Goal: Transaction & Acquisition: Purchase product/service

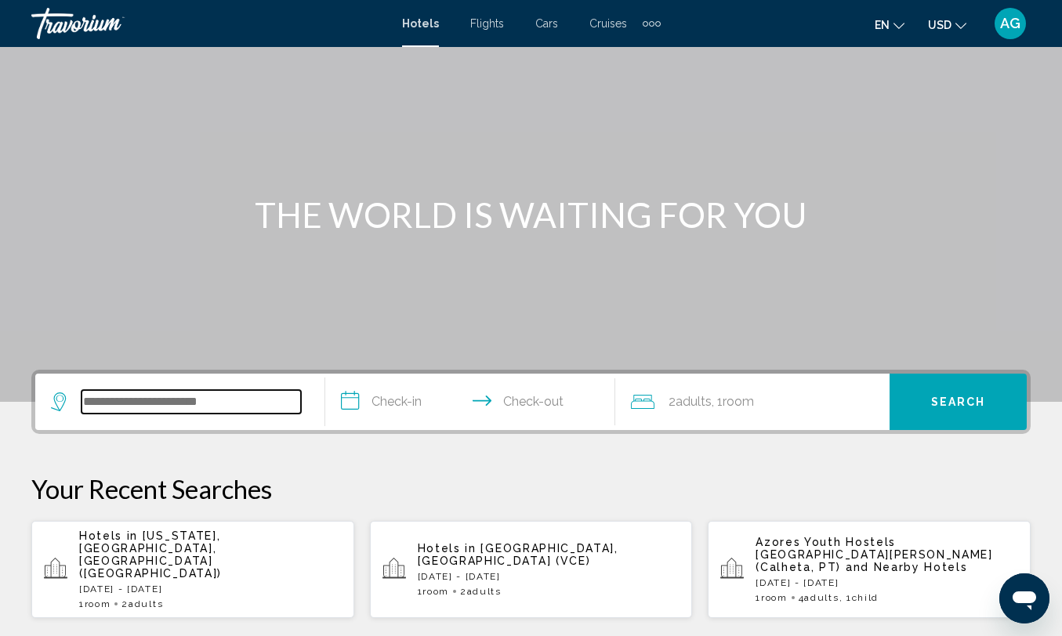
click at [210, 412] on input "Search widget" at bounding box center [190, 402] width 219 height 24
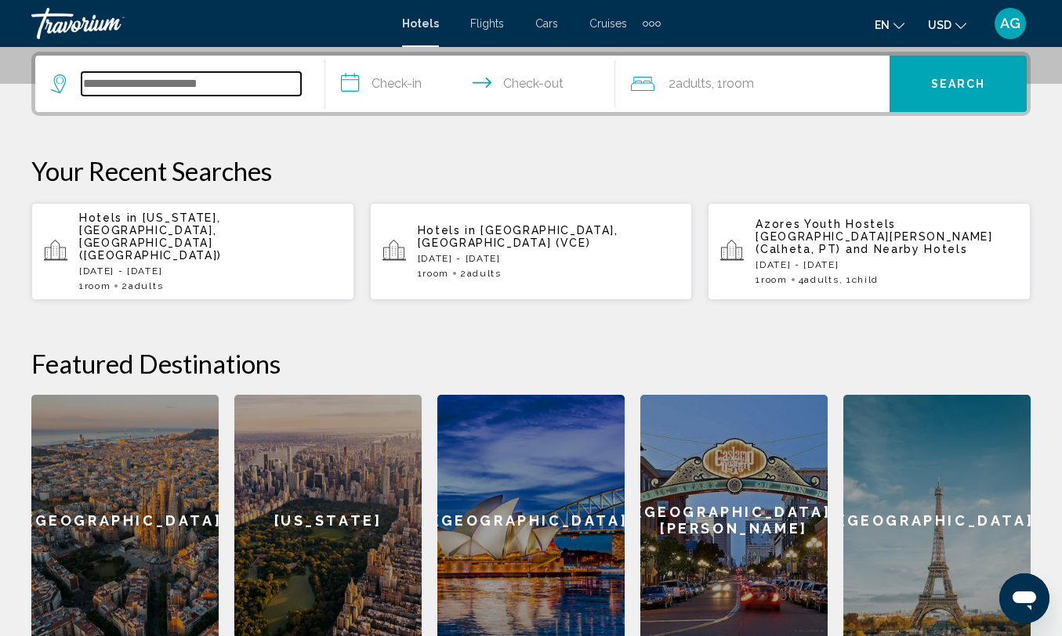
scroll to position [387, 0]
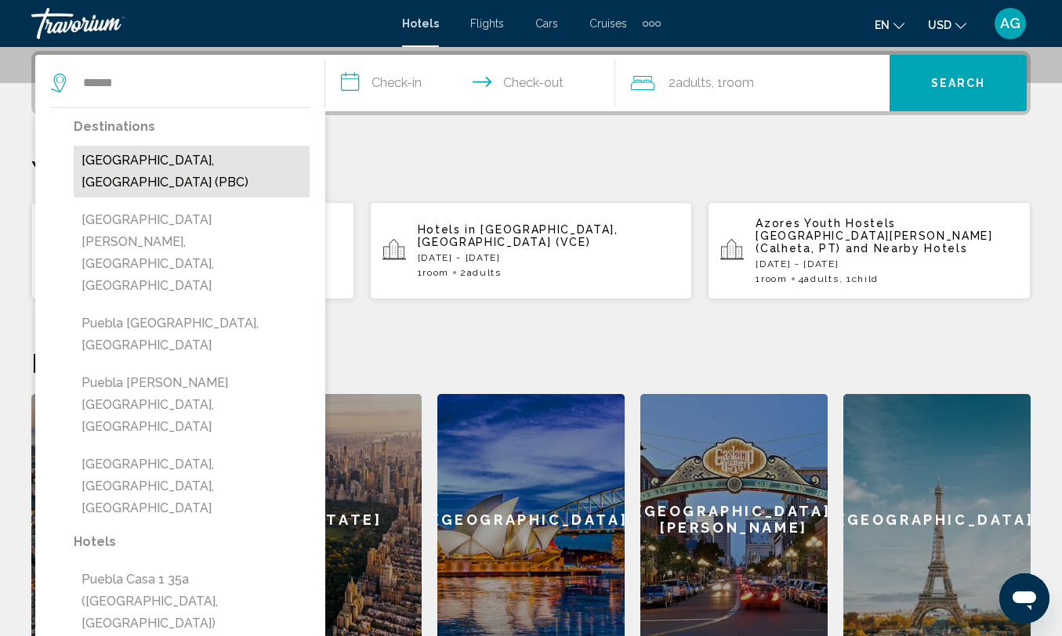
click at [272, 171] on button "Puebla, Mexico (PBC)" at bounding box center [192, 172] width 236 height 52
type input "**********"
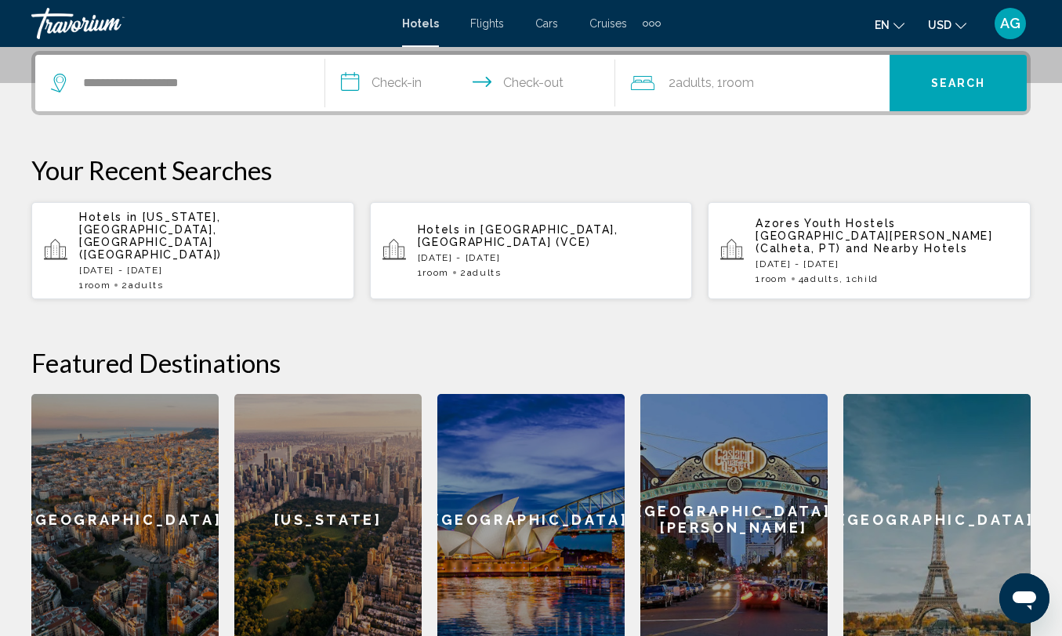
click at [382, 86] on input "**********" at bounding box center [473, 85] width 296 height 61
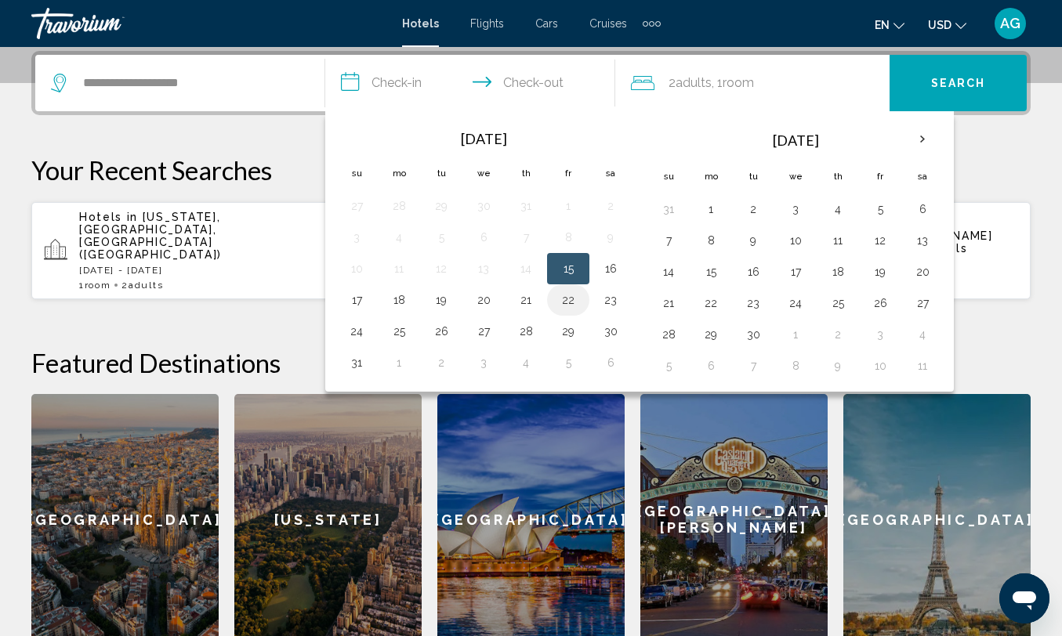
click at [559, 299] on button "22" at bounding box center [568, 300] width 25 height 22
click at [346, 332] on button "24" at bounding box center [356, 331] width 25 height 22
type input "**********"
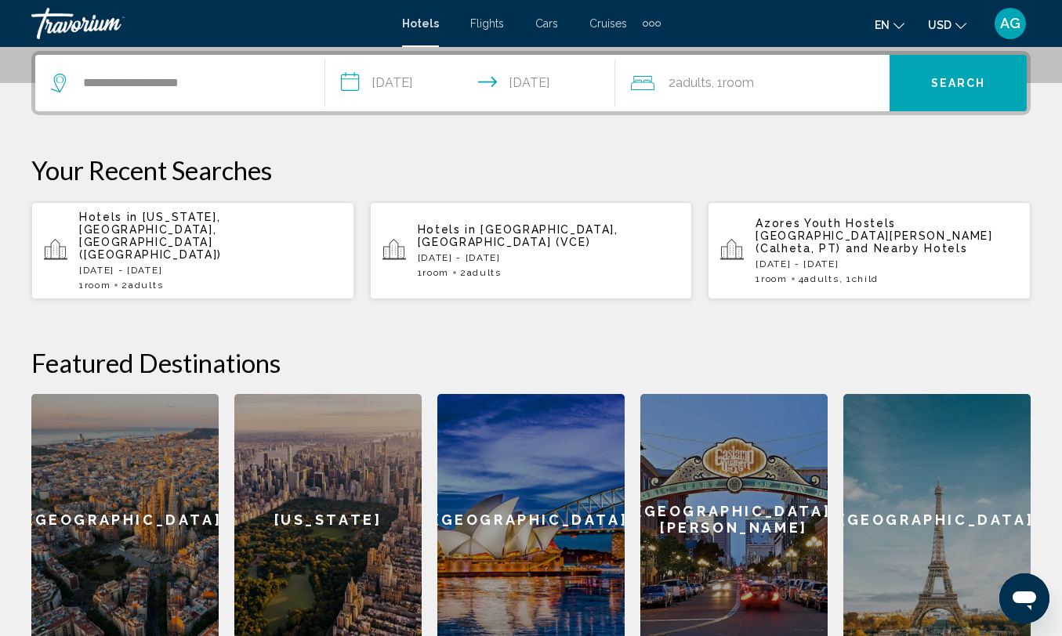
click at [741, 69] on div "2 Adult Adults , 1 Room rooms" at bounding box center [760, 83] width 259 height 56
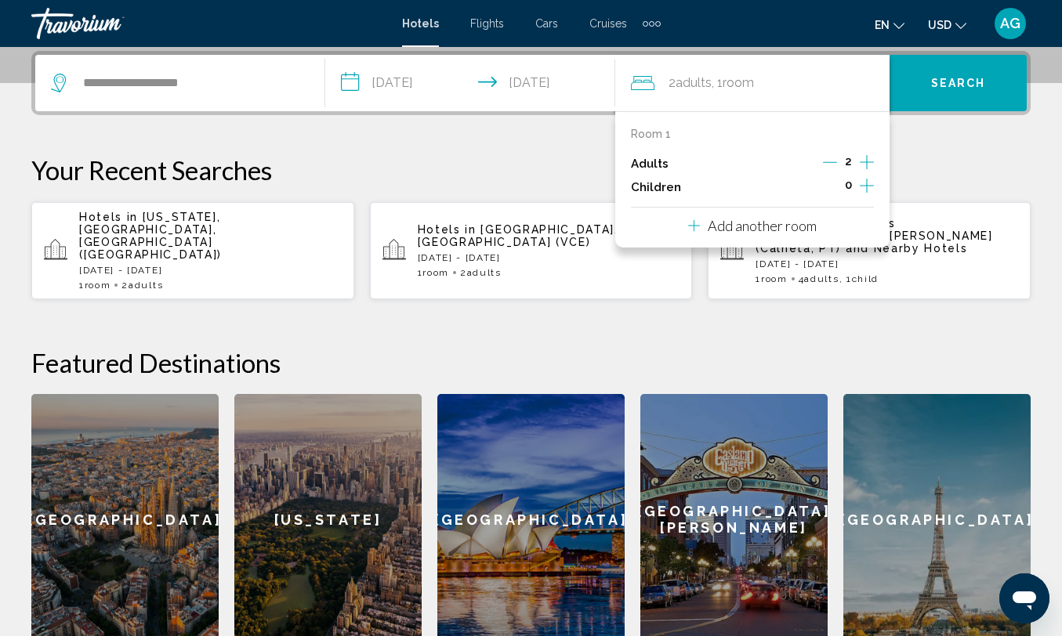
click at [863, 163] on icon "Increment adults" at bounding box center [867, 162] width 14 height 14
click at [864, 187] on icon "Increment children" at bounding box center [867, 185] width 14 height 19
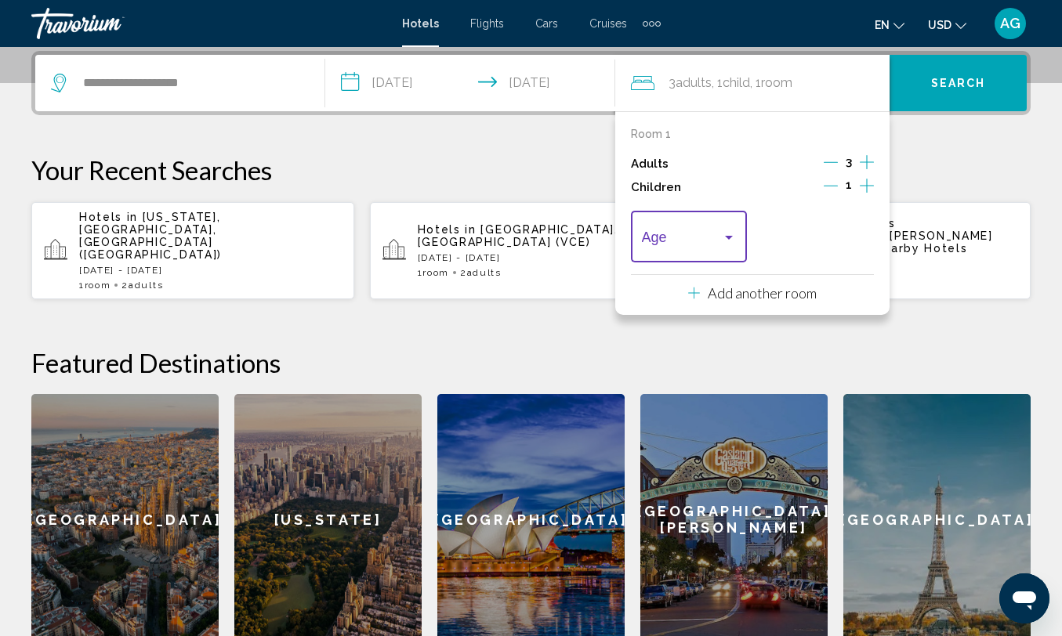
click at [730, 244] on div "Travelers: 3 adults, 1 child" at bounding box center [729, 237] width 14 height 13
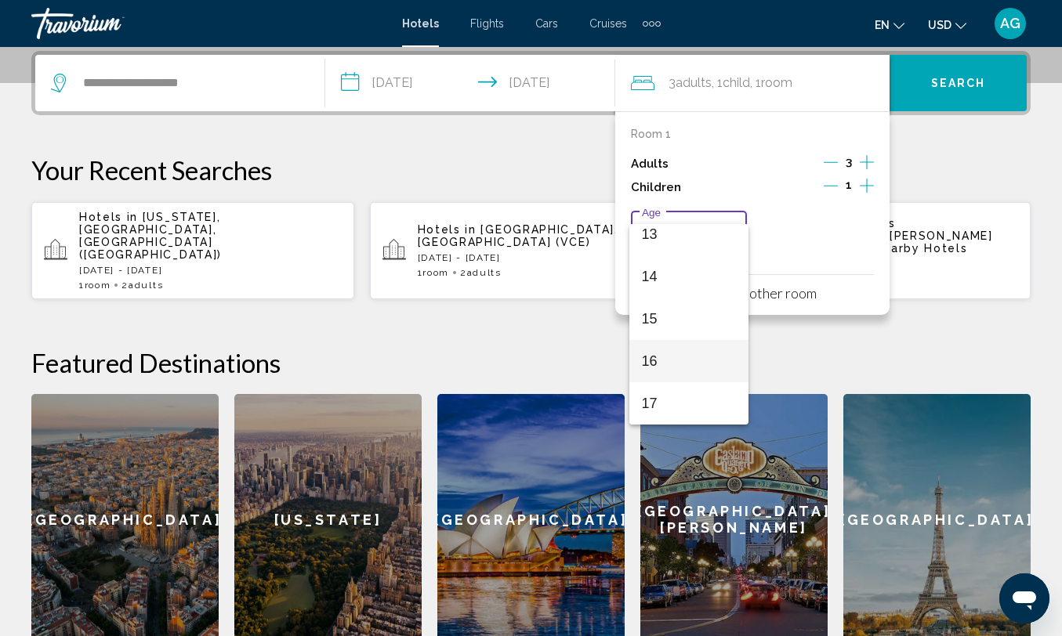
scroll to position [561, 0]
click at [694, 363] on span "16" at bounding box center [689, 361] width 95 height 42
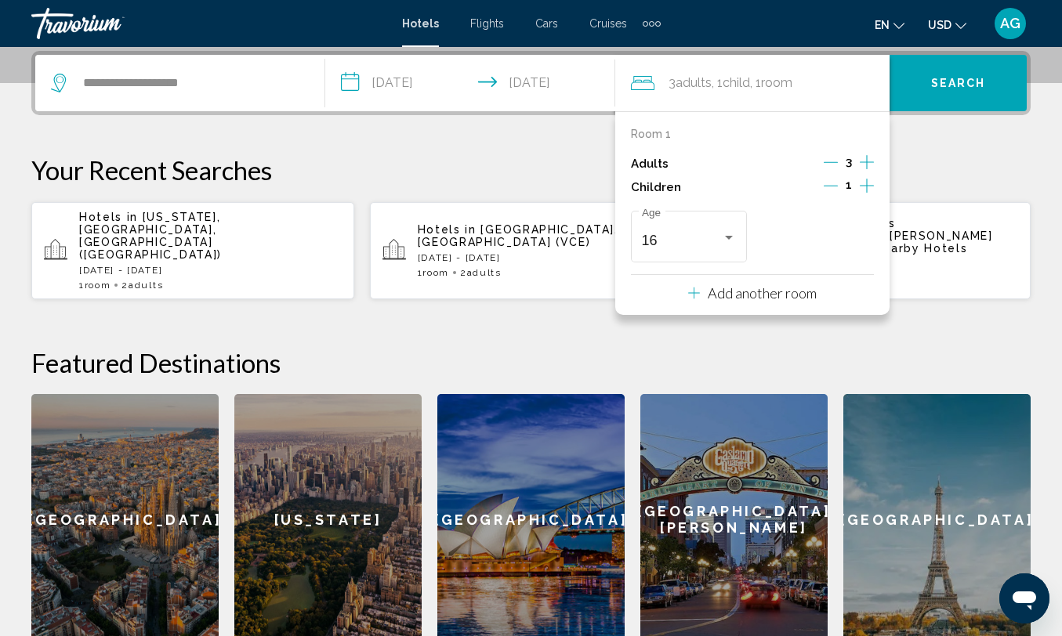
click at [930, 112] on div "**********" at bounding box center [530, 83] width 999 height 64
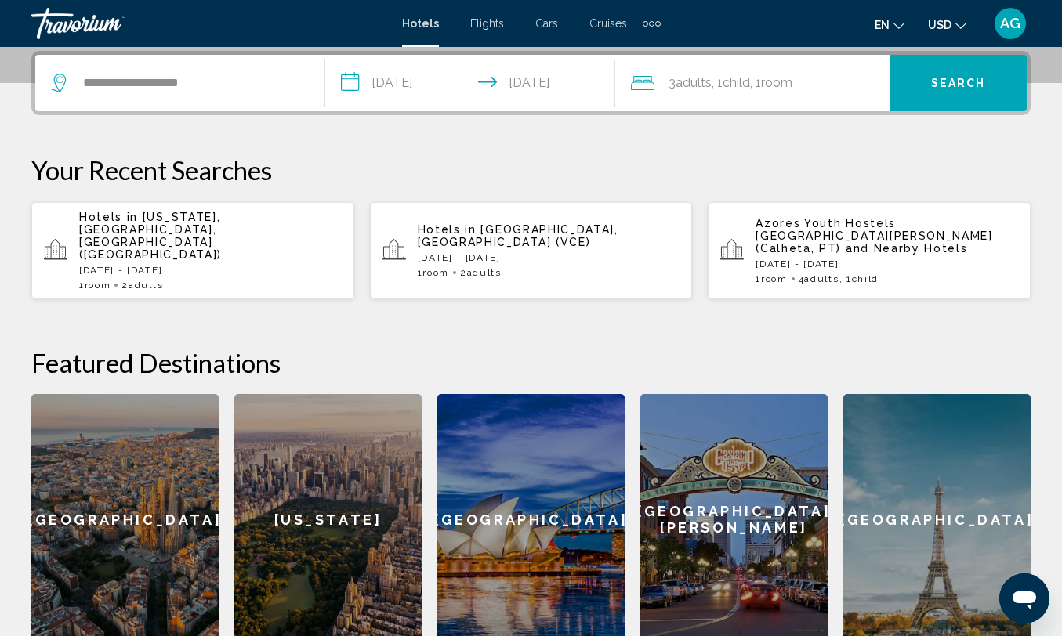
click at [932, 93] on button "Search" at bounding box center [957, 83] width 137 height 56
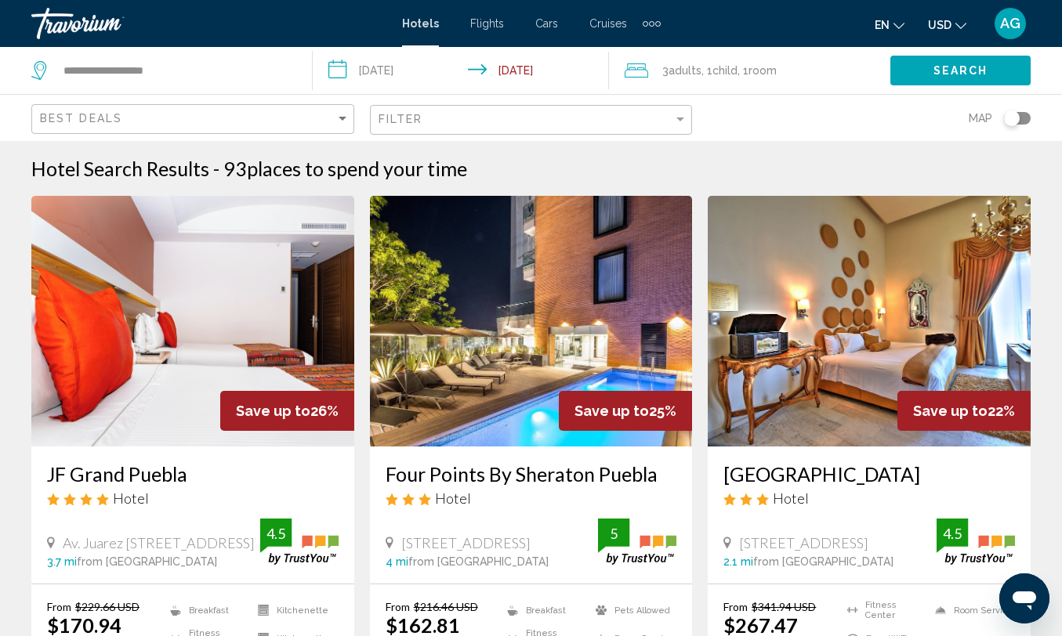
click at [961, 19] on mat-icon "Change currency" at bounding box center [960, 23] width 11 height 11
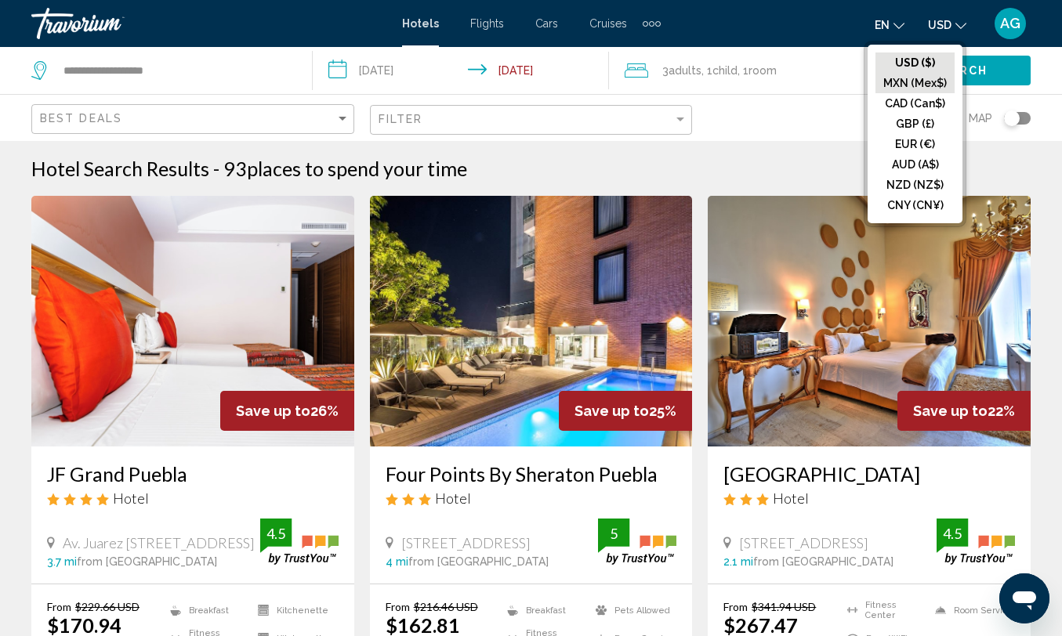
click at [915, 78] on button "MXN (Mex$)" at bounding box center [914, 83] width 79 height 20
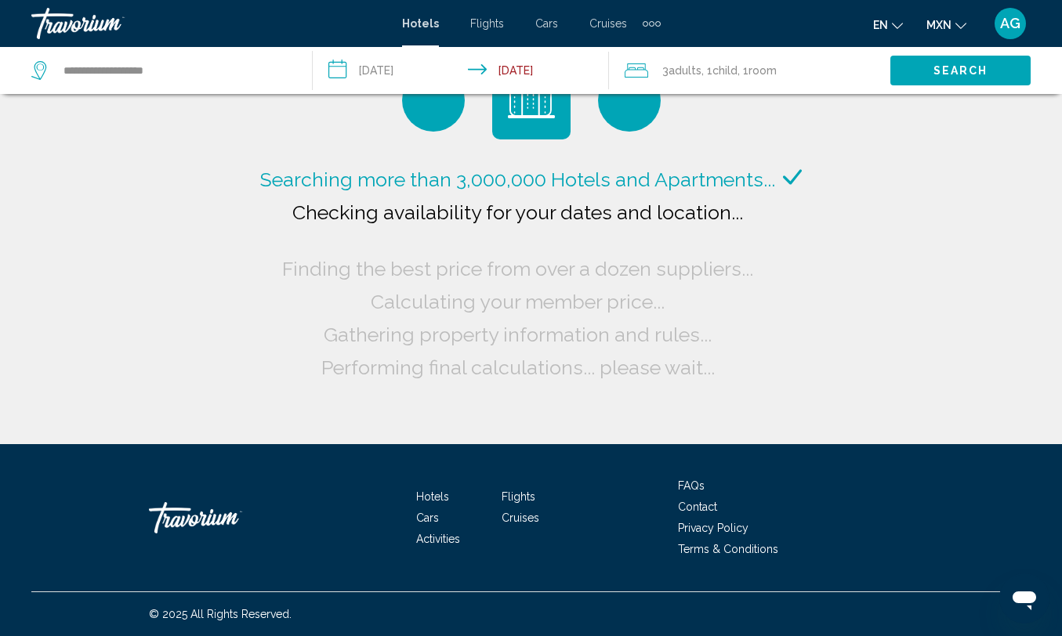
click at [898, 23] on icon "Change language" at bounding box center [897, 25] width 11 height 11
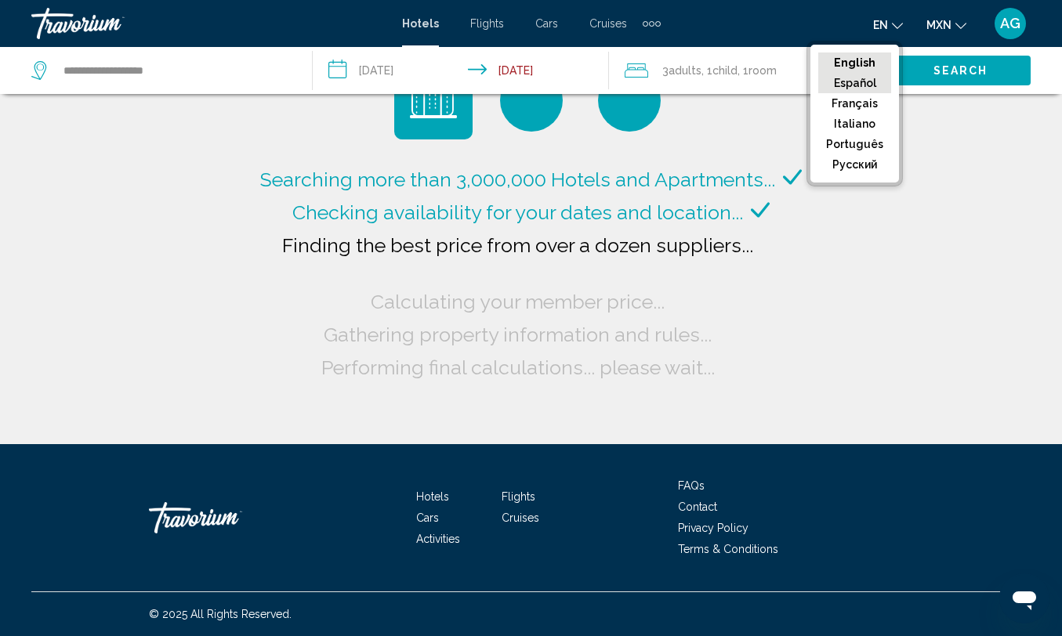
click at [869, 78] on button "Español" at bounding box center [854, 83] width 73 height 20
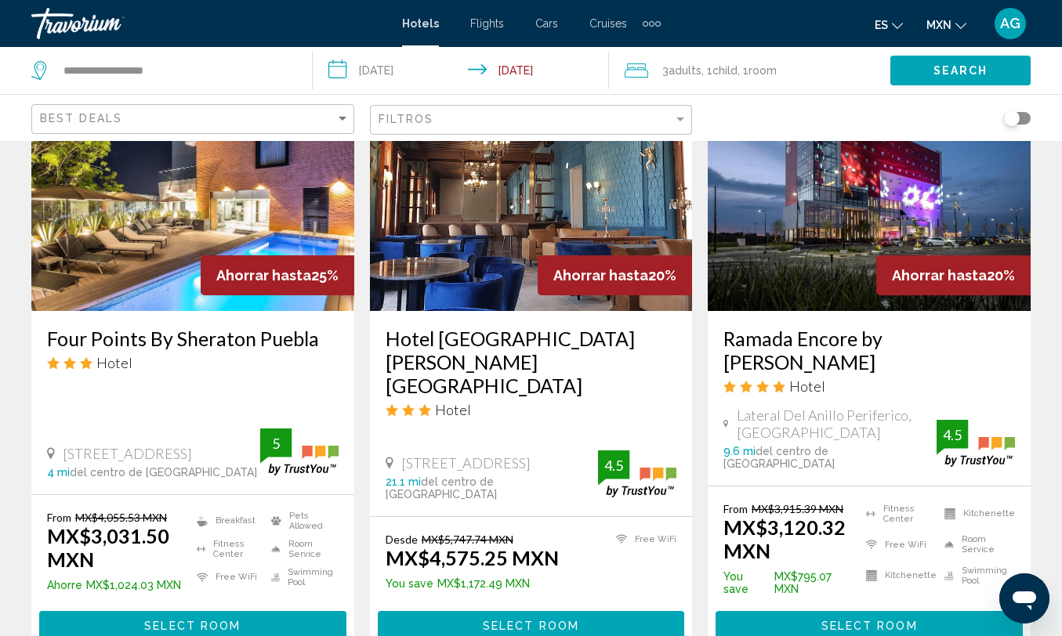
scroll to position [728, 0]
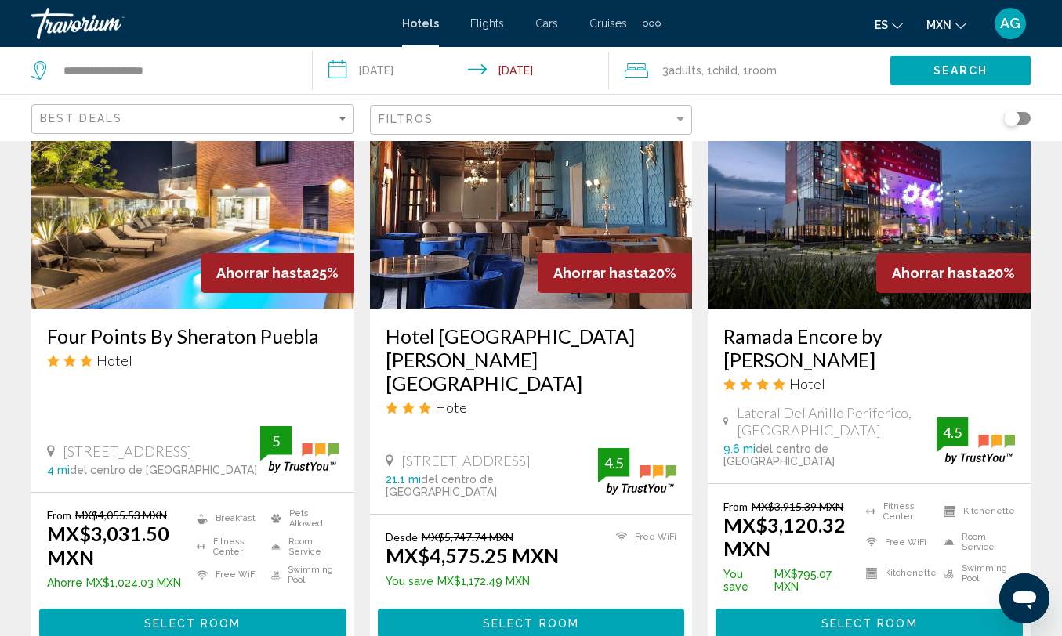
click at [175, 617] on span "Select Room" at bounding box center [192, 623] width 96 height 13
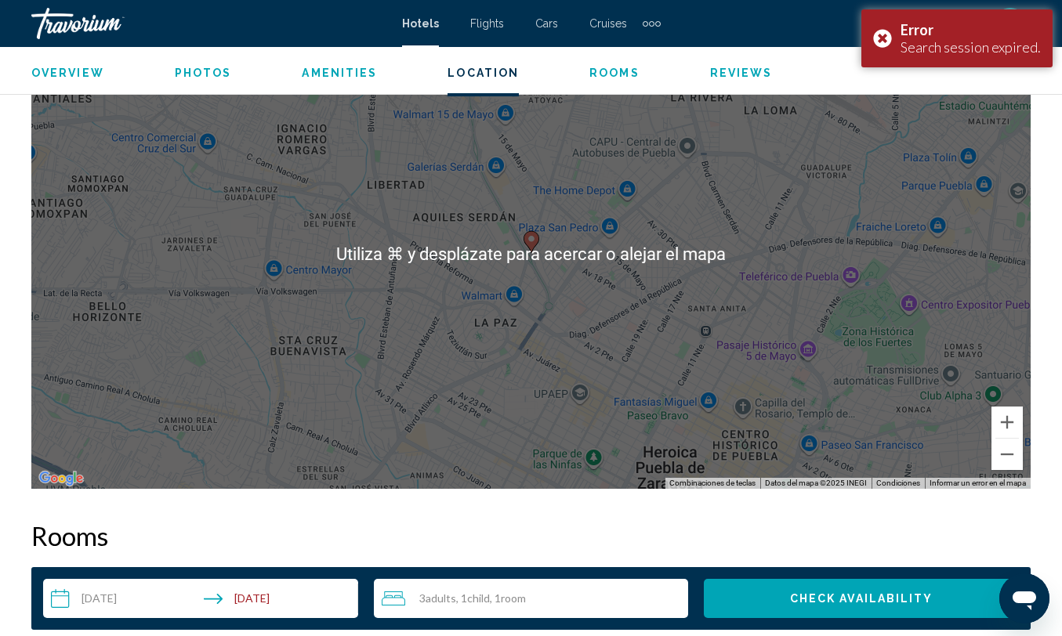
scroll to position [1829, 0]
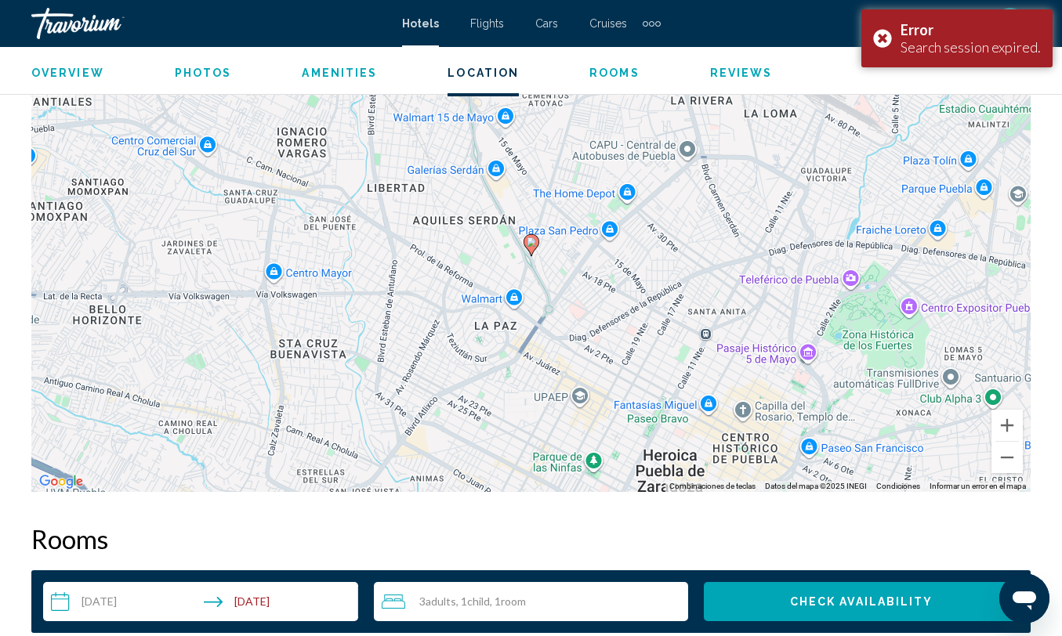
click at [628, 585] on div "3 Adult Adults , 1 Child Children , 1 Room rooms" at bounding box center [535, 601] width 307 height 39
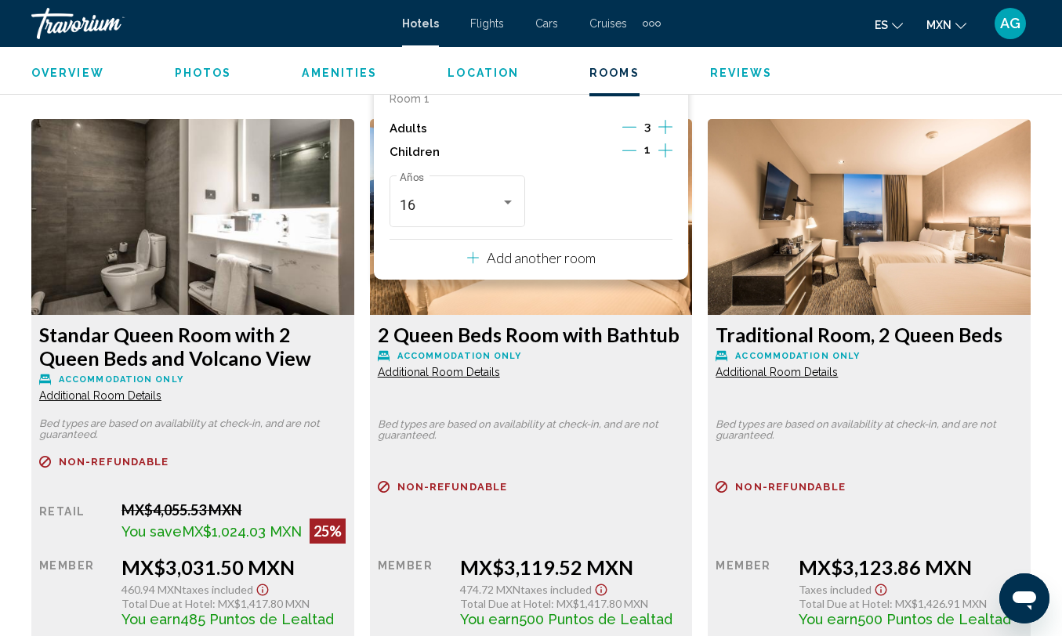
scroll to position [2391, 0]
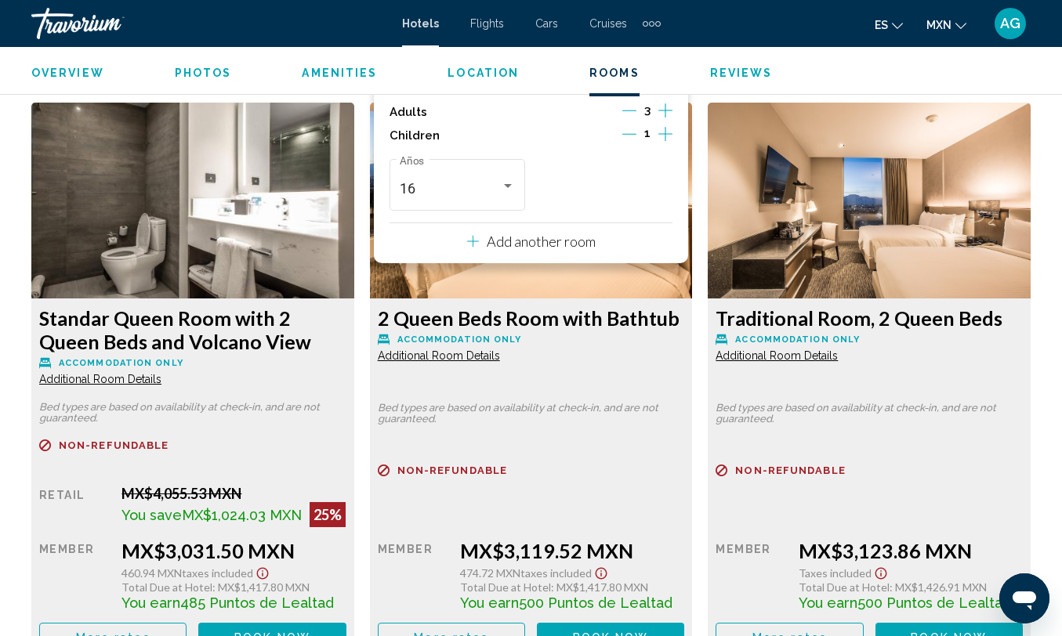
click at [707, 411] on div "Traditional Room, 2 Queen Beds Accommodation Only Additional Room Details Bed t…" at bounding box center [869, 381] width 339 height 557
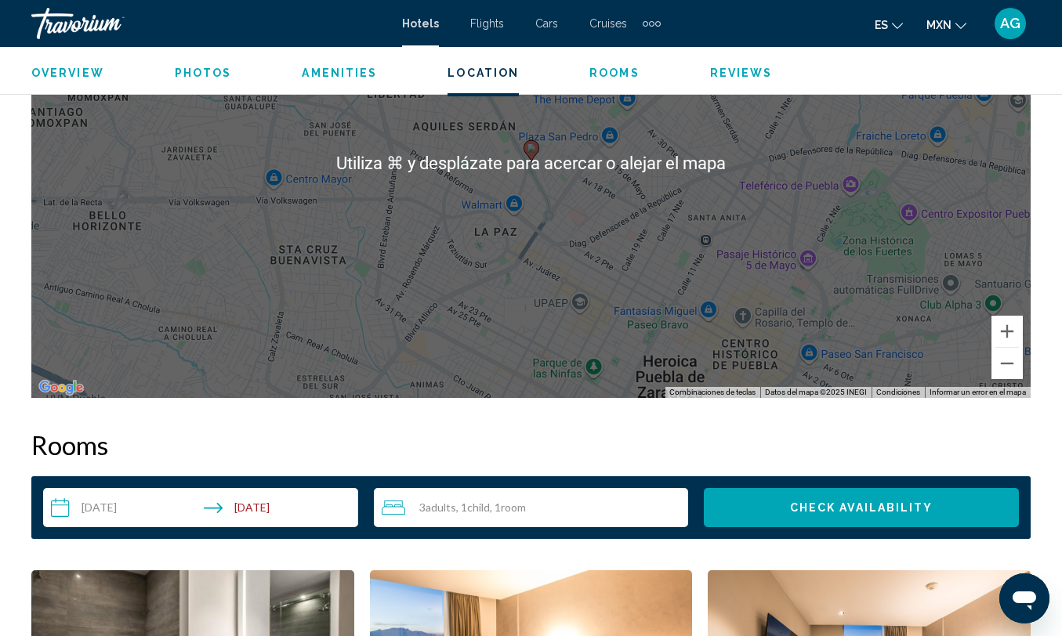
scroll to position [1758, 0]
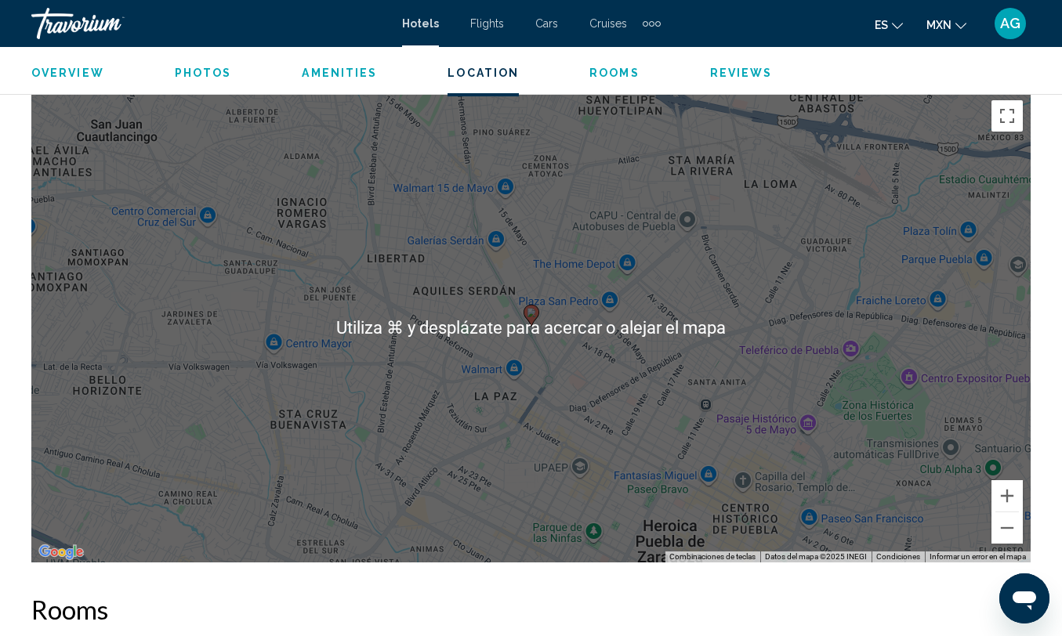
click at [488, 296] on div "Para activar la función de arrastrar con el teclado, presiona Alt + Intro. Una …" at bounding box center [530, 327] width 999 height 470
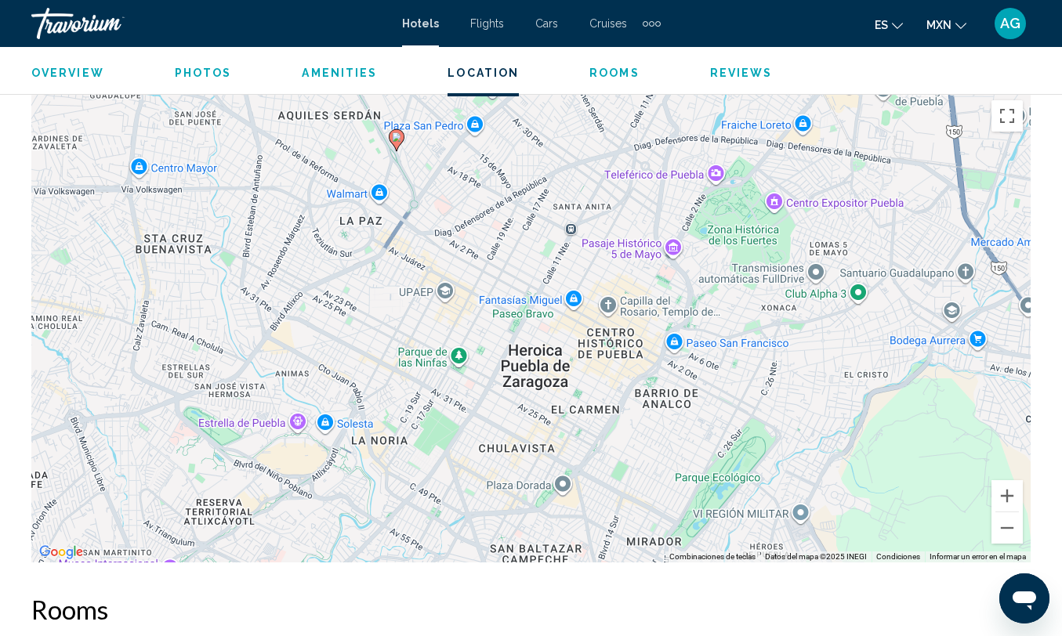
drag, startPoint x: 546, startPoint y: 390, endPoint x: 406, endPoint y: 206, distance: 231.5
click at [406, 206] on div "Para activar la función de arrastrar con el teclado, presiona Alt + Intro. Una …" at bounding box center [530, 327] width 999 height 470
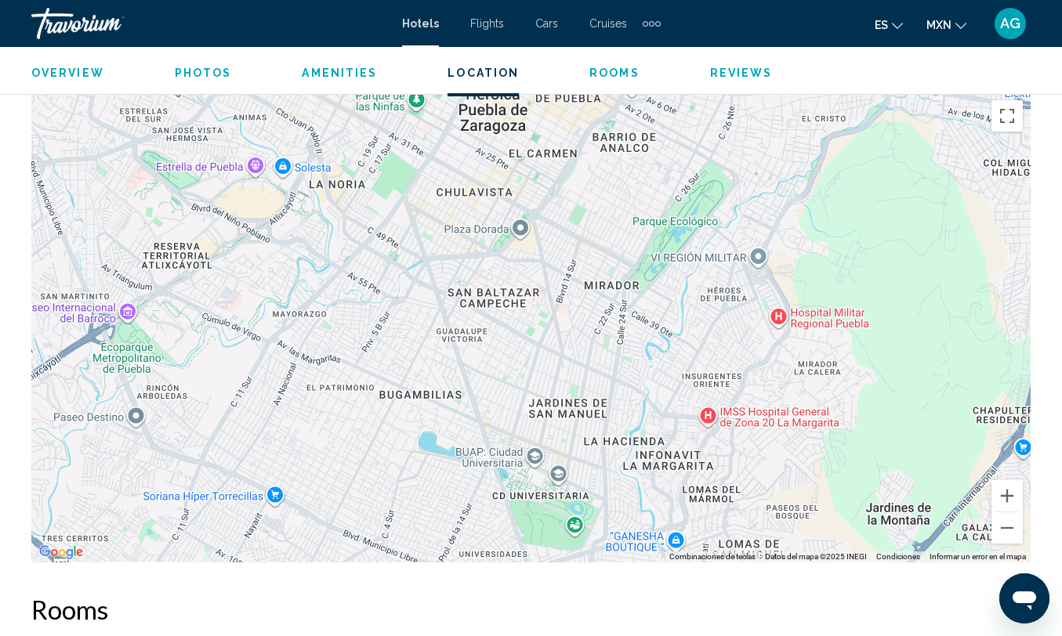
drag, startPoint x: 572, startPoint y: 360, endPoint x: 532, endPoint y: 100, distance: 264.0
click at [532, 100] on div "Para activar la función de arrastrar con el teclado, presiona Alt + Intro. Una …" at bounding box center [530, 327] width 999 height 470
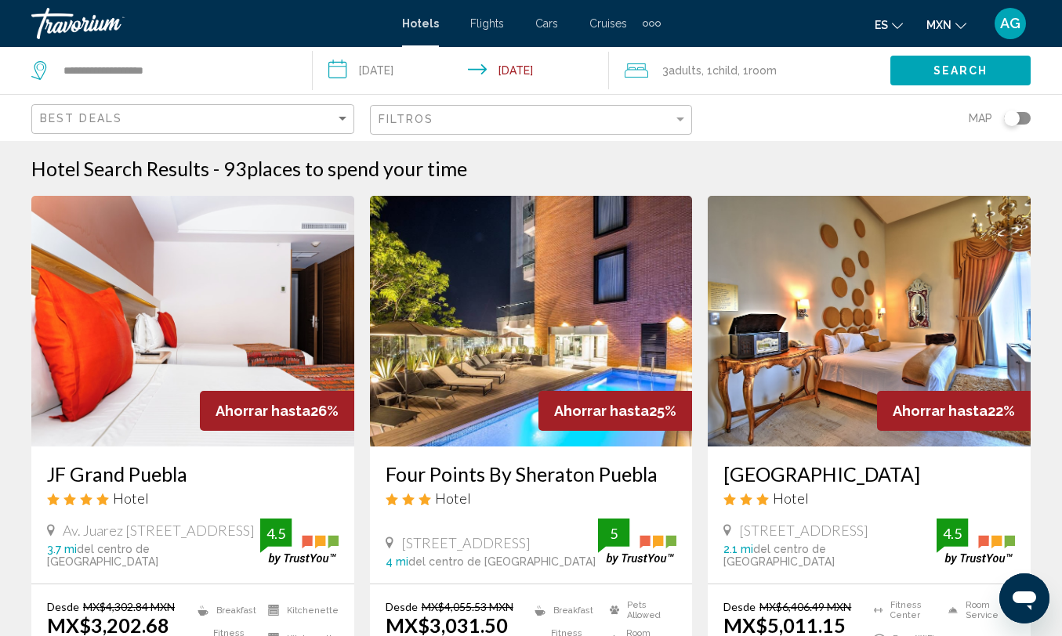
click at [1023, 118] on div "Toggle map" at bounding box center [1017, 118] width 27 height 13
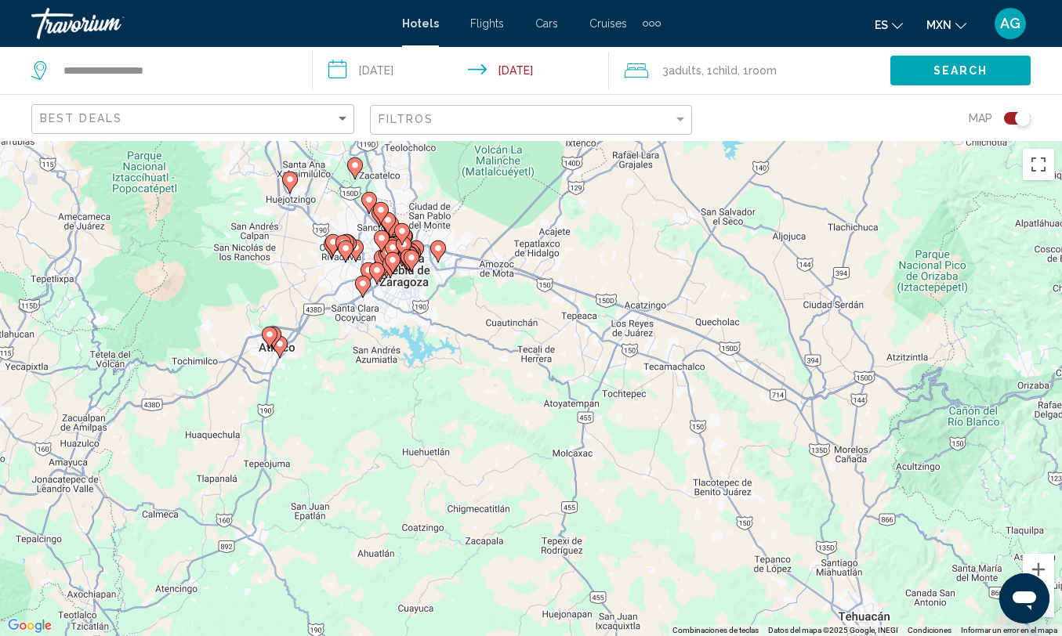
drag, startPoint x: 633, startPoint y: 373, endPoint x: 454, endPoint y: 183, distance: 261.1
click at [454, 183] on div "Para activar la función de arrastrar con el teclado, presiona Alt + Intro. Una …" at bounding box center [531, 388] width 1062 height 495
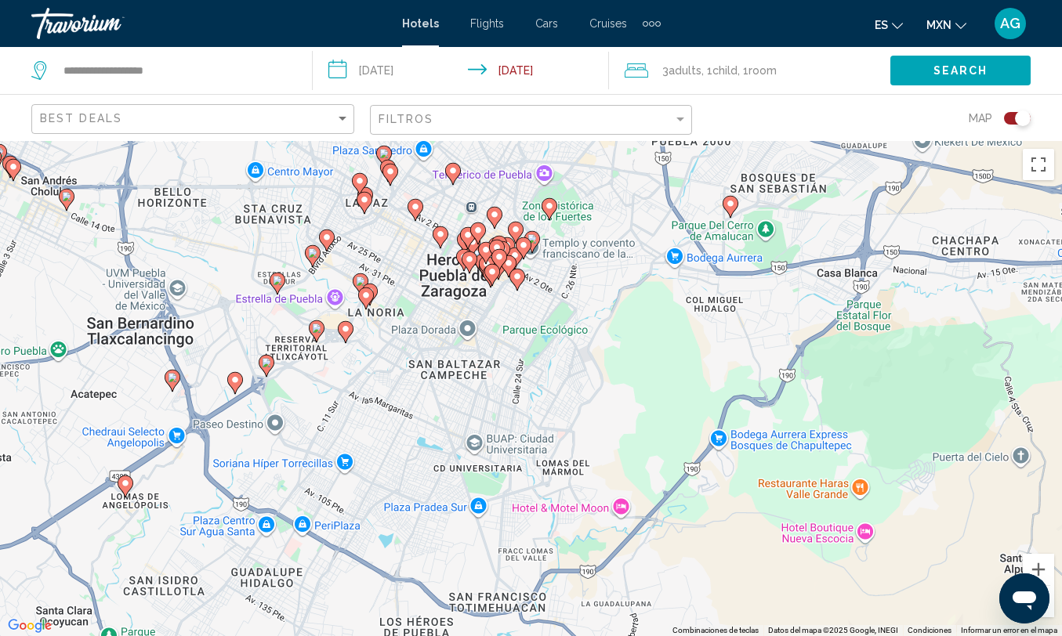
drag, startPoint x: 323, startPoint y: 433, endPoint x: 556, endPoint y: 402, distance: 234.8
click at [560, 402] on div "Para activar la función de arrastrar con el teclado, presiona Alt + Intro. Una …" at bounding box center [531, 388] width 1062 height 495
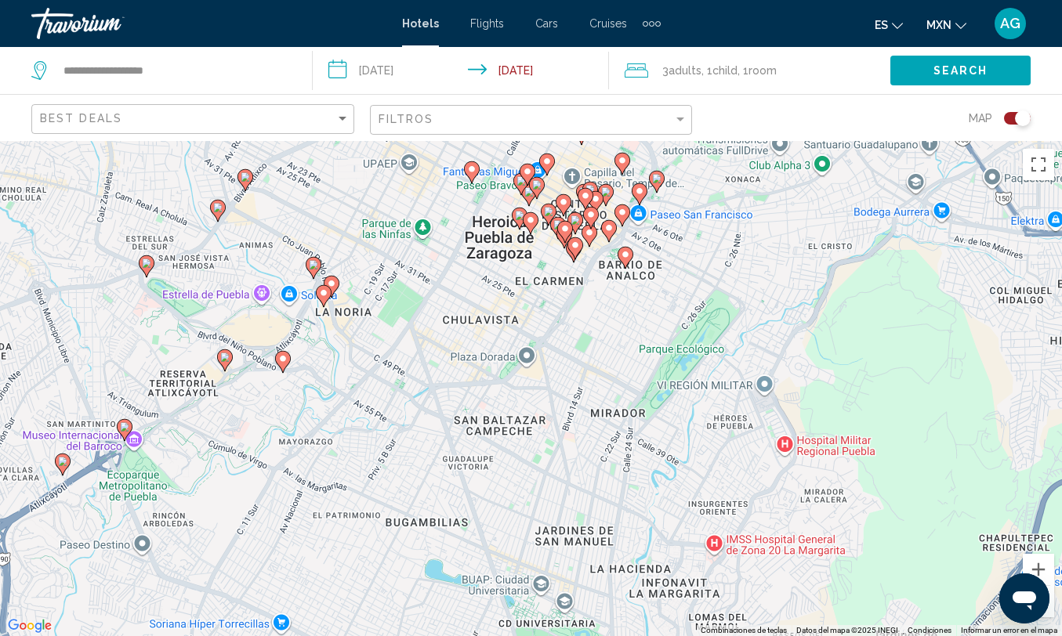
drag, startPoint x: 345, startPoint y: 308, endPoint x: 426, endPoint y: 435, distance: 150.9
click at [426, 435] on div "Para activar la función de arrastrar con el teclado, presiona Alt + Intro. Una …" at bounding box center [531, 388] width 1062 height 495
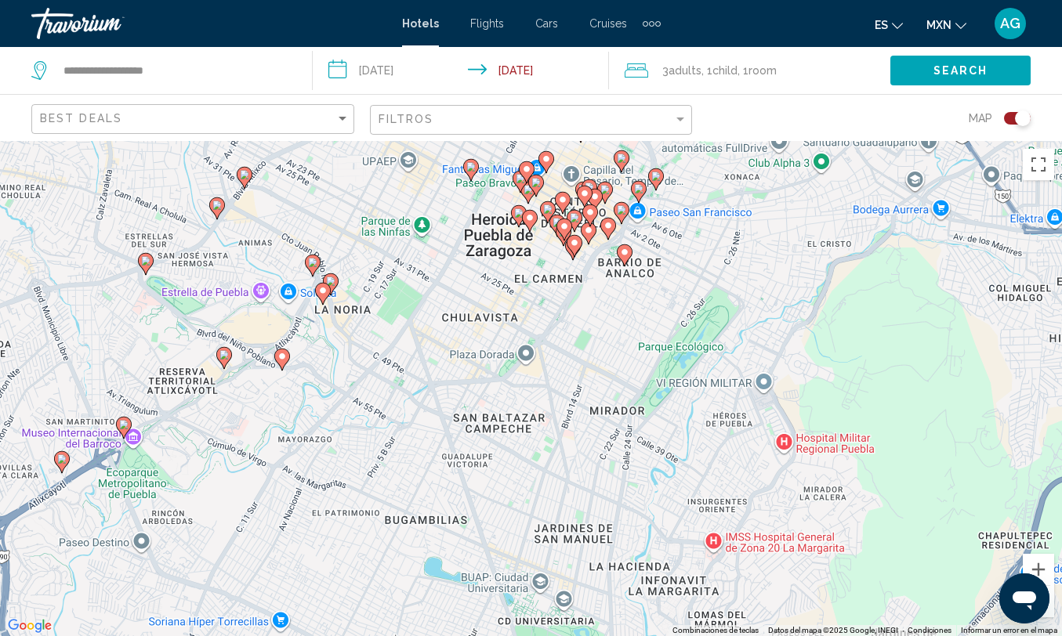
click at [626, 257] on icon "Main content" at bounding box center [624, 255] width 14 height 20
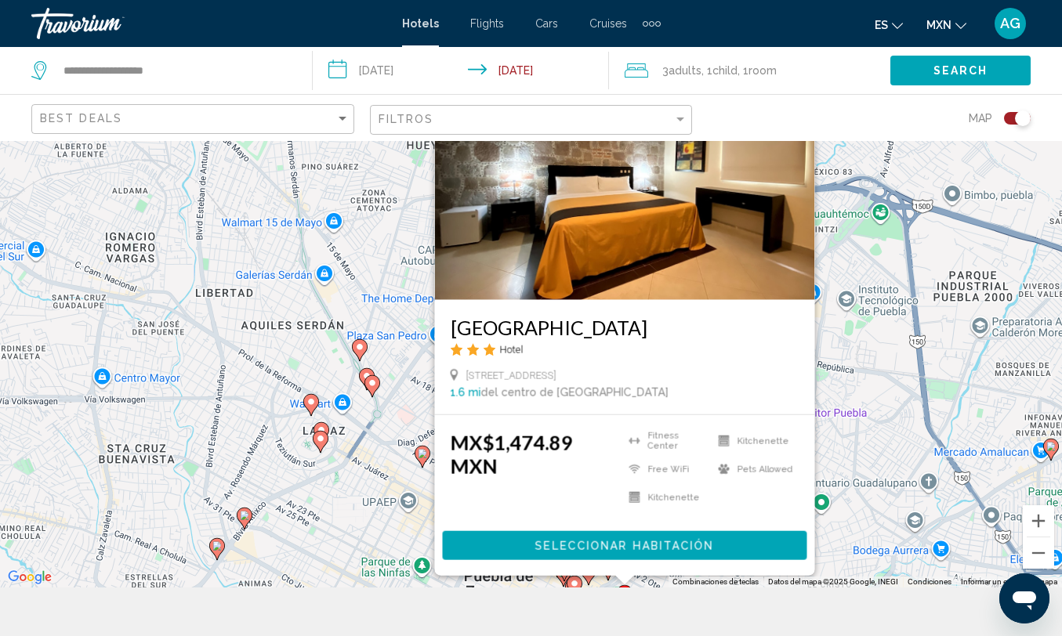
scroll to position [50, 0]
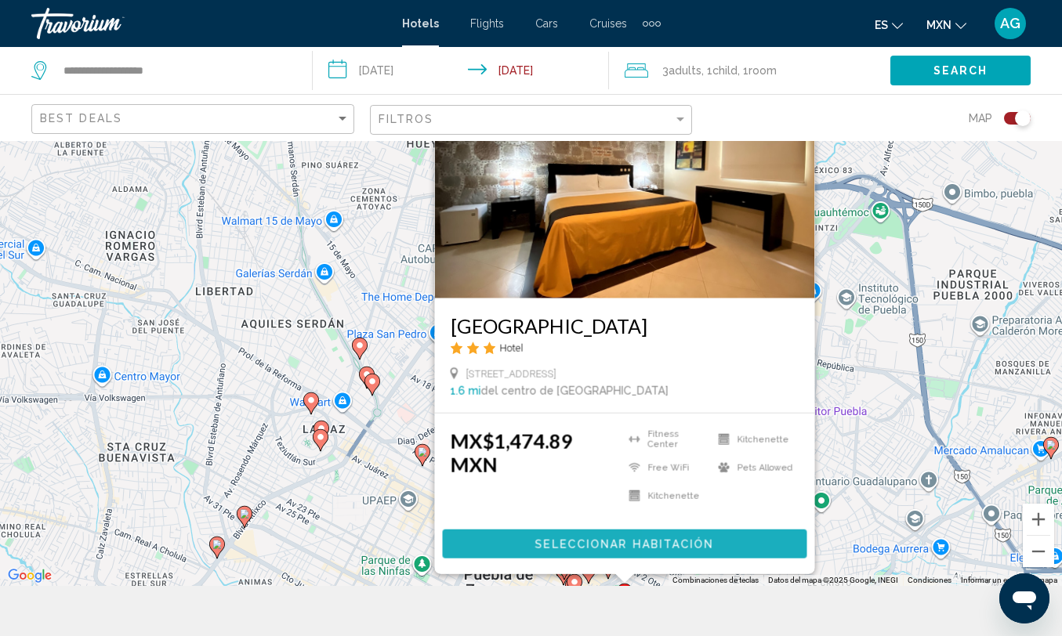
click at [701, 536] on button "Seleccionar habitación" at bounding box center [624, 544] width 364 height 29
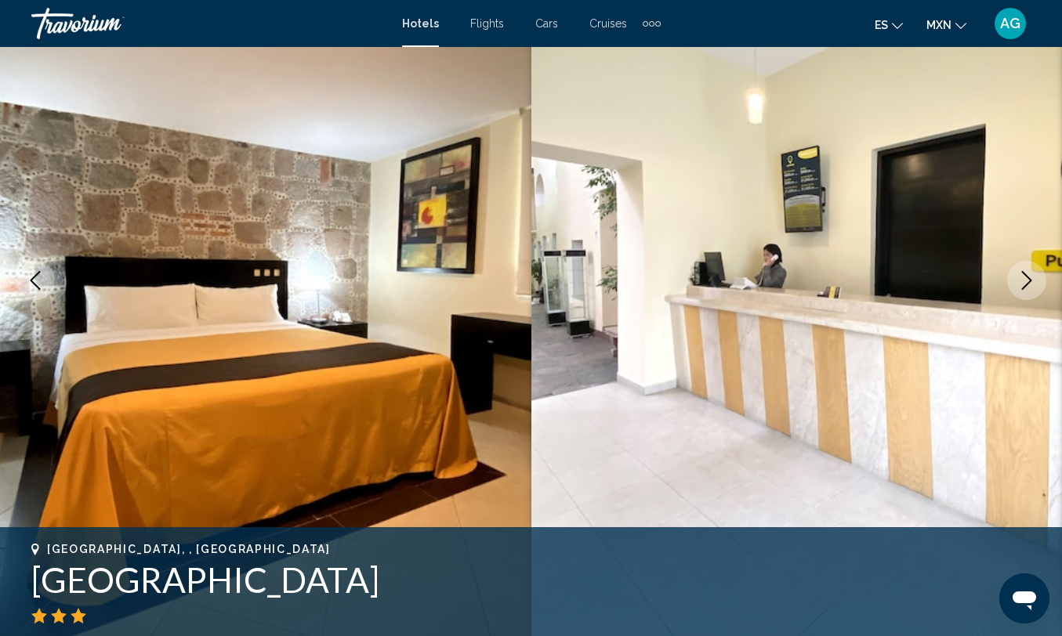
scroll to position [154, 0]
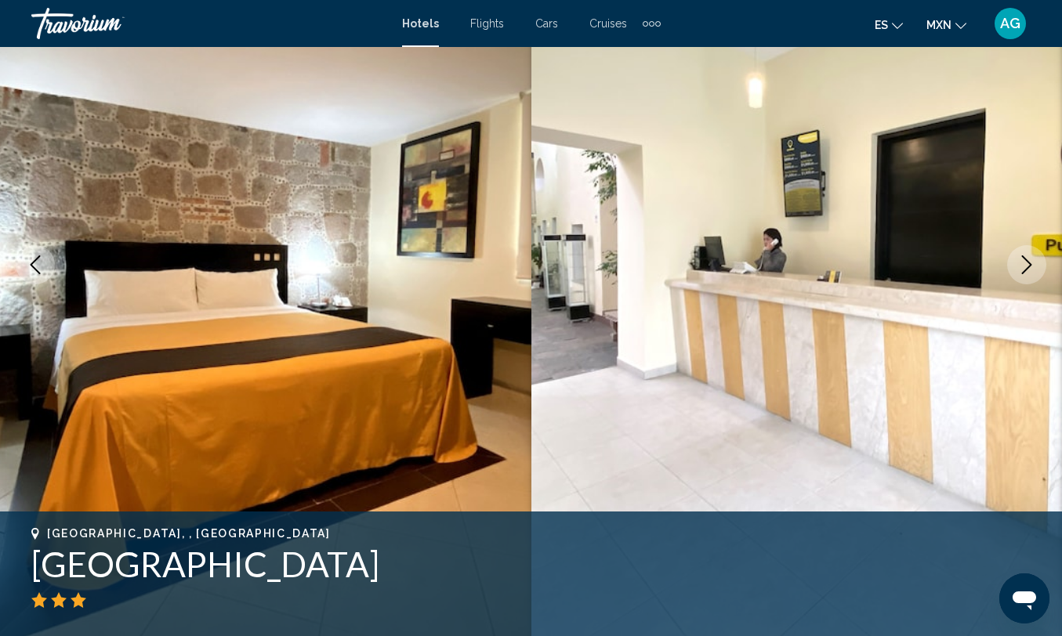
click at [1023, 257] on icon "Next image" at bounding box center [1027, 264] width 10 height 19
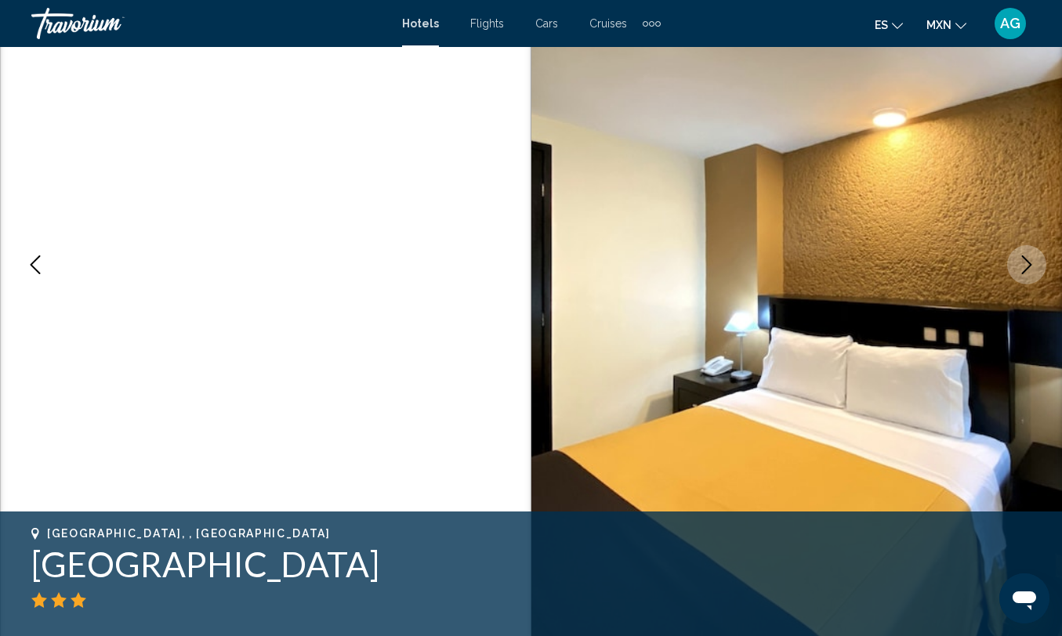
click at [1023, 257] on icon "Next image" at bounding box center [1027, 264] width 10 height 19
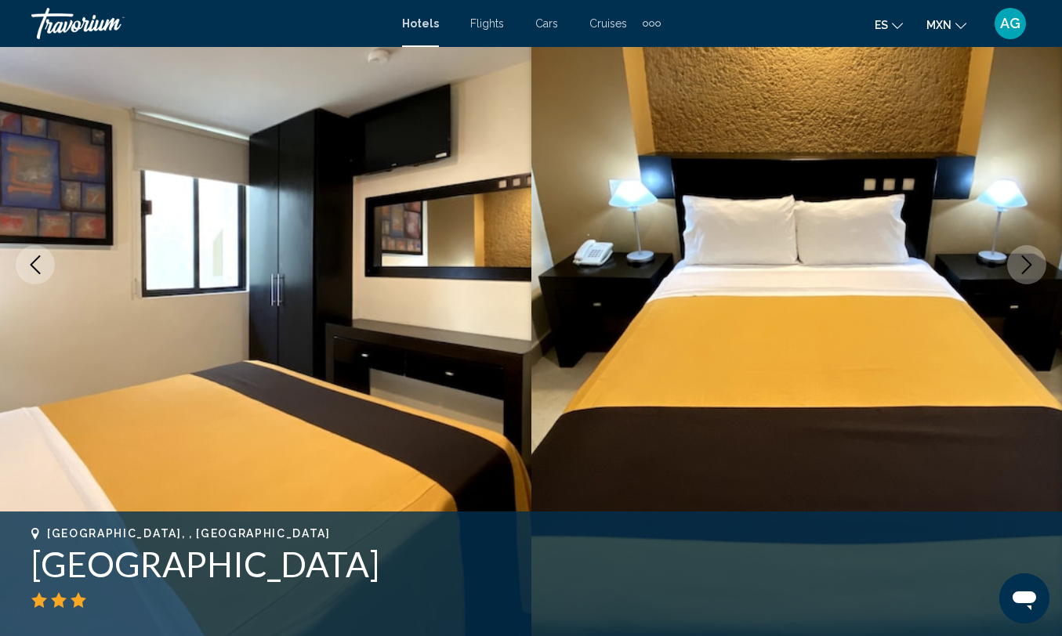
click at [1023, 257] on icon "Next image" at bounding box center [1027, 264] width 10 height 19
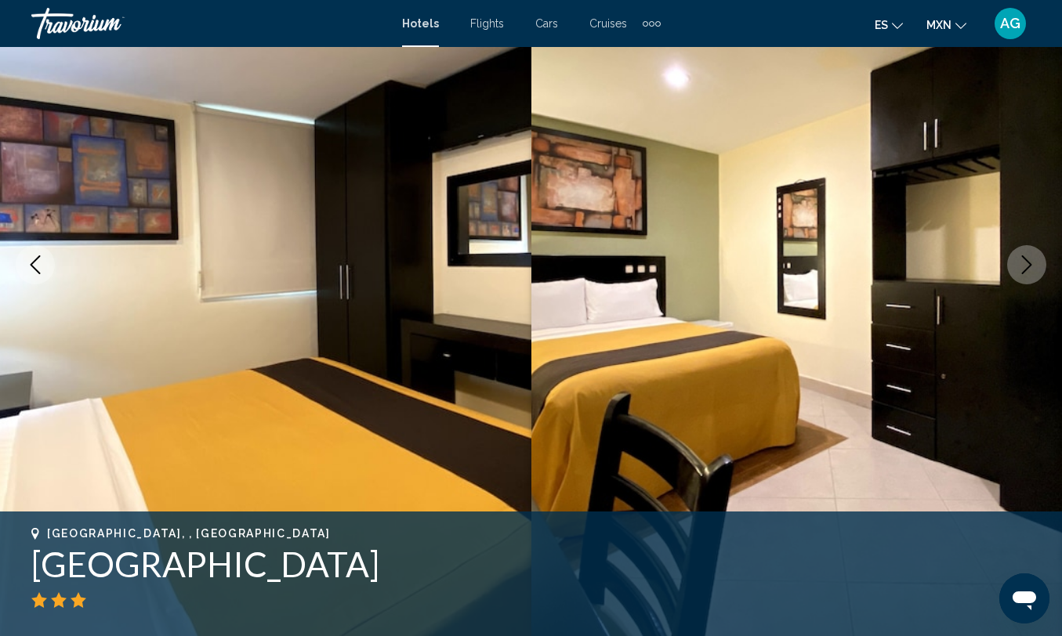
click at [1023, 257] on icon "Next image" at bounding box center [1027, 264] width 10 height 19
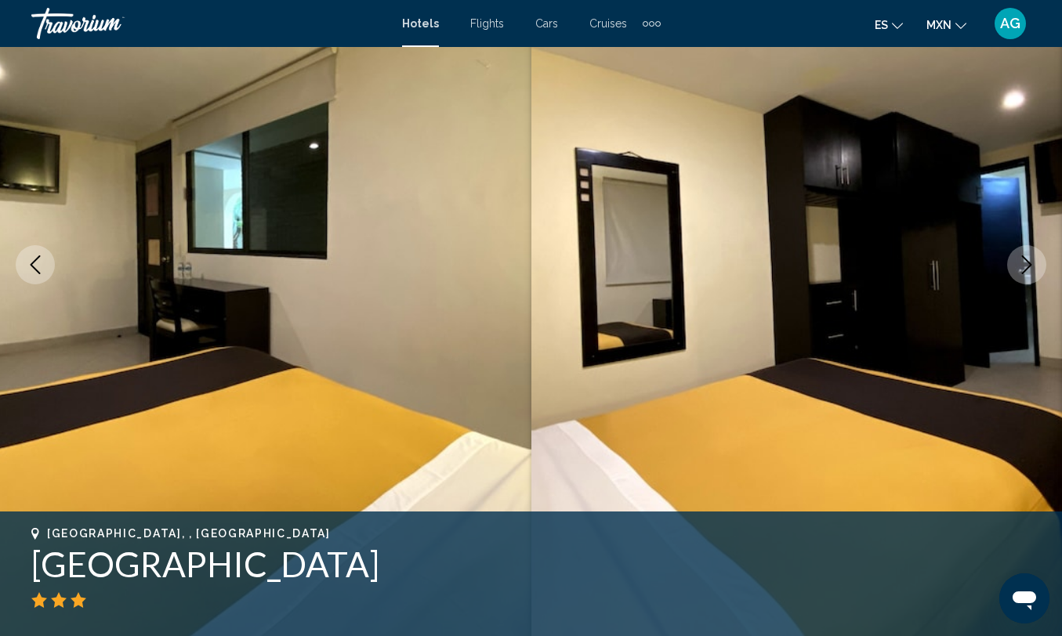
click at [1023, 257] on icon "Next image" at bounding box center [1027, 264] width 10 height 19
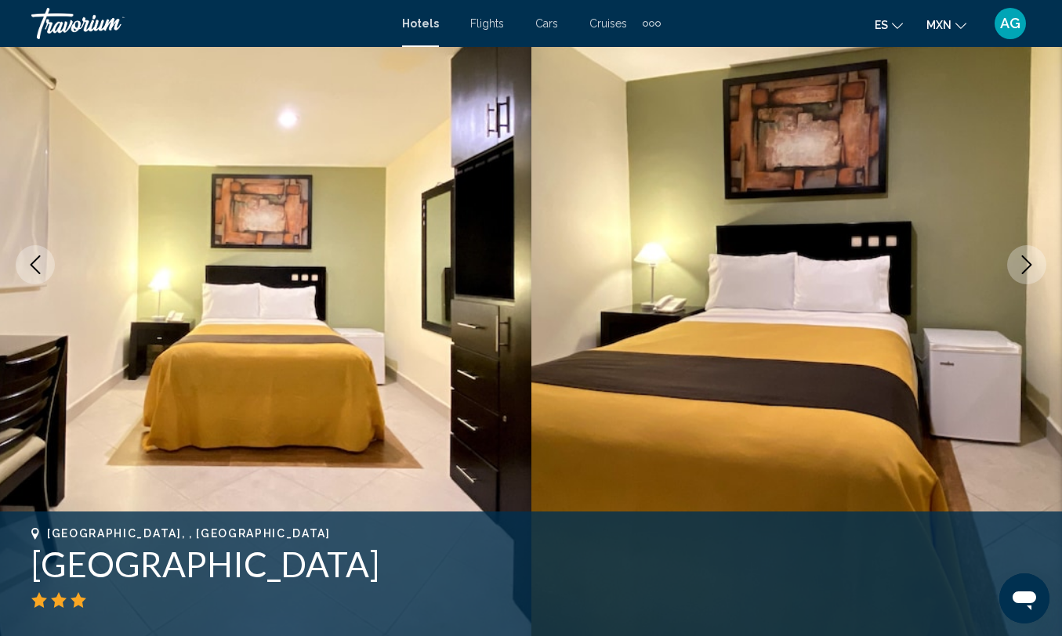
click at [1023, 257] on icon "Next image" at bounding box center [1027, 264] width 10 height 19
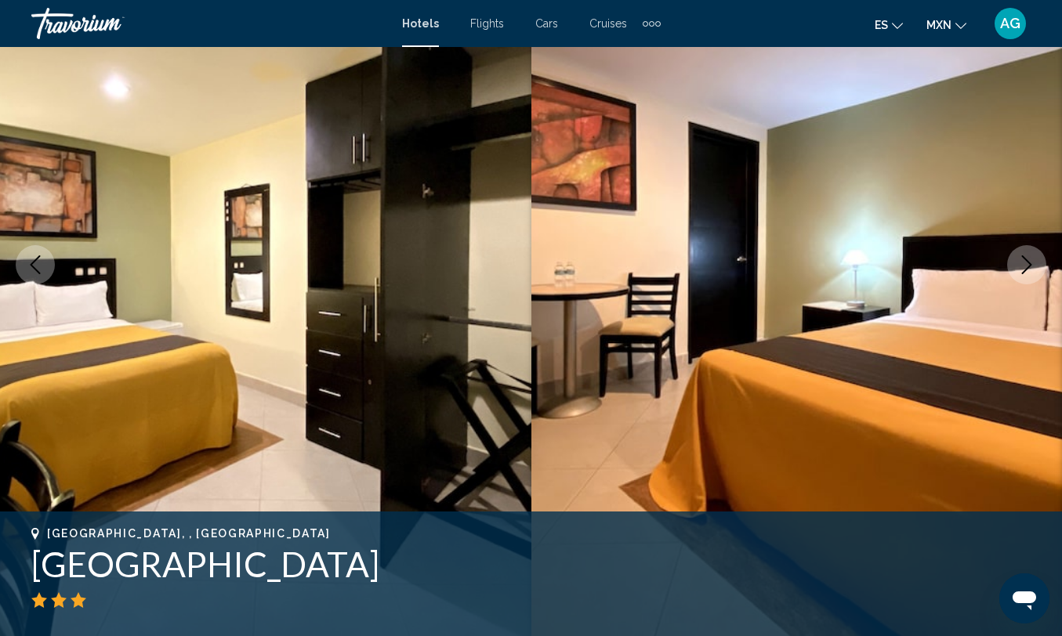
click at [1023, 257] on icon "Next image" at bounding box center [1027, 264] width 10 height 19
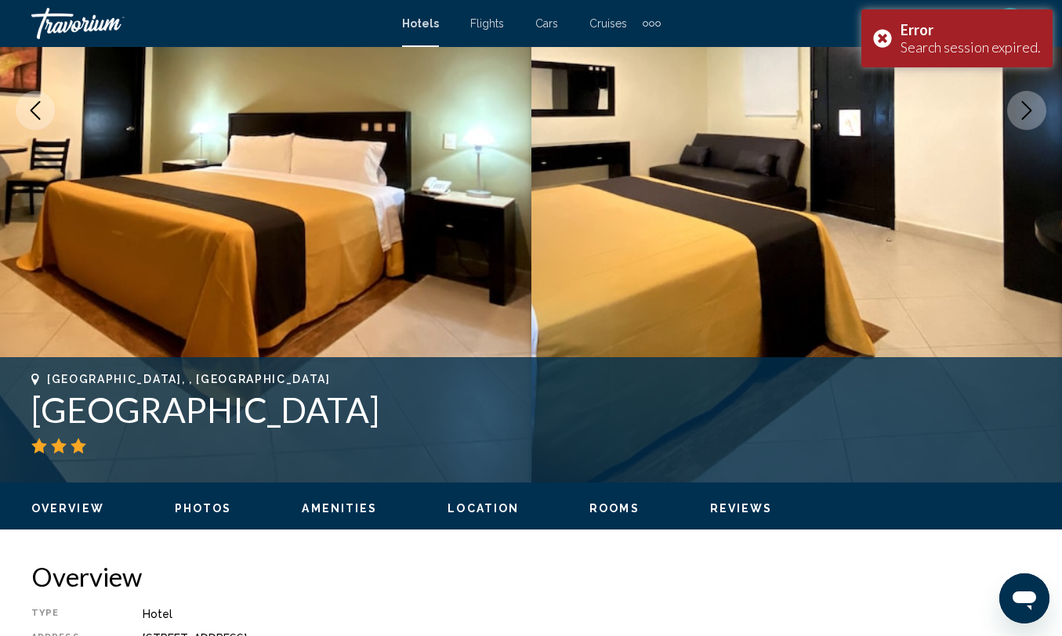
scroll to position [298, 0]
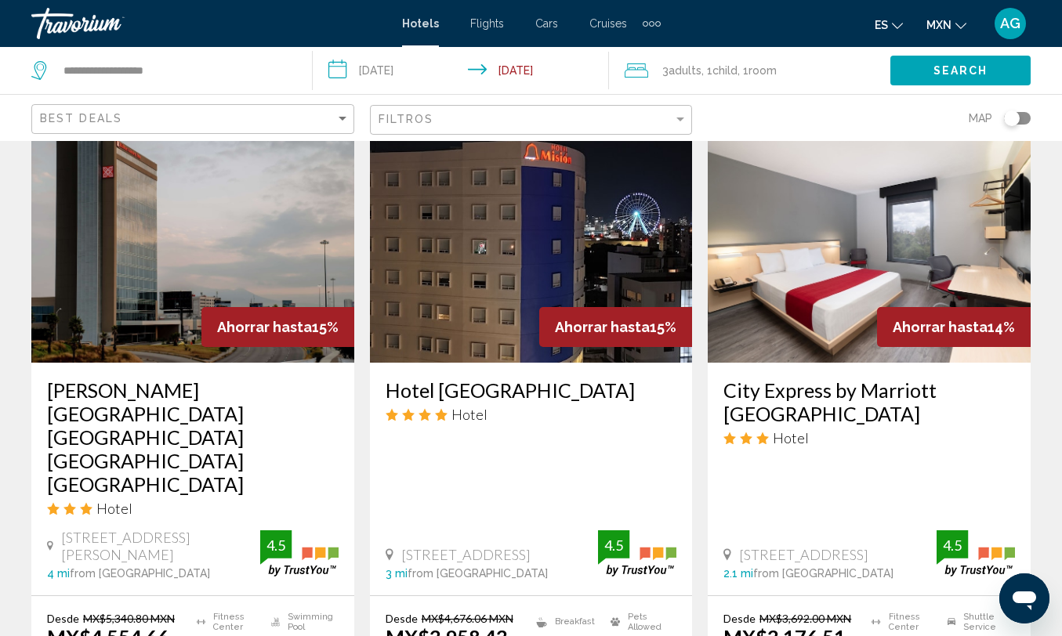
scroll to position [1881, 0]
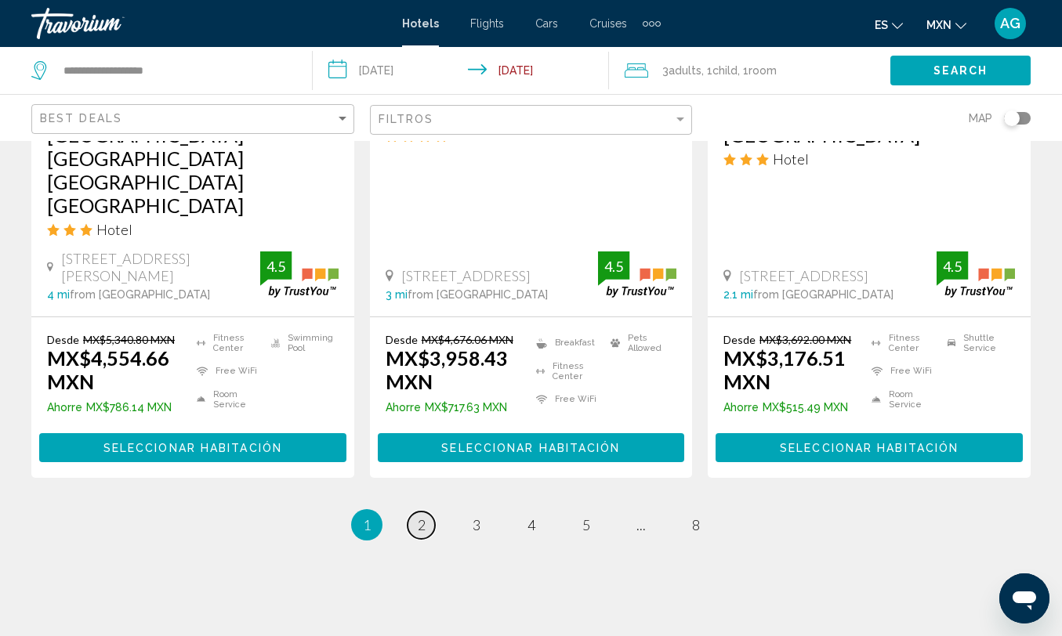
click at [426, 512] on link "page 2" at bounding box center [420, 525] width 27 height 27
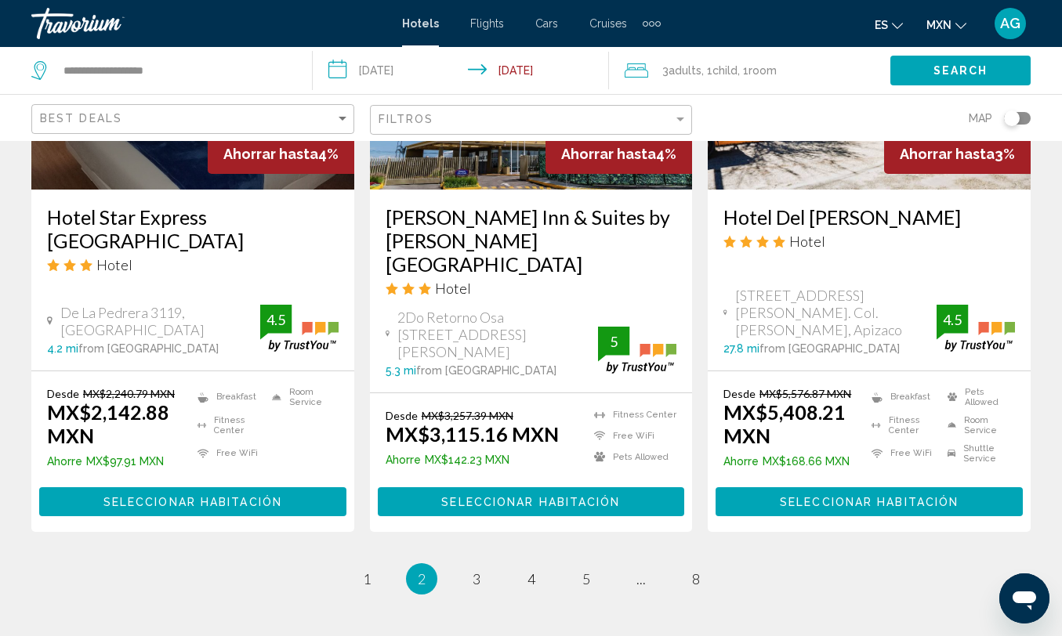
scroll to position [2098, 0]
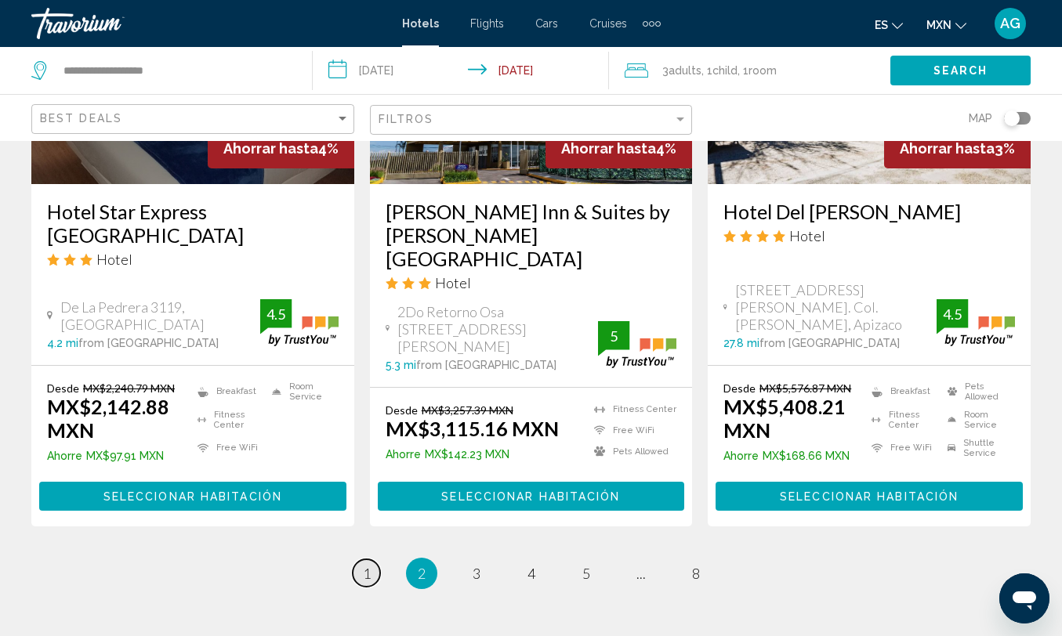
click at [368, 565] on span "1" at bounding box center [367, 573] width 8 height 17
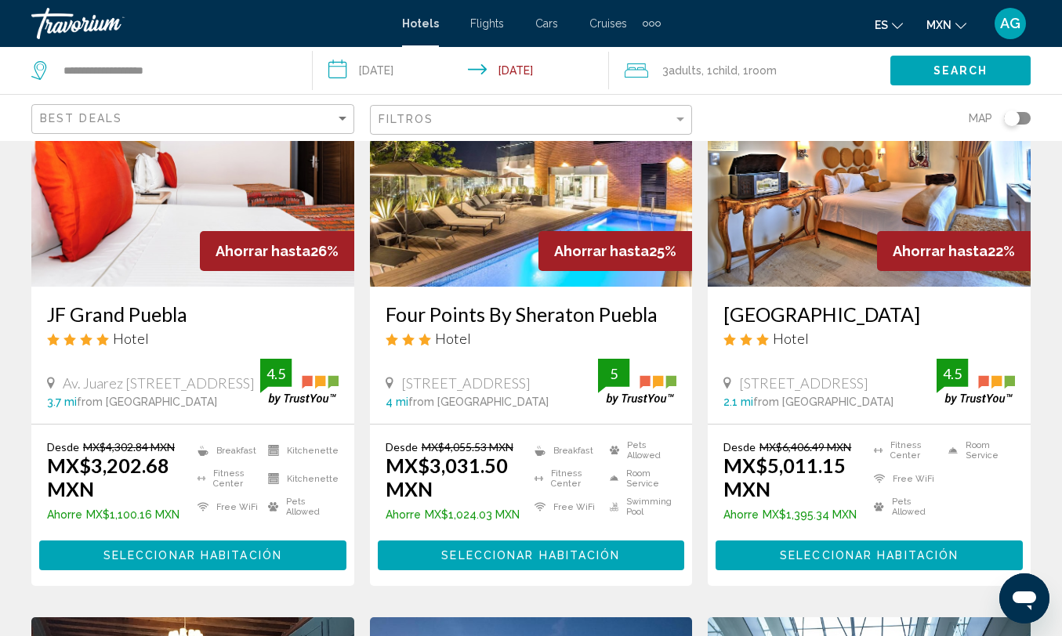
scroll to position [172, 0]
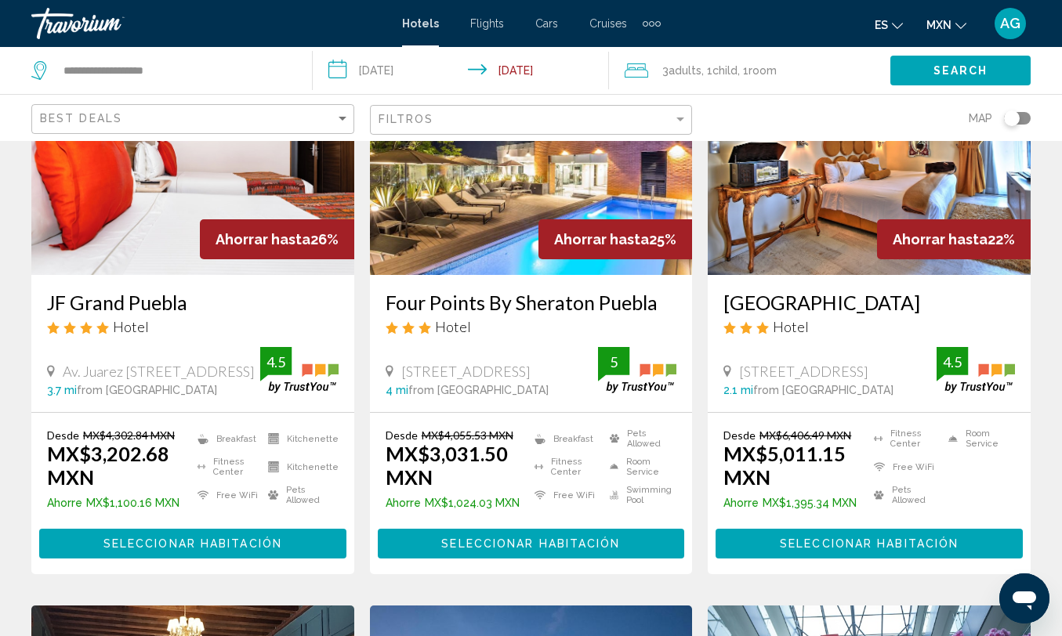
click at [508, 547] on span "Seleccionar habitación" at bounding box center [530, 544] width 179 height 13
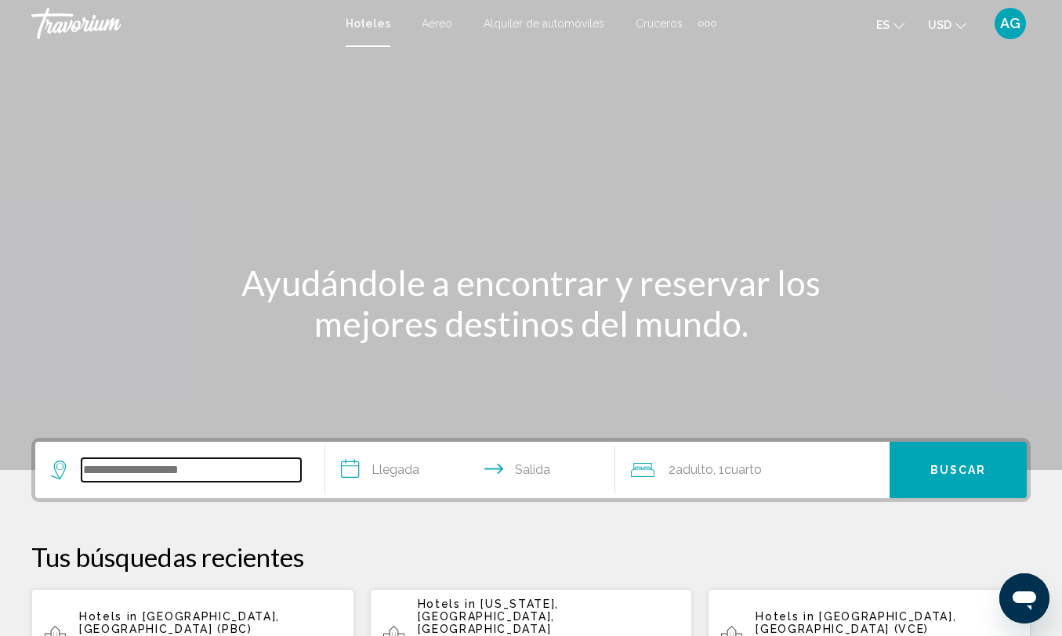
click at [173, 480] on input "Search widget" at bounding box center [190, 470] width 219 height 24
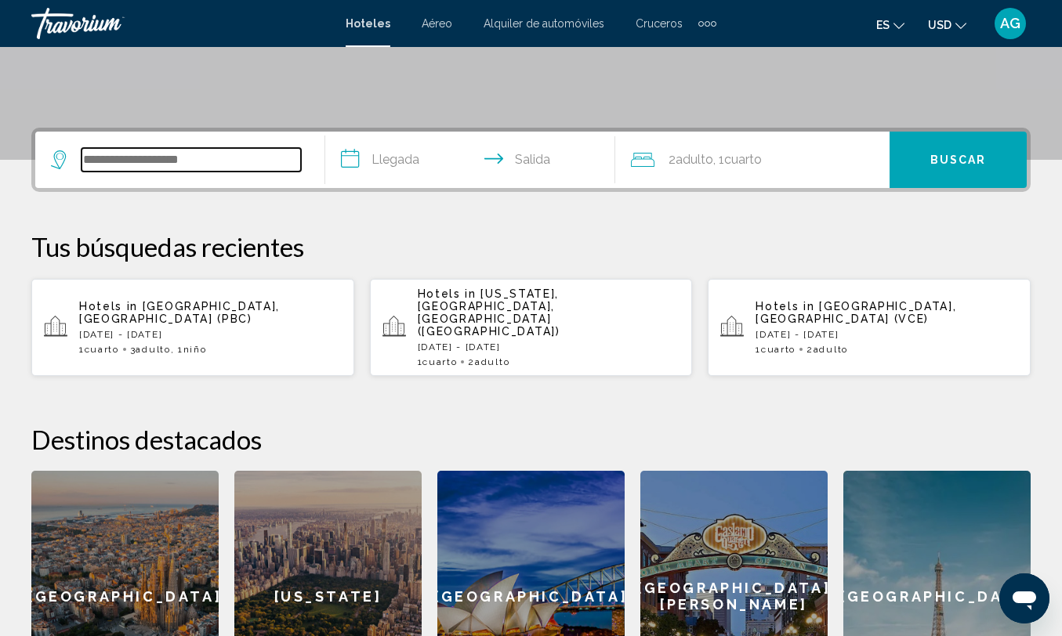
scroll to position [387, 0]
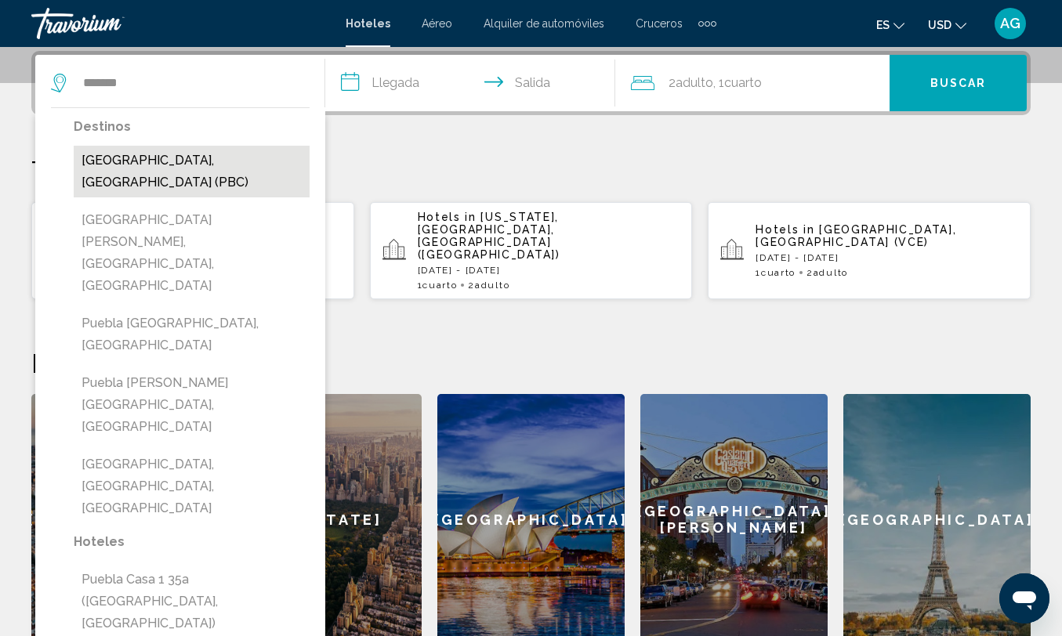
click at [190, 168] on button "Puebla, Mexico (PBC)" at bounding box center [192, 172] width 236 height 52
type input "**********"
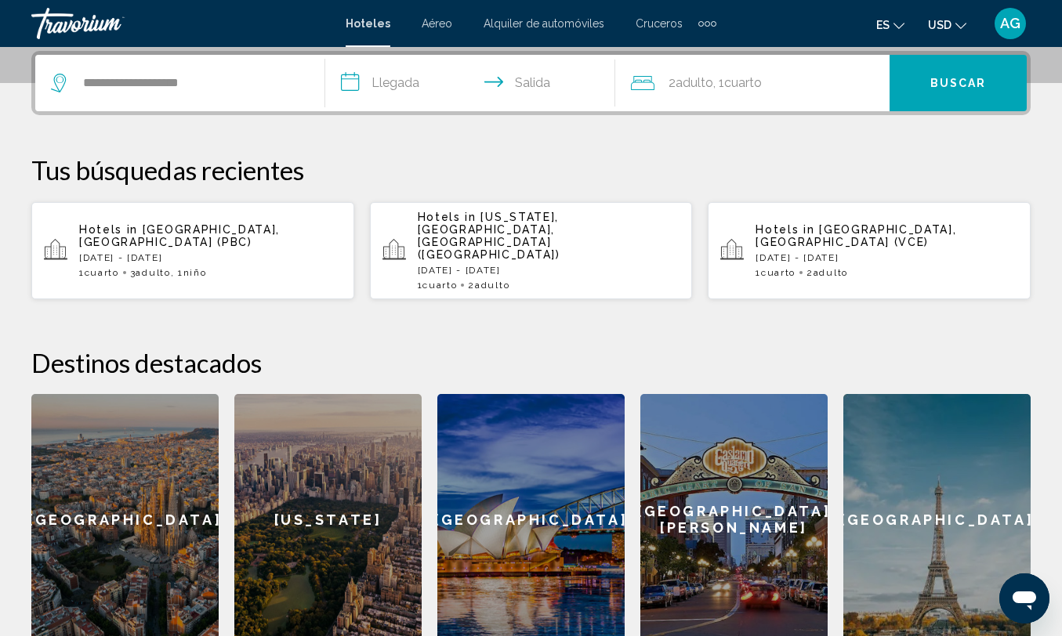
click at [418, 92] on input "**********" at bounding box center [473, 85] width 296 height 61
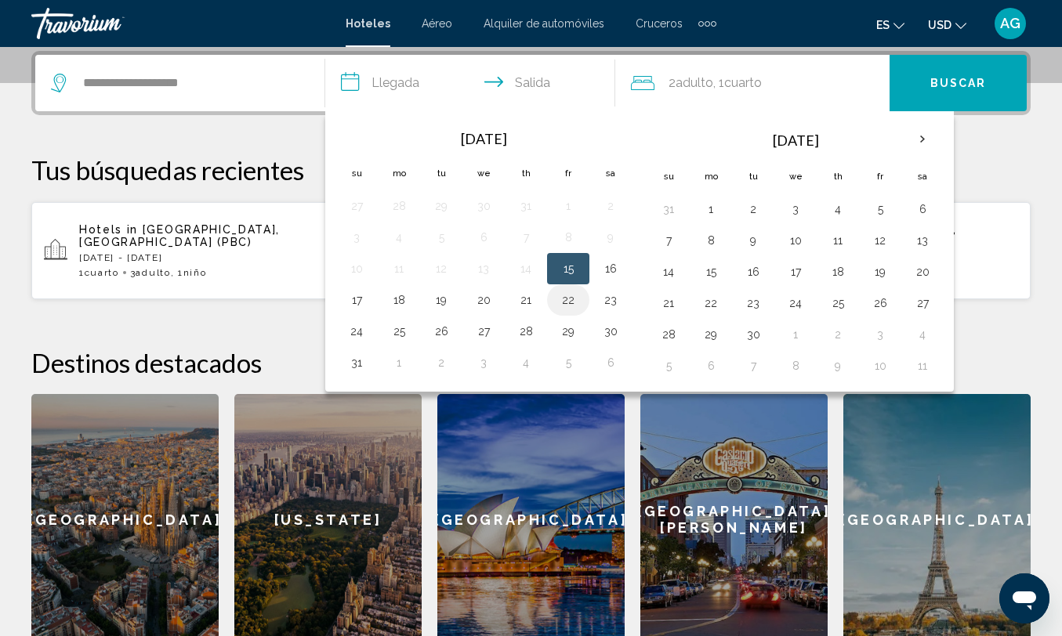
click at [570, 301] on button "22" at bounding box center [568, 300] width 25 height 22
click at [350, 339] on button "24" at bounding box center [356, 331] width 25 height 22
type input "**********"
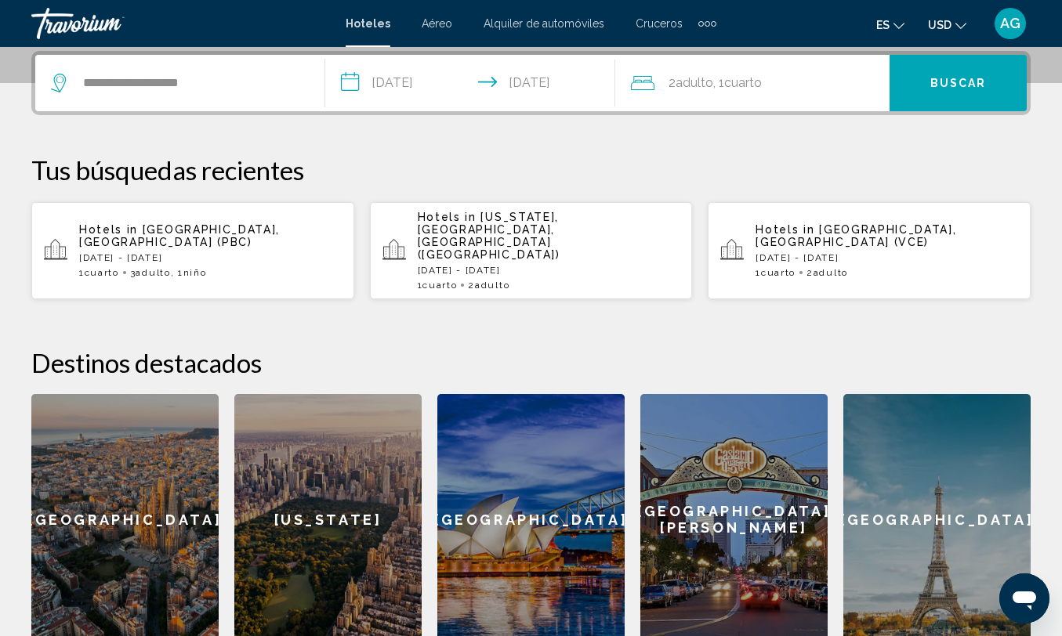
click at [755, 93] on span ", 1 Cuarto habitaciones" at bounding box center [737, 83] width 49 height 22
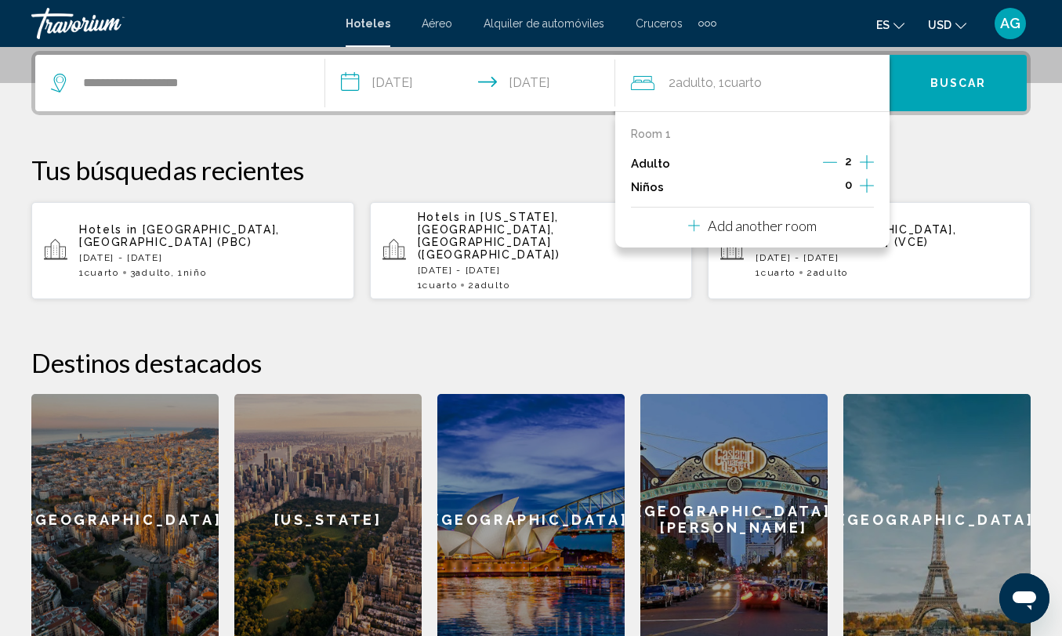
click at [863, 157] on icon "Increment adults" at bounding box center [867, 162] width 14 height 19
click at [867, 188] on icon "Increment children" at bounding box center [867, 186] width 14 height 14
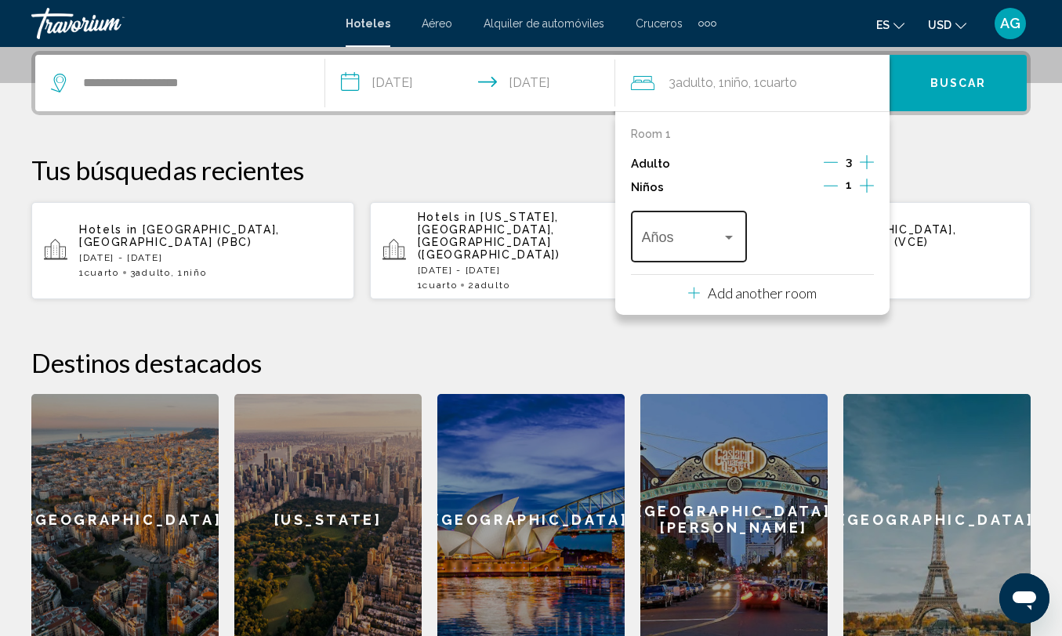
click at [720, 236] on div "Años" at bounding box center [689, 235] width 95 height 56
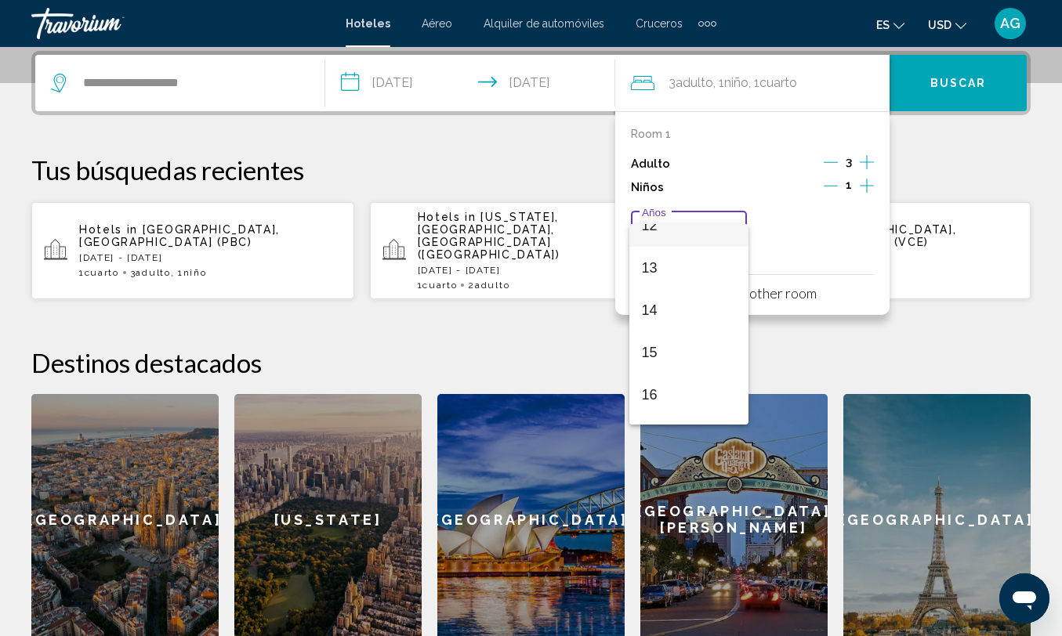
scroll to position [556, 0]
click at [715, 370] on span "16" at bounding box center [689, 367] width 95 height 42
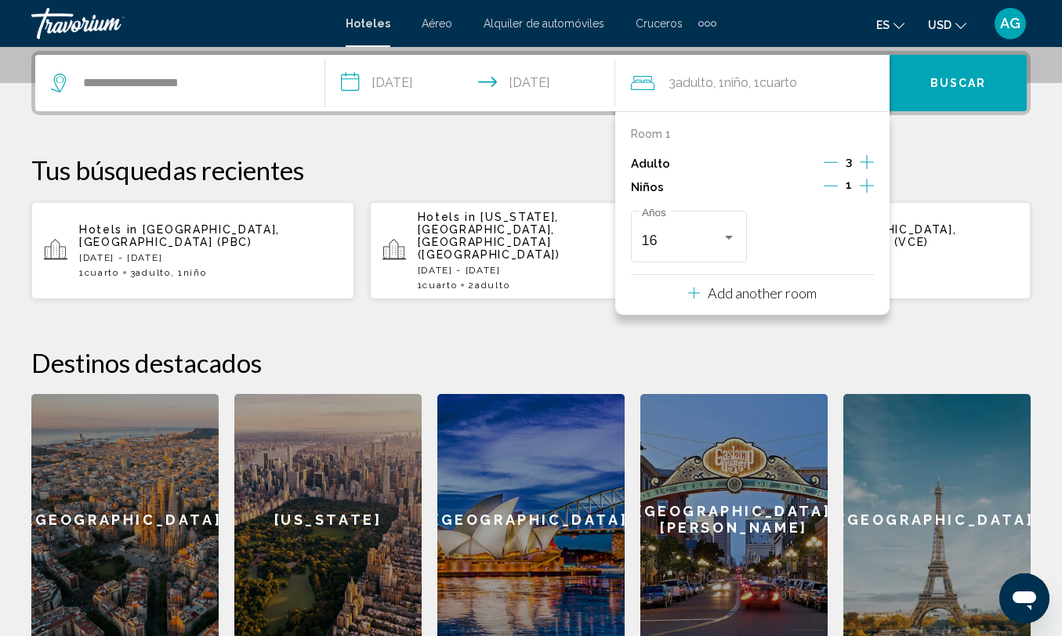
click at [914, 166] on p "Tus búsquedas recientes" at bounding box center [530, 169] width 999 height 31
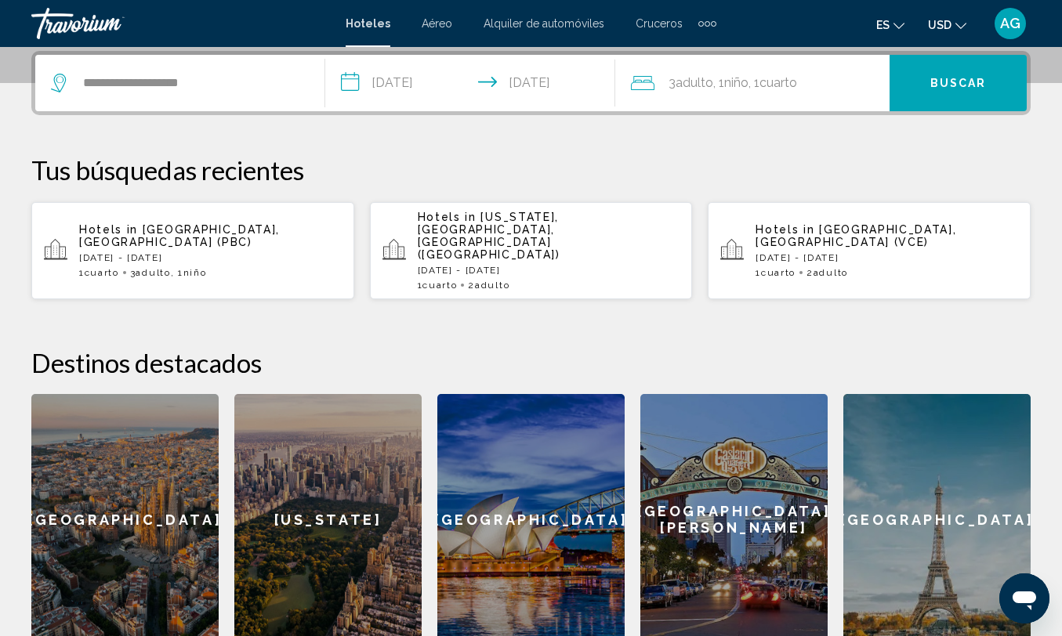
click at [937, 84] on span "Buscar" at bounding box center [958, 84] width 56 height 13
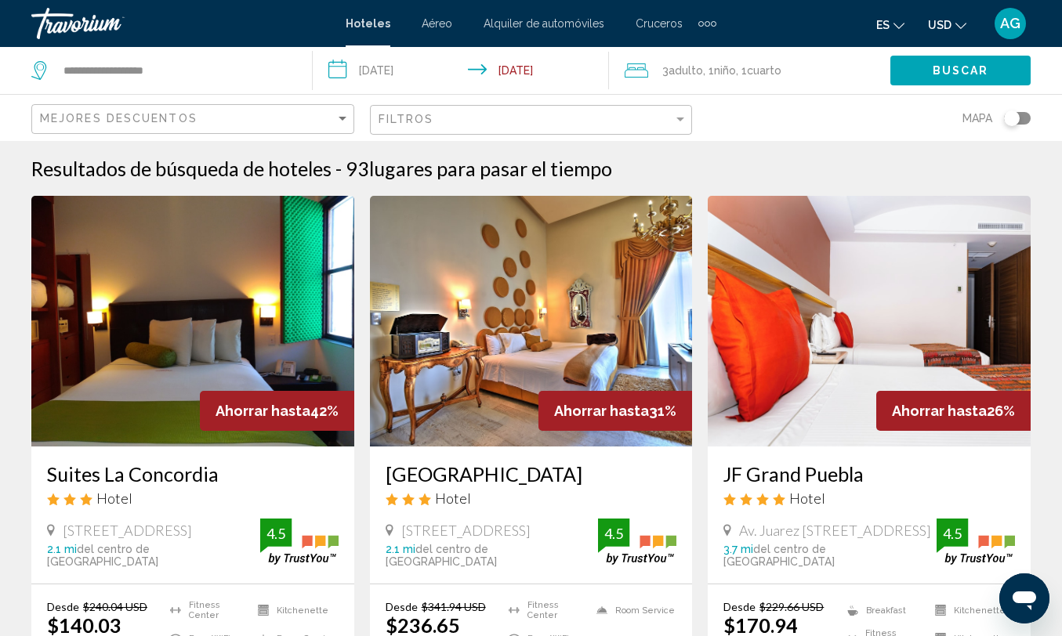
click at [902, 19] on mat-icon "Change language" at bounding box center [898, 23] width 11 height 11
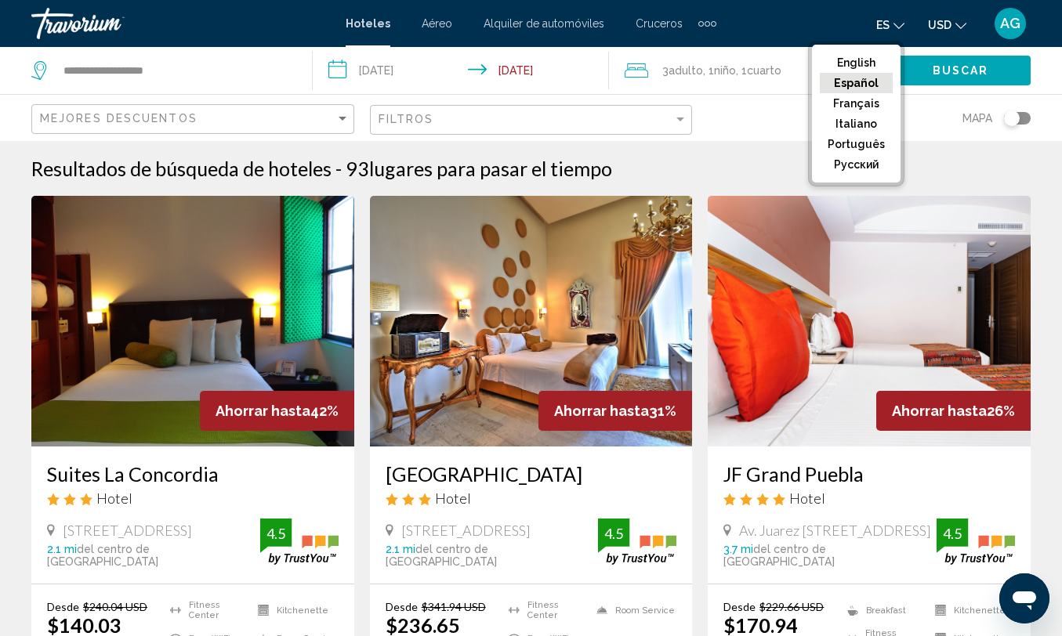
click at [861, 78] on button "Español" at bounding box center [856, 83] width 73 height 20
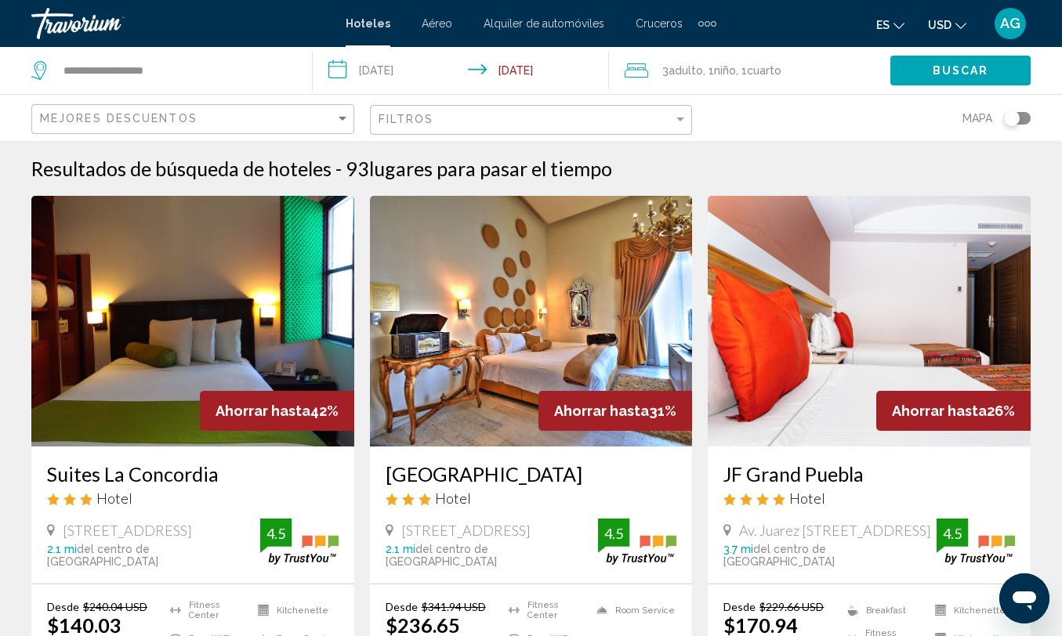
click at [962, 21] on icon "Change currency" at bounding box center [960, 25] width 11 height 11
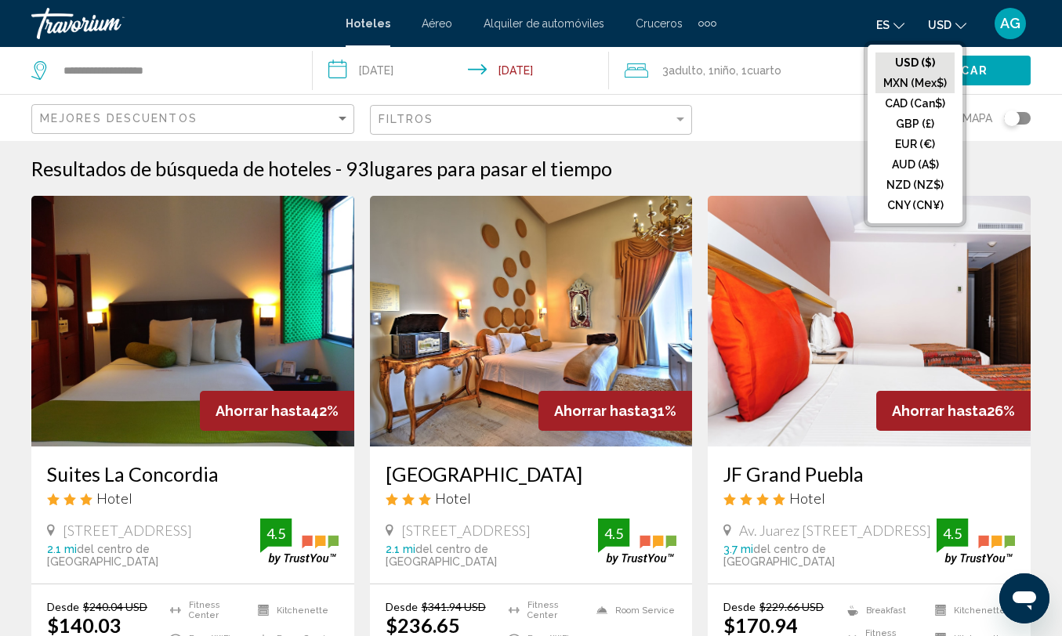
click at [937, 81] on button "MXN (Mex$)" at bounding box center [914, 83] width 79 height 20
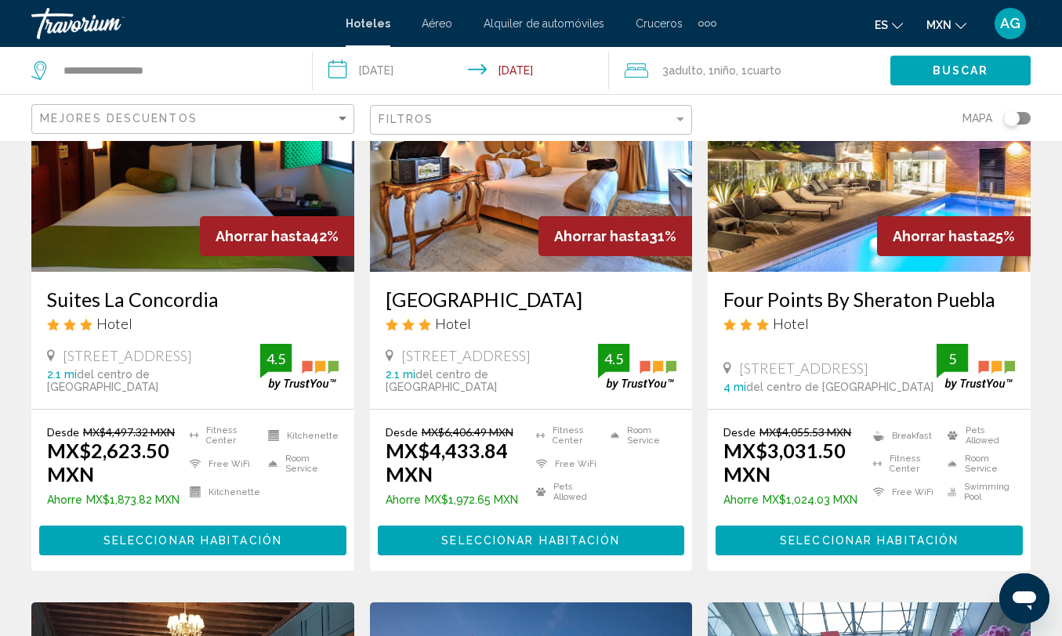
scroll to position [180, 0]
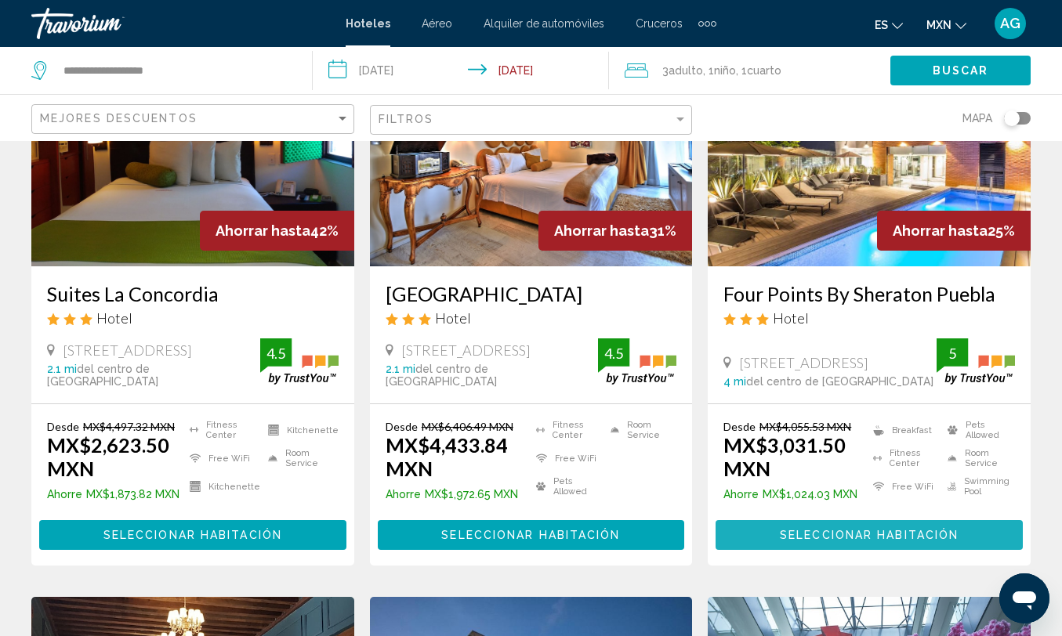
click at [863, 533] on span "Seleccionar habitación" at bounding box center [869, 536] width 179 height 13
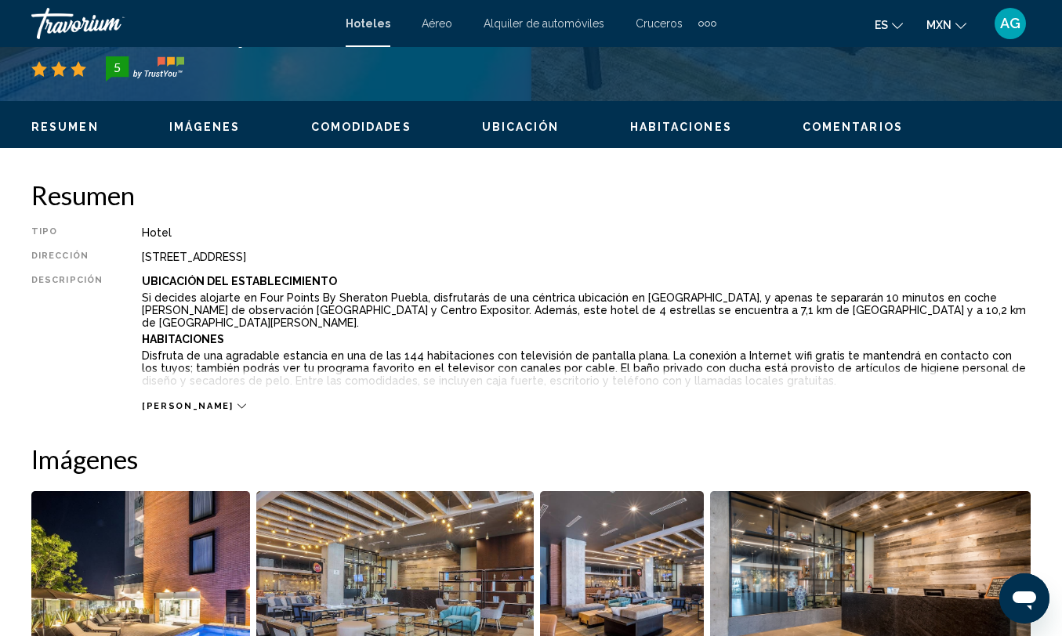
scroll to position [698, 0]
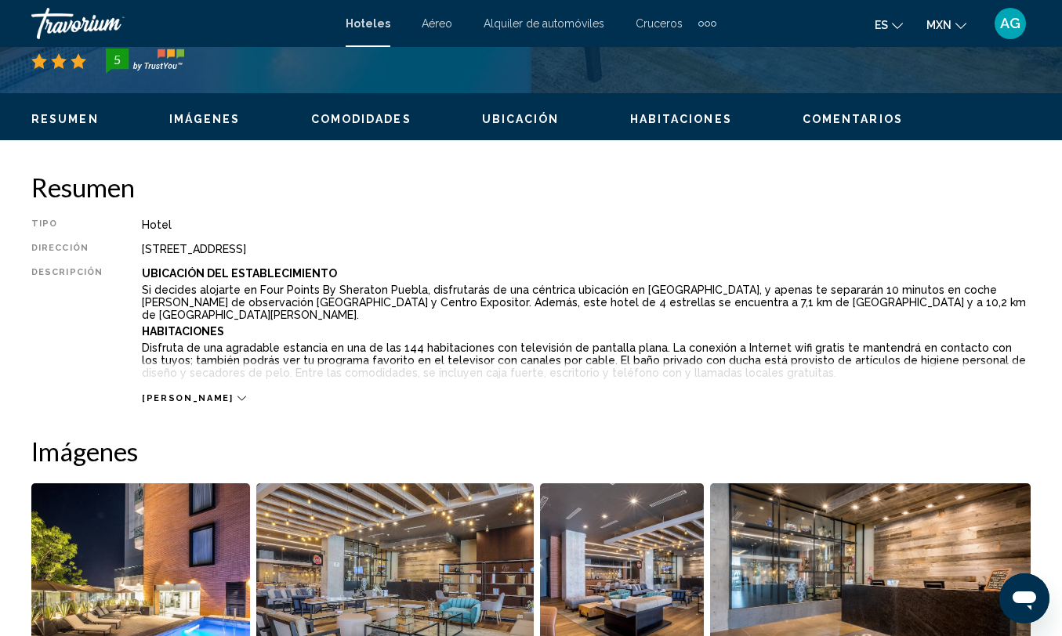
click at [181, 393] on span "[PERSON_NAME]" at bounding box center [187, 398] width 91 height 10
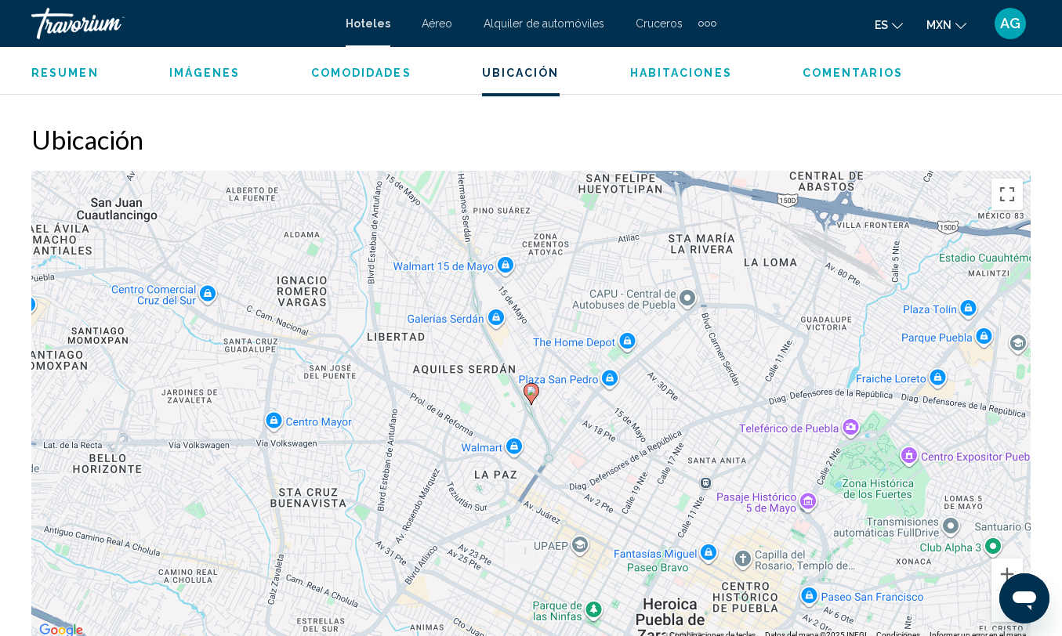
scroll to position [1839, 0]
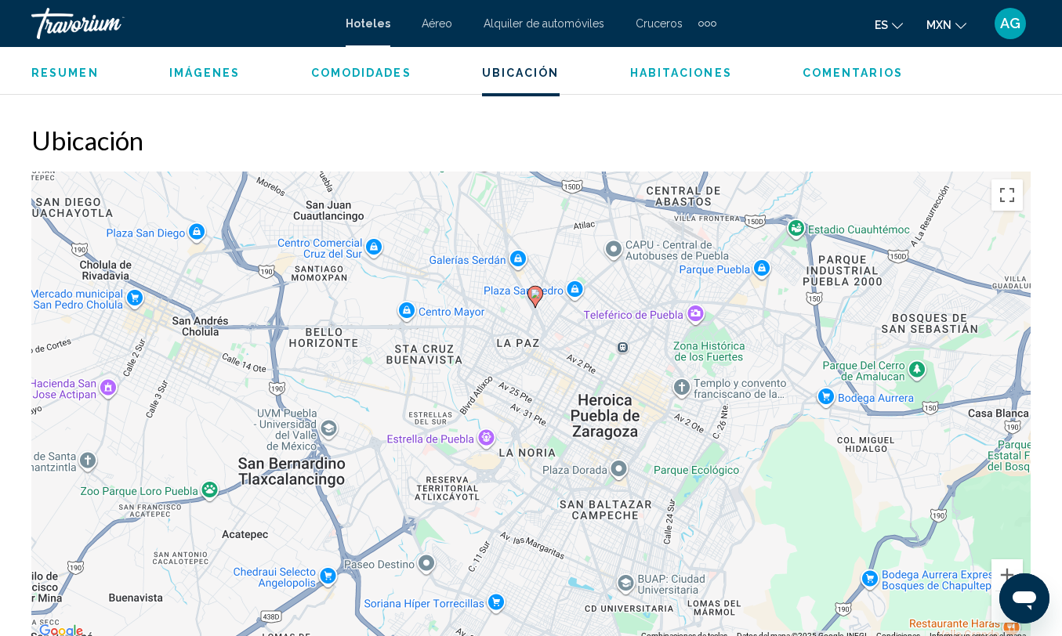
drag, startPoint x: 532, startPoint y: 420, endPoint x: 534, endPoint y: 286, distance: 134.0
click at [535, 286] on div "Para activar la función de arrastrar con el teclado, presiona Alt + Intro. Una …" at bounding box center [530, 407] width 999 height 470
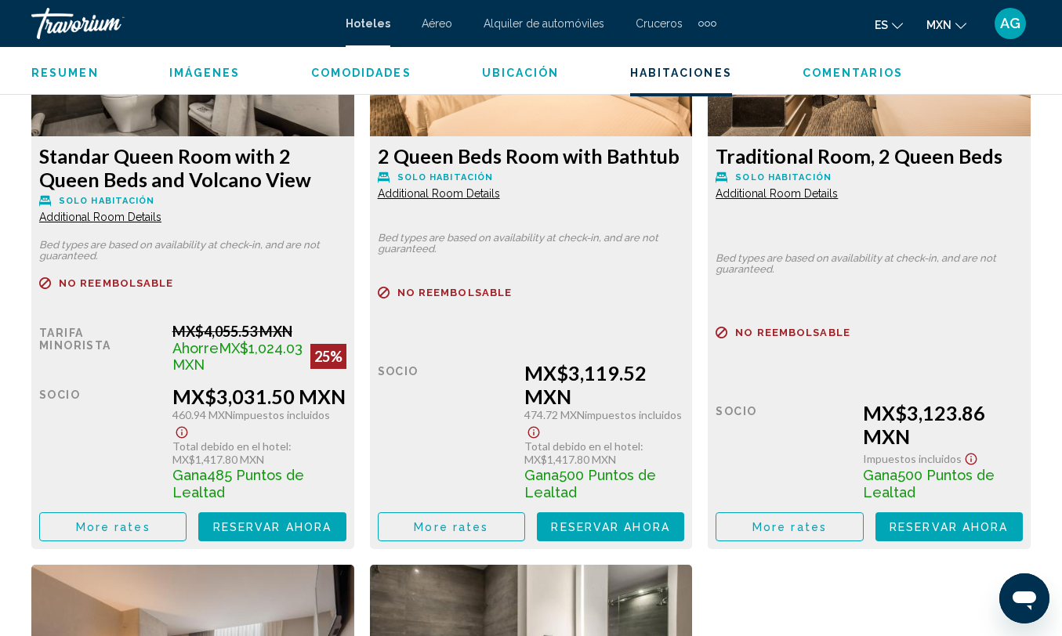
scroll to position [2716, 0]
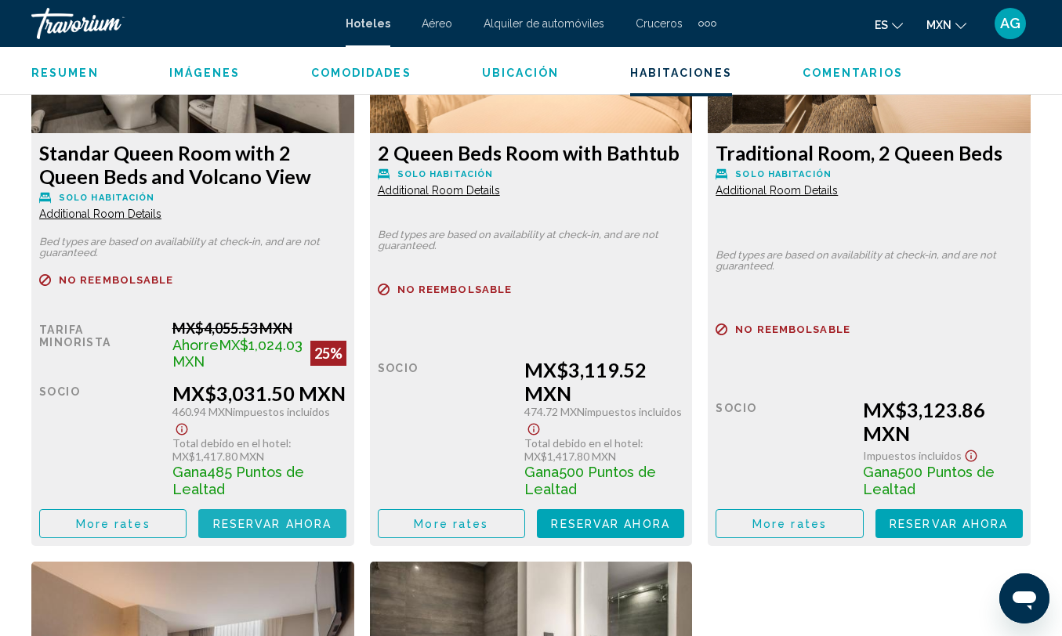
click at [327, 527] on span "Reservar ahora" at bounding box center [272, 524] width 118 height 13
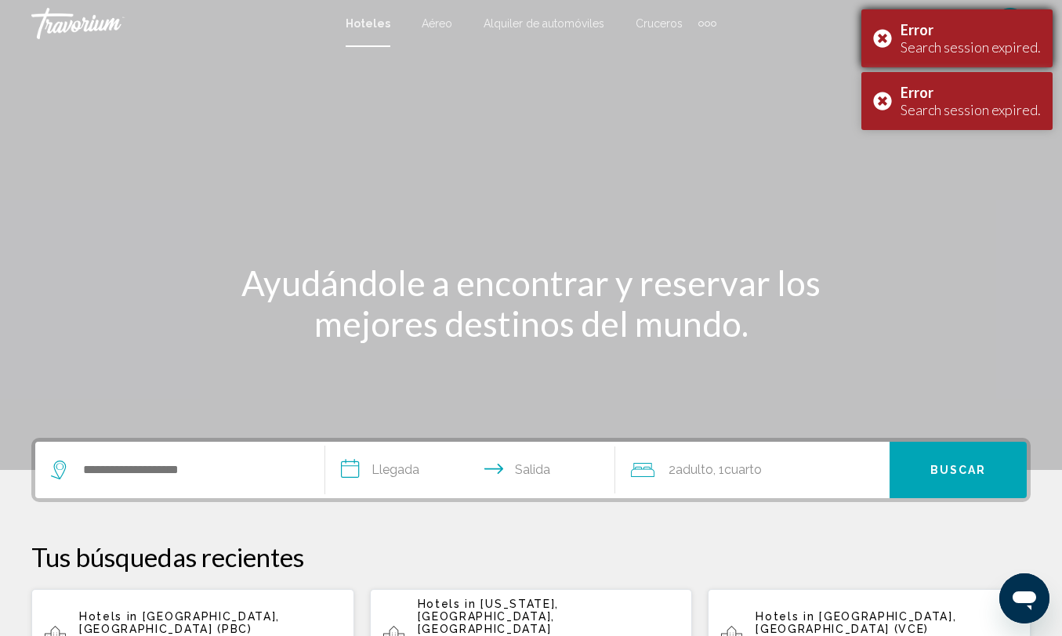
click at [878, 37] on div "Error Search session expired." at bounding box center [956, 38] width 191 height 58
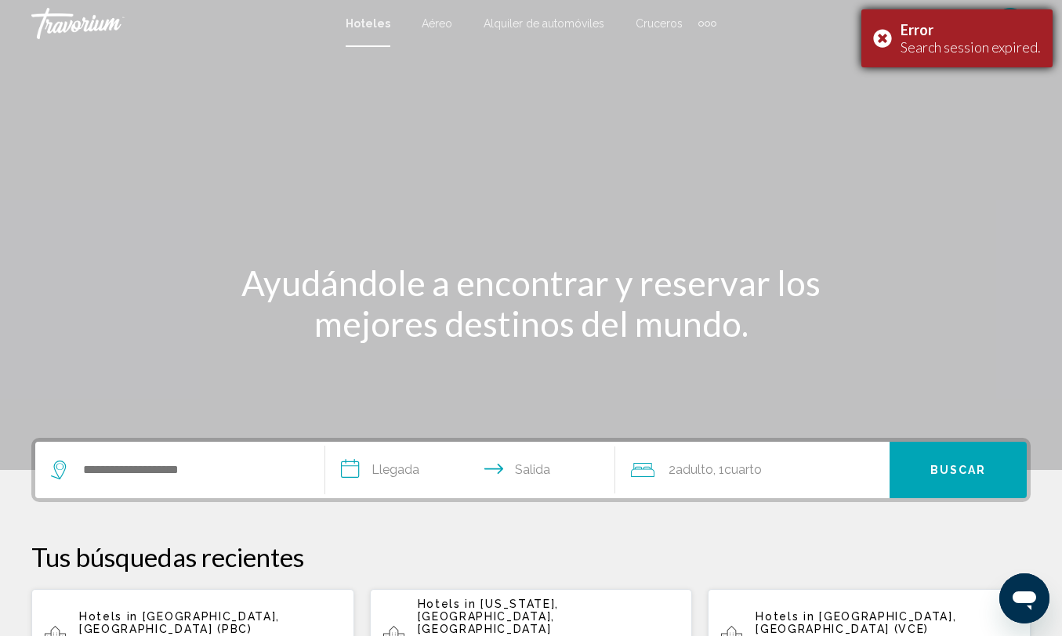
click at [885, 34] on div "Error Search session expired." at bounding box center [956, 38] width 191 height 58
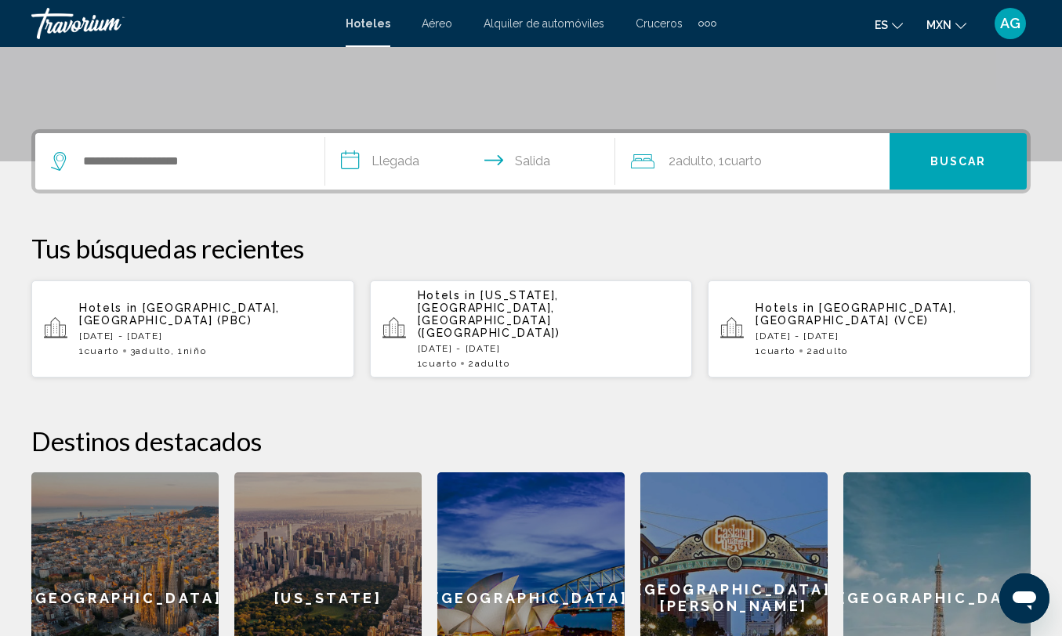
scroll to position [307, 0]
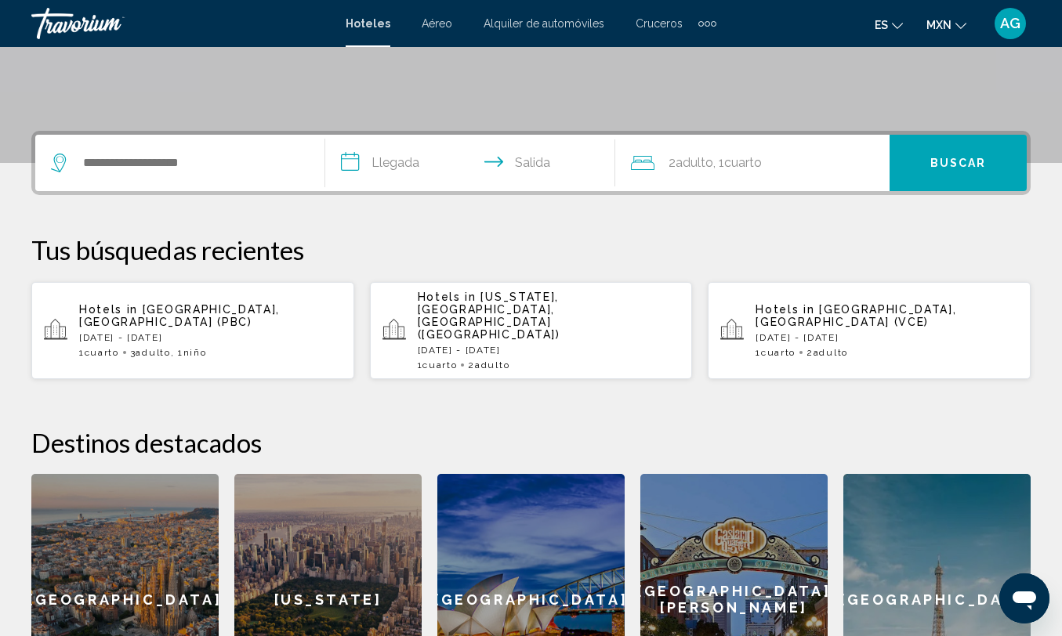
click at [234, 304] on span "Puebla, Mexico (PBC)" at bounding box center [179, 315] width 201 height 25
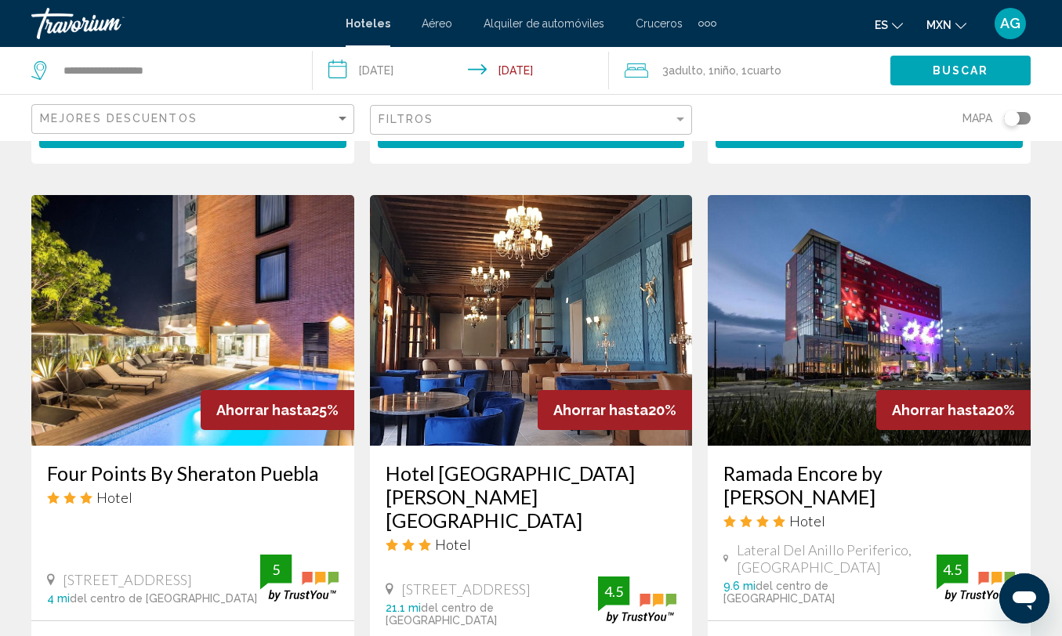
scroll to position [520, 0]
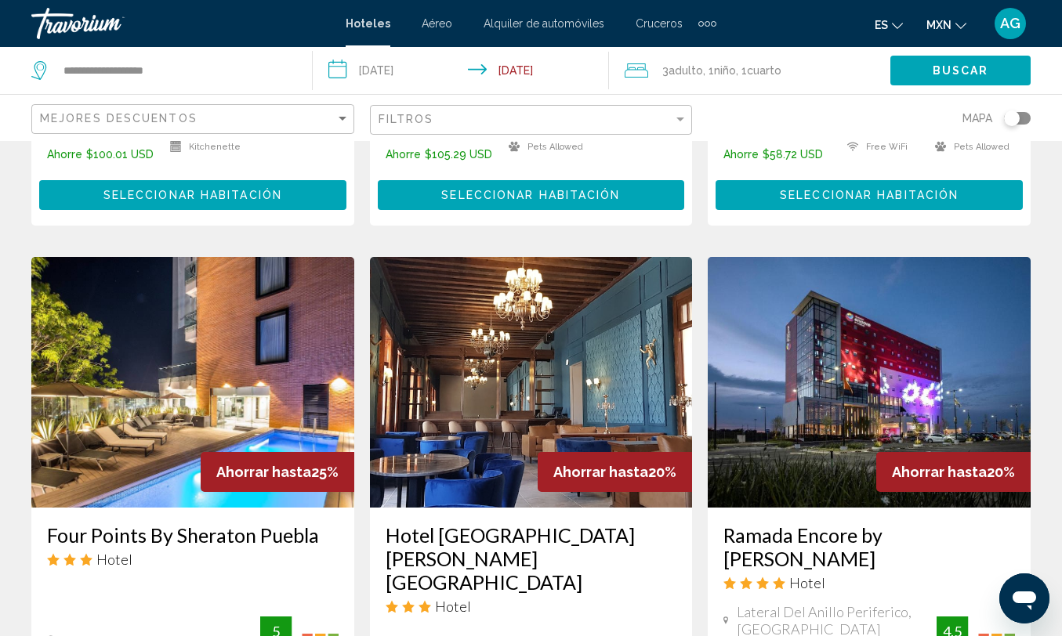
click at [959, 25] on icon "Change currency" at bounding box center [960, 25] width 11 height 11
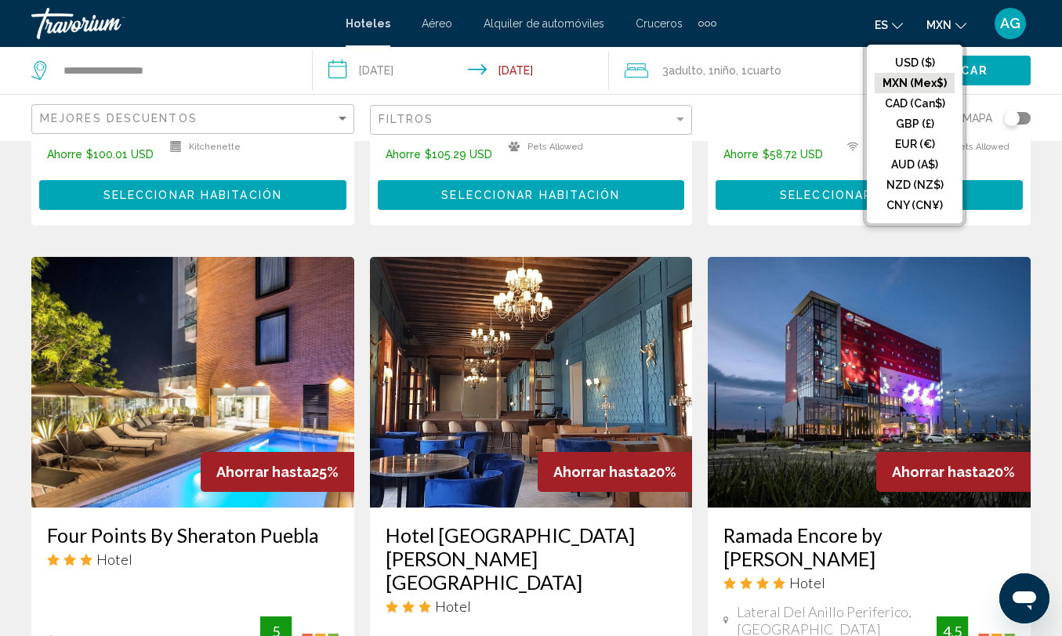
click at [931, 81] on button "MXN (Mex$)" at bounding box center [914, 83] width 80 height 20
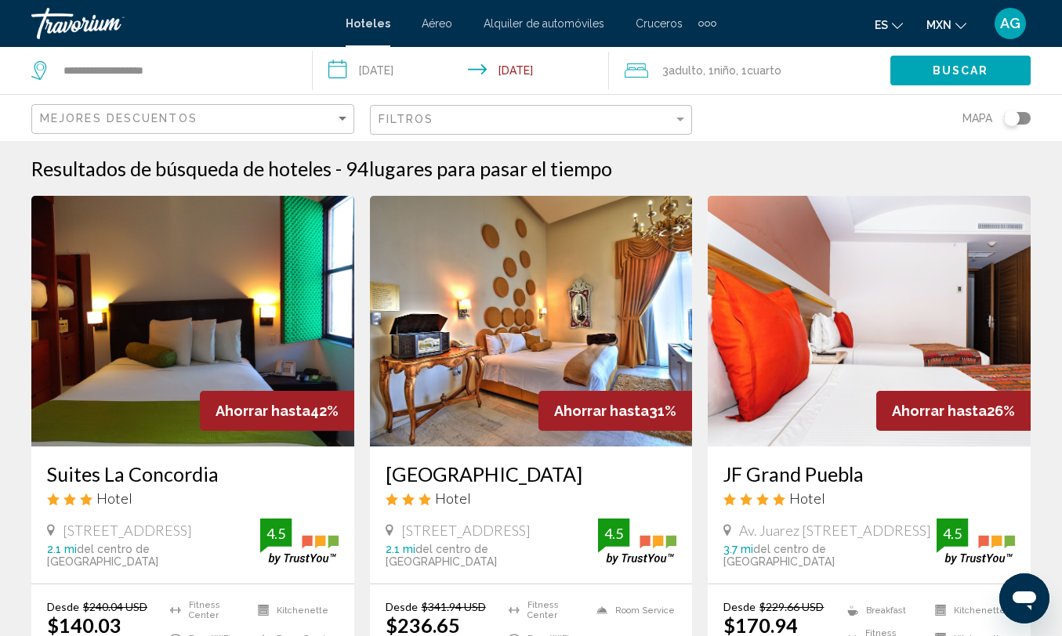
scroll to position [0, 0]
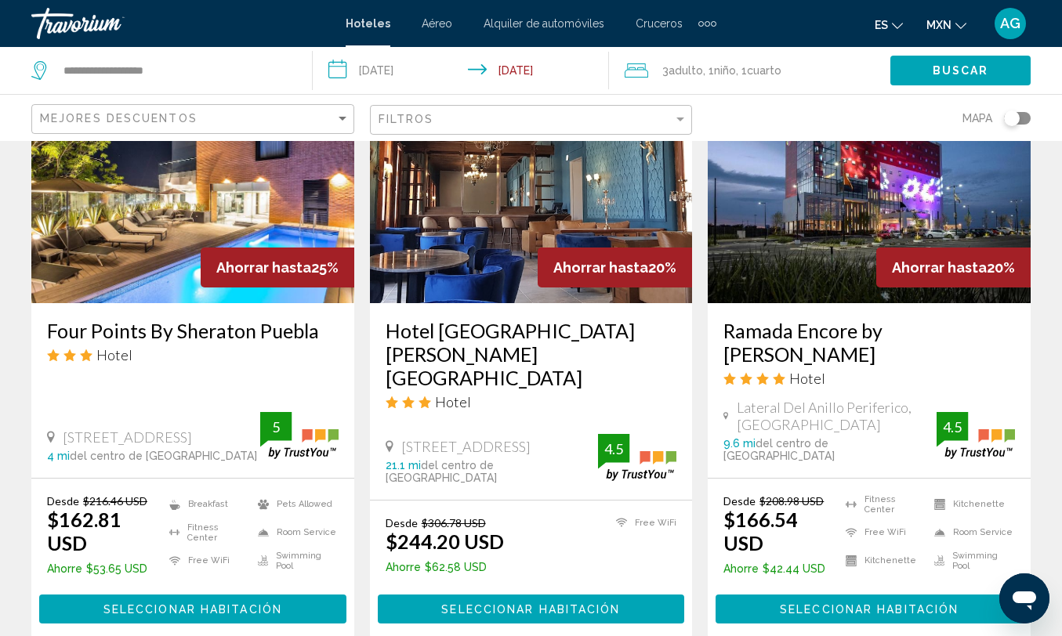
scroll to position [733, 0]
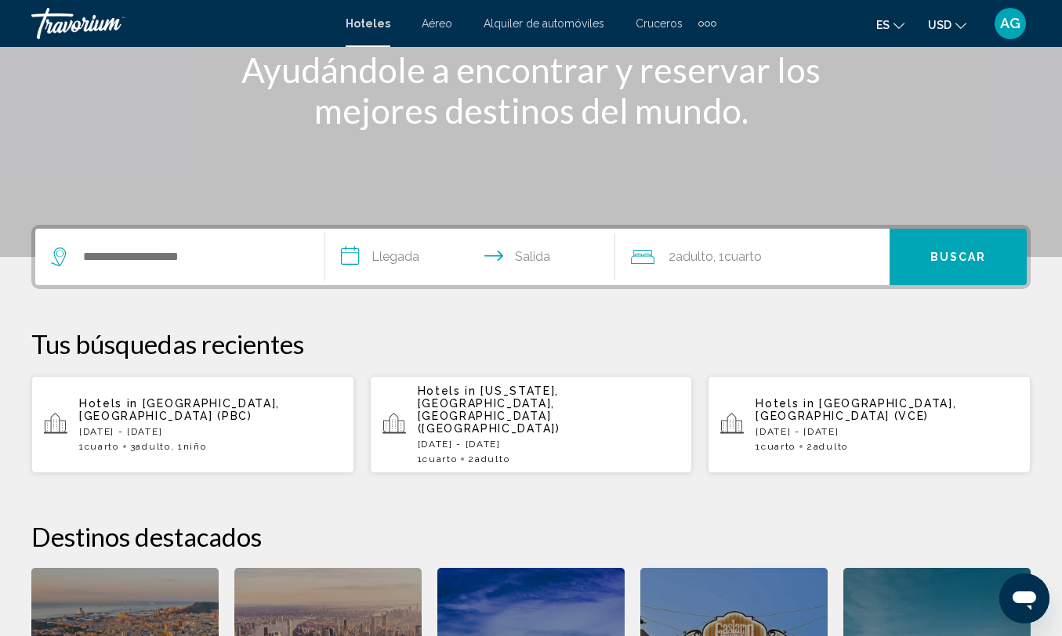
scroll to position [213, 0]
click at [225, 267] on input "Search widget" at bounding box center [190, 257] width 219 height 24
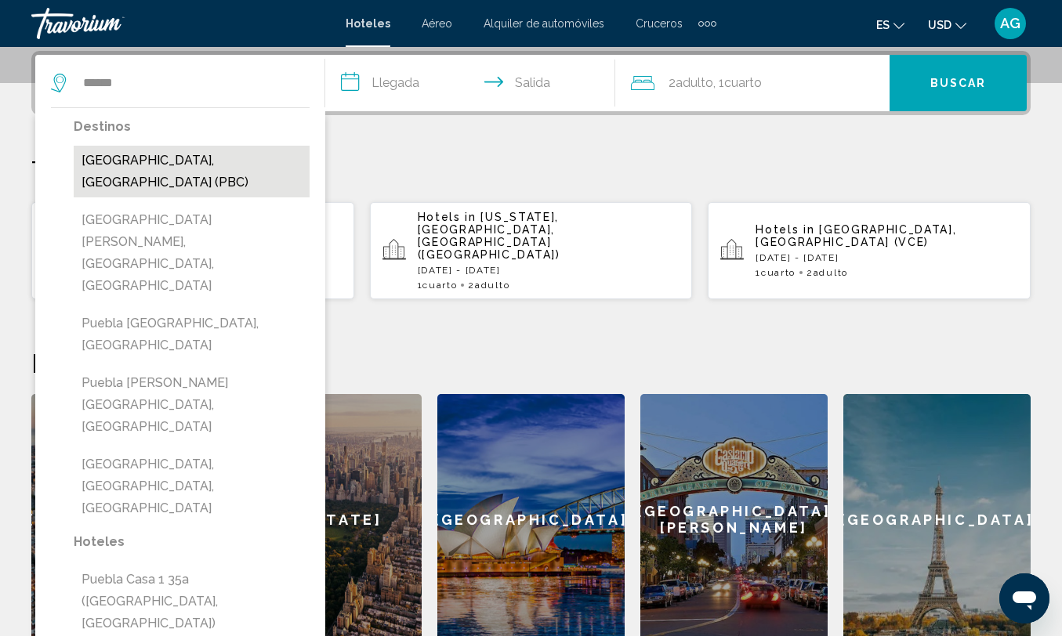
click at [224, 157] on button "Puebla, Mexico (PBC)" at bounding box center [192, 172] width 236 height 52
type input "**********"
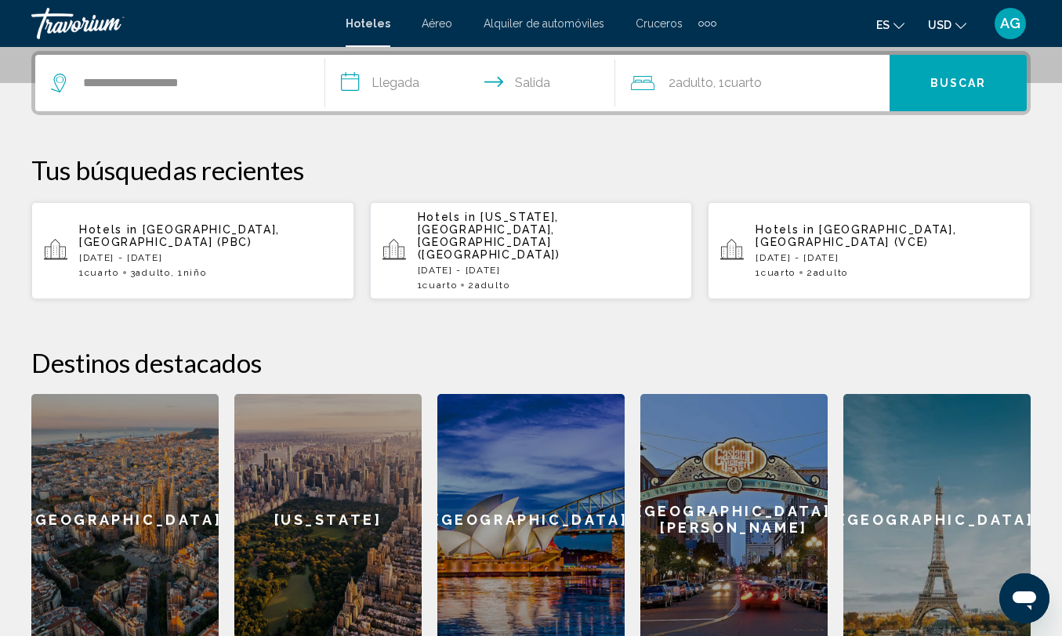
click at [419, 88] on input "**********" at bounding box center [473, 85] width 296 height 61
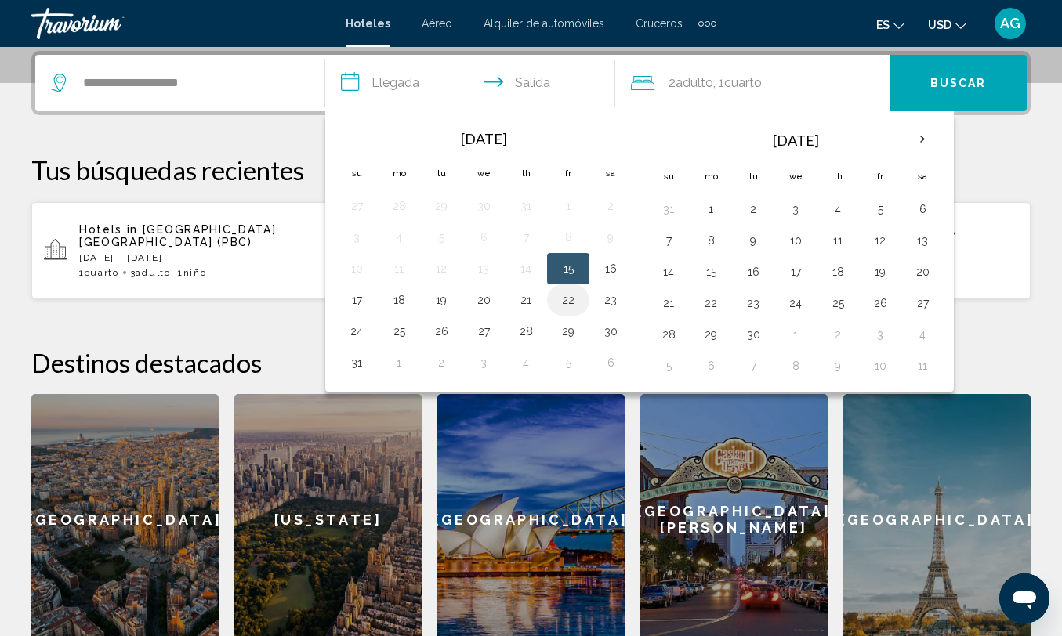
click at [574, 305] on button "22" at bounding box center [568, 300] width 25 height 22
click at [363, 323] on button "24" at bounding box center [356, 331] width 25 height 22
type input "**********"
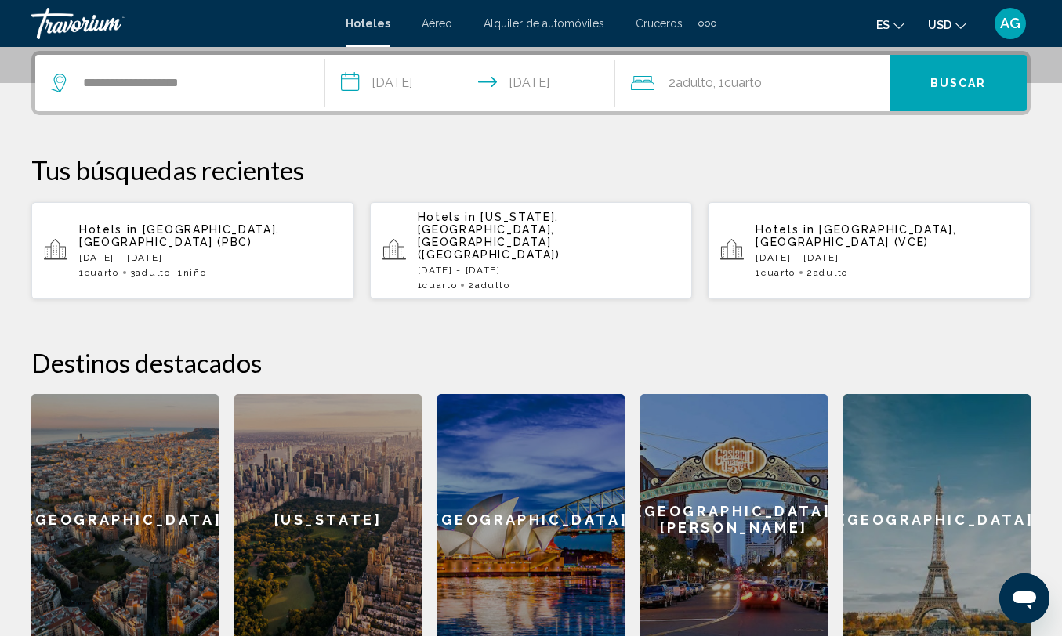
click at [801, 81] on div "2 Adulto Adulto , 1 Cuarto habitaciones" at bounding box center [760, 83] width 259 height 22
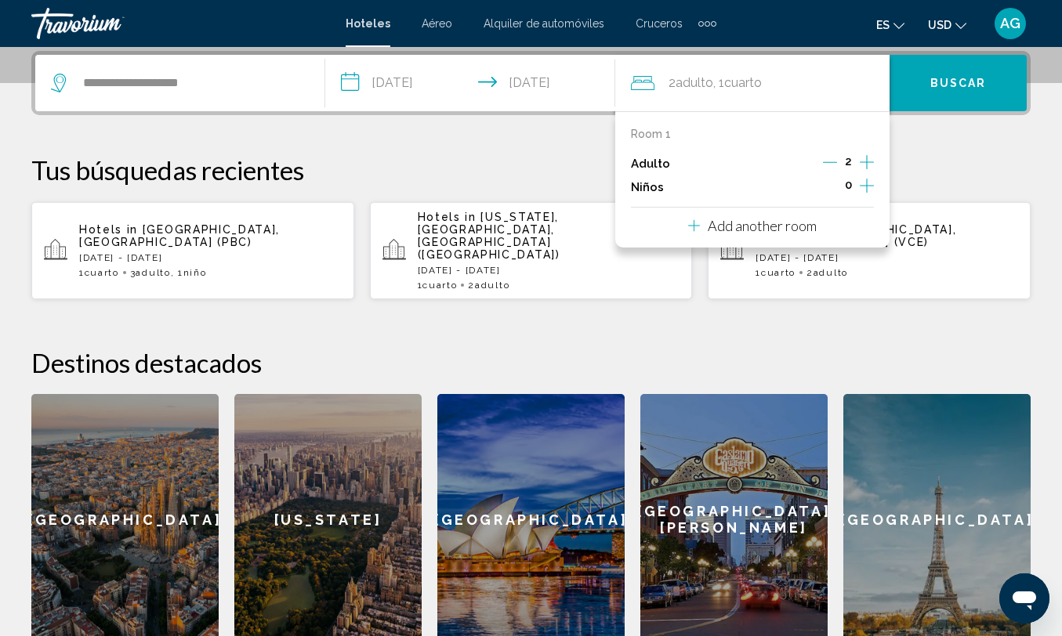
click at [865, 158] on icon "Increment adults" at bounding box center [867, 162] width 14 height 19
click at [865, 181] on icon "Increment children" at bounding box center [867, 185] width 14 height 19
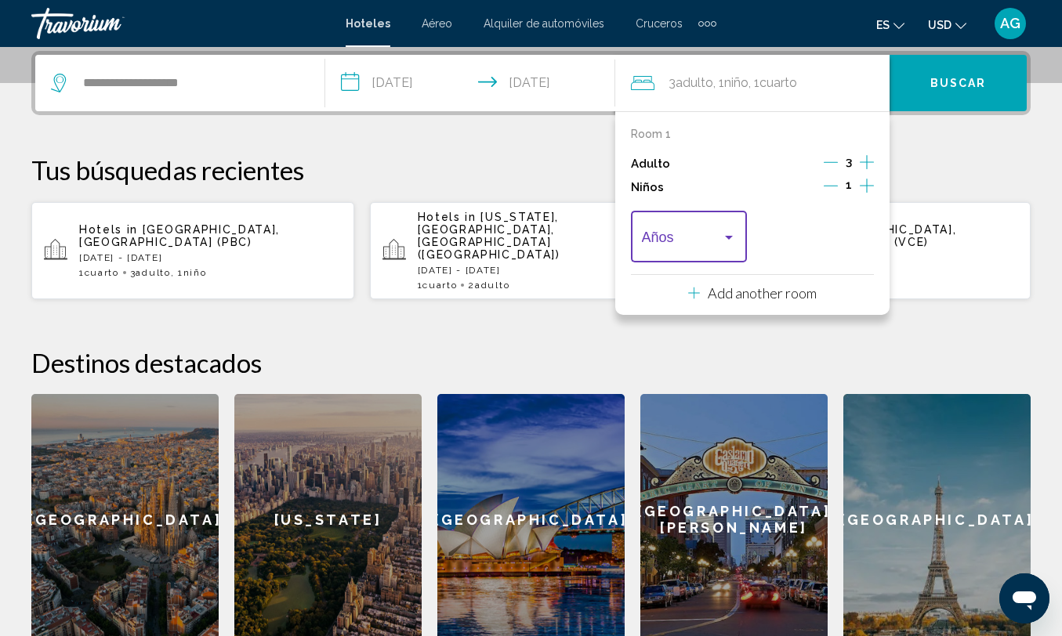
click at [697, 248] on span "Travelers: 3 adults, 1 child" at bounding box center [682, 241] width 81 height 16
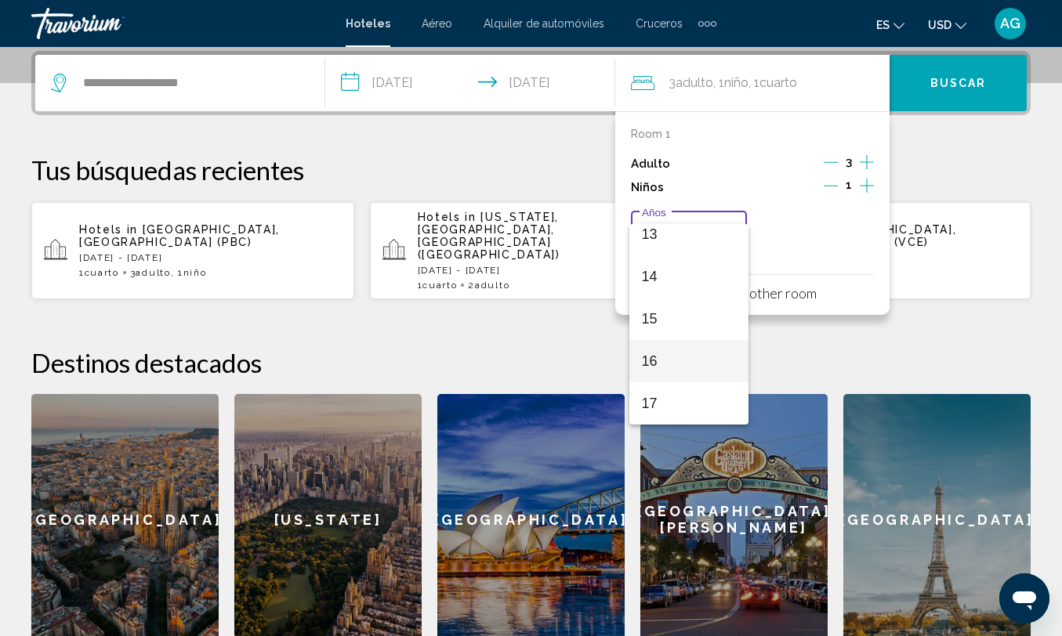
scroll to position [562, 0]
click at [686, 360] on span "16" at bounding box center [689, 361] width 95 height 42
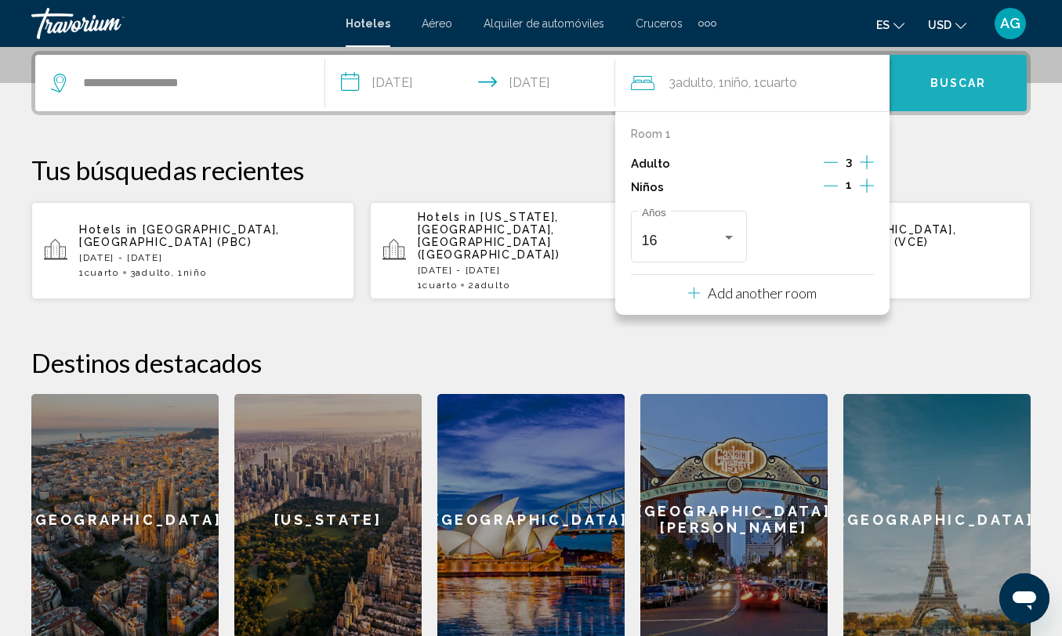
click at [963, 89] on span "Buscar" at bounding box center [958, 84] width 56 height 13
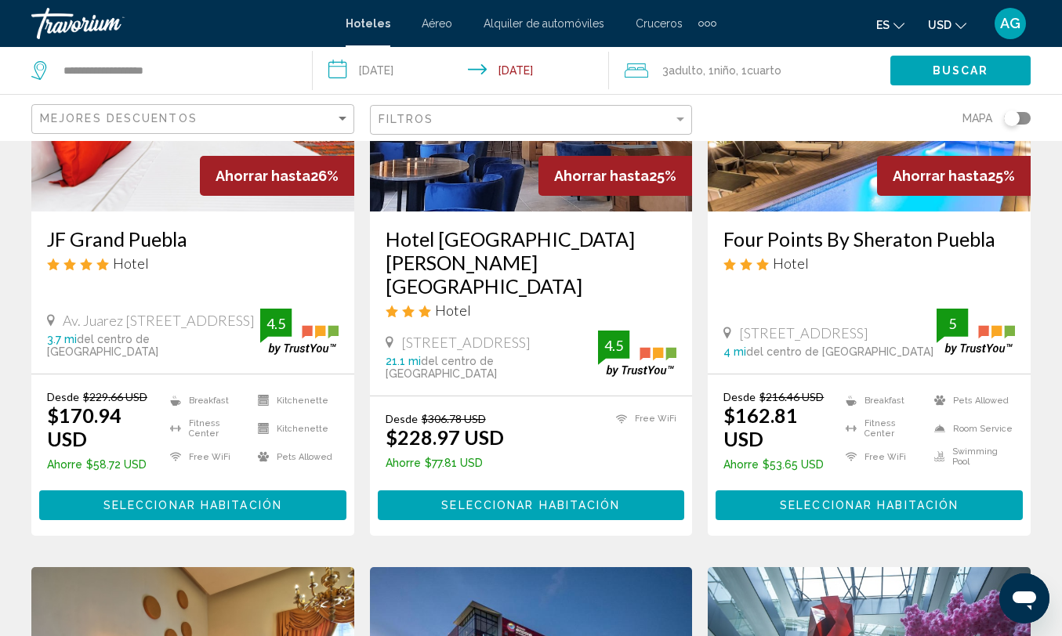
scroll to position [233, 0]
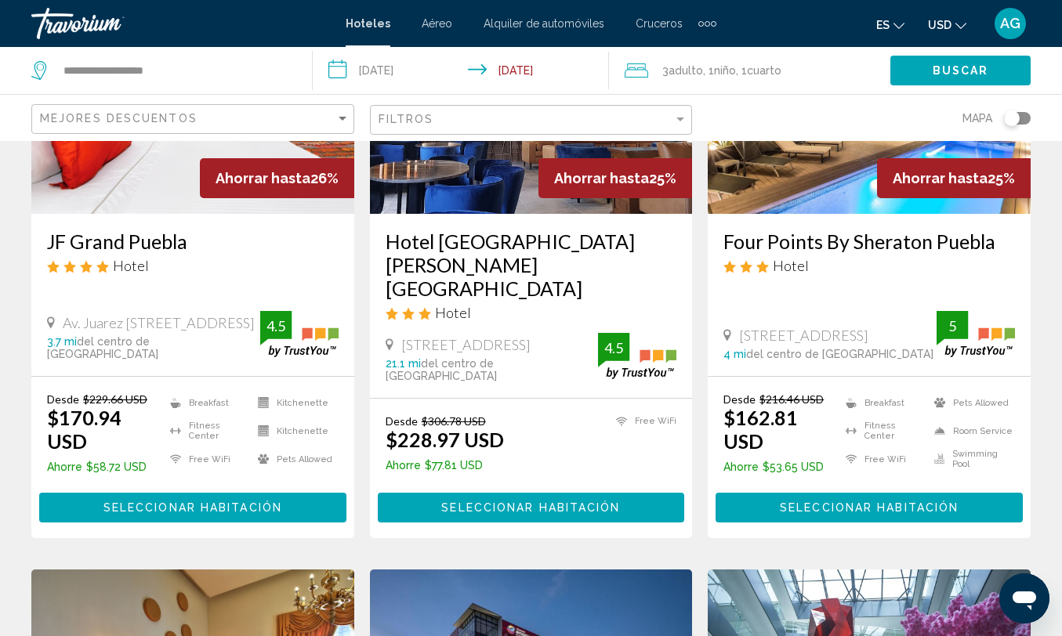
click at [956, 16] on button "USD USD ($) MXN (Mex$) CAD (Can$) GBP (£) EUR (€) AUD (A$) NZD (NZ$) CNY (CN¥)" at bounding box center [947, 24] width 38 height 23
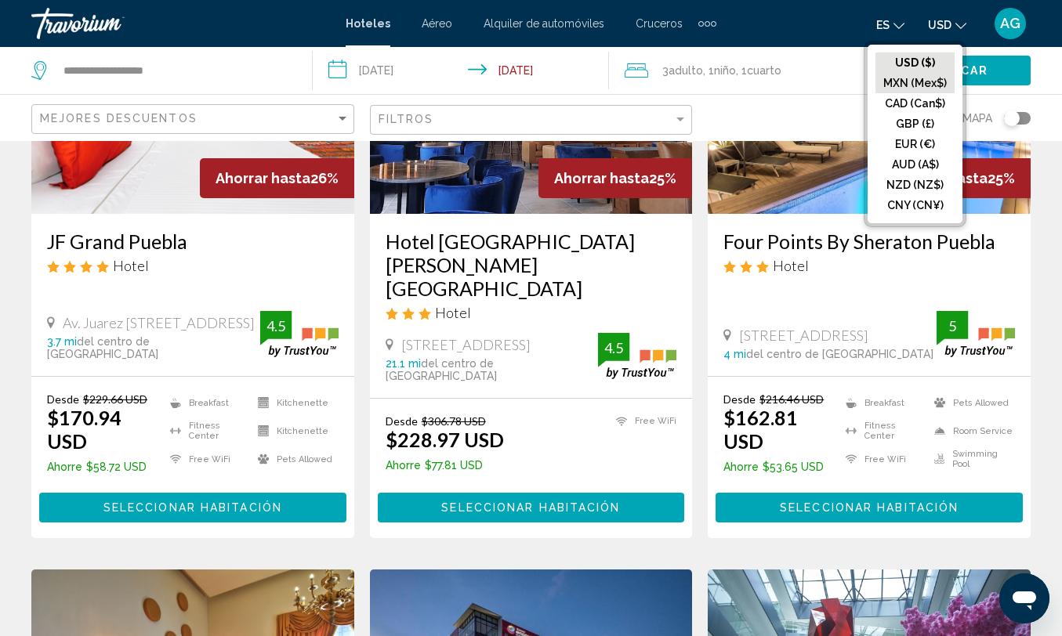
click at [918, 81] on button "MXN (Mex$)" at bounding box center [914, 83] width 79 height 20
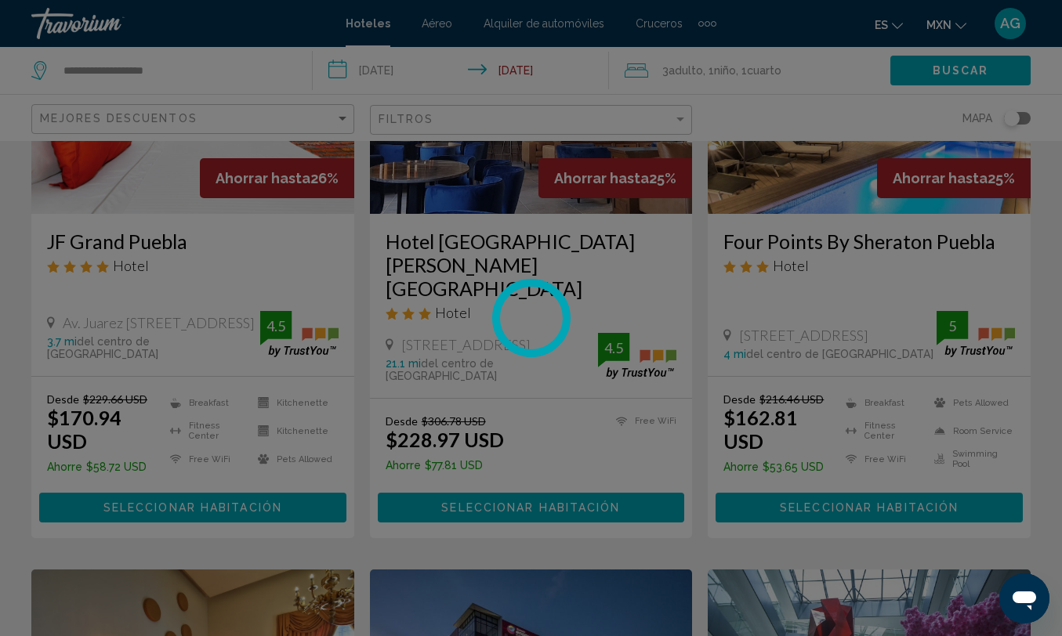
scroll to position [0, 0]
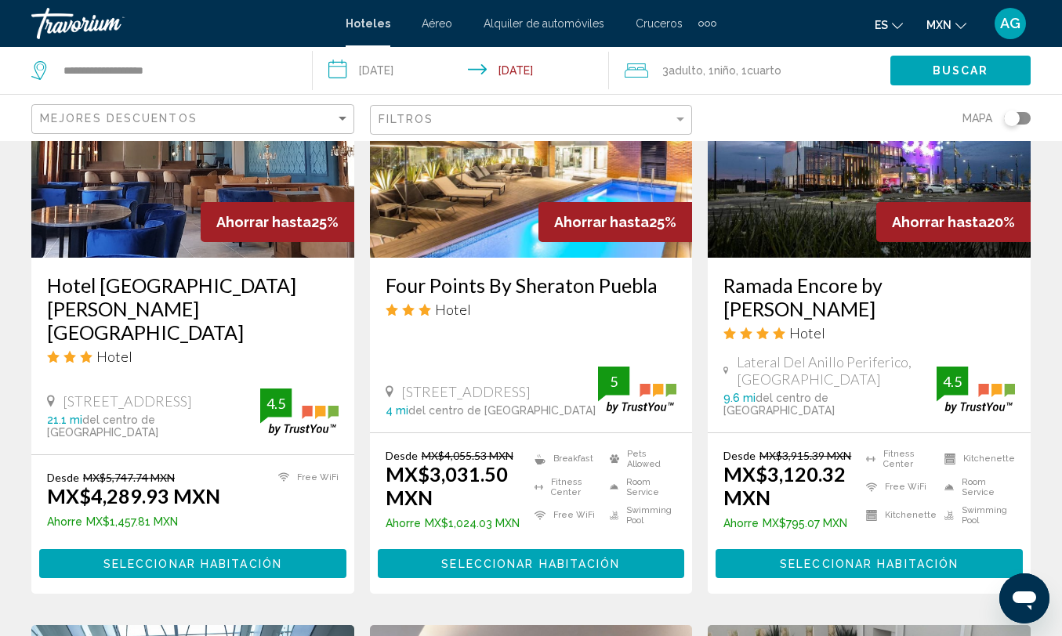
scroll to position [776, 0]
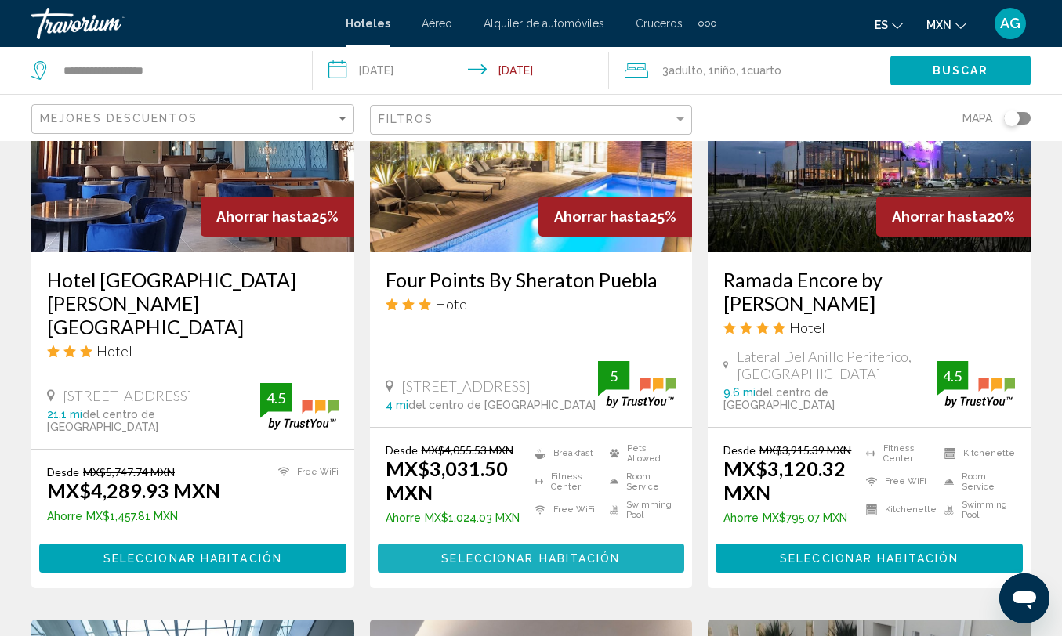
click at [607, 552] on span "Seleccionar habitación" at bounding box center [530, 558] width 179 height 13
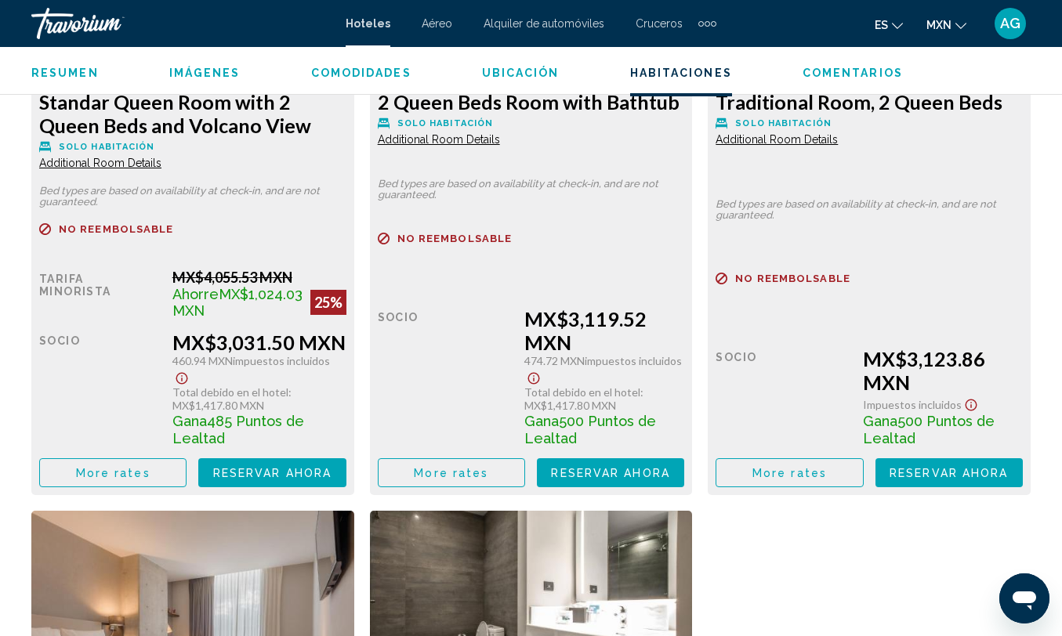
scroll to position [2609, 0]
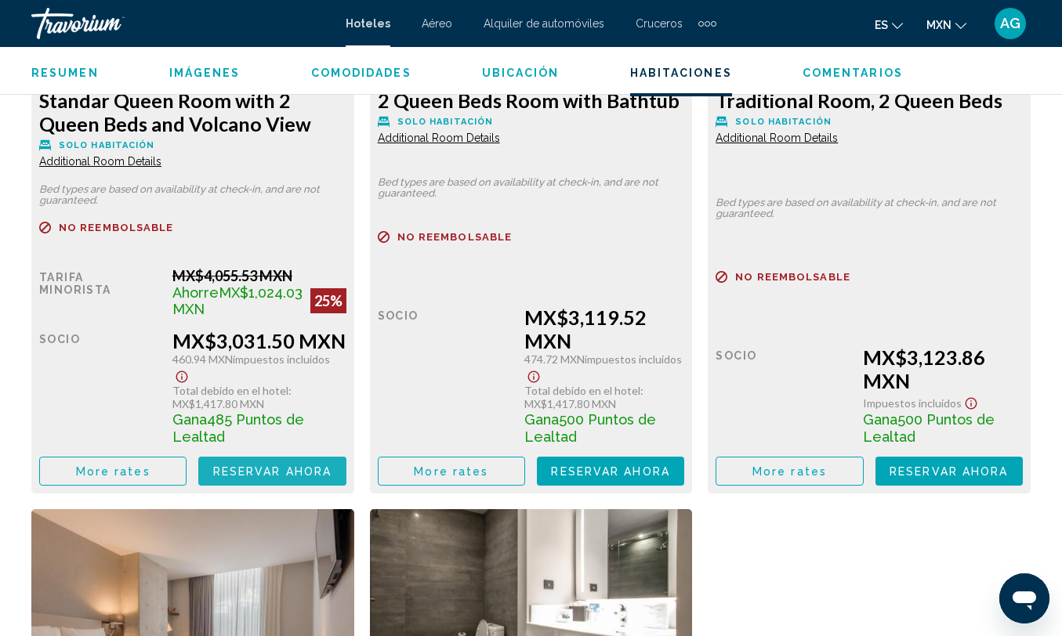
click at [266, 478] on span "Reservar ahora" at bounding box center [272, 471] width 118 height 13
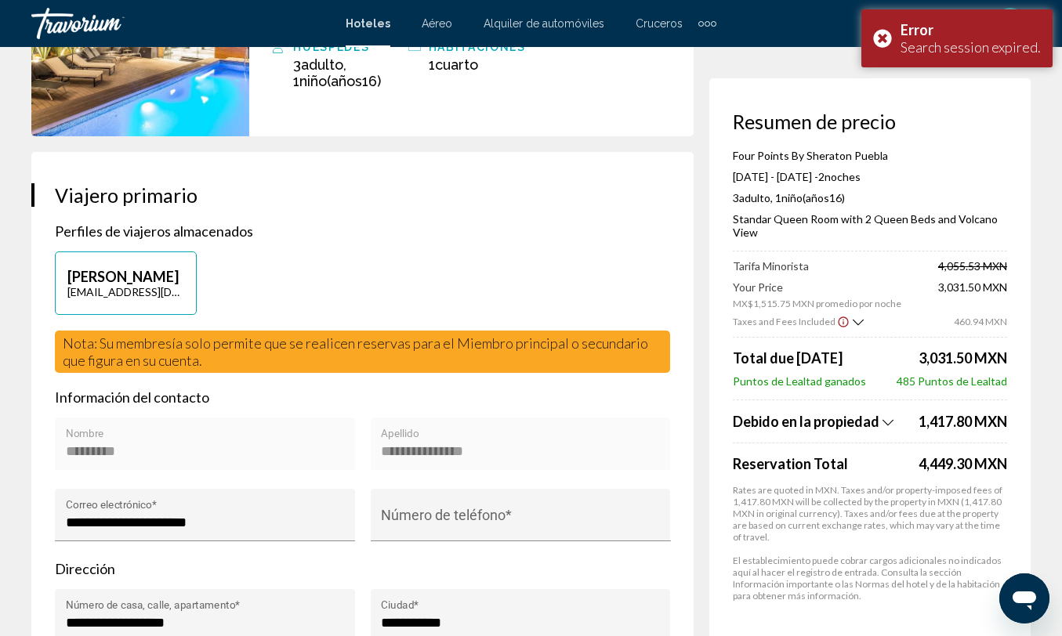
scroll to position [287, 0]
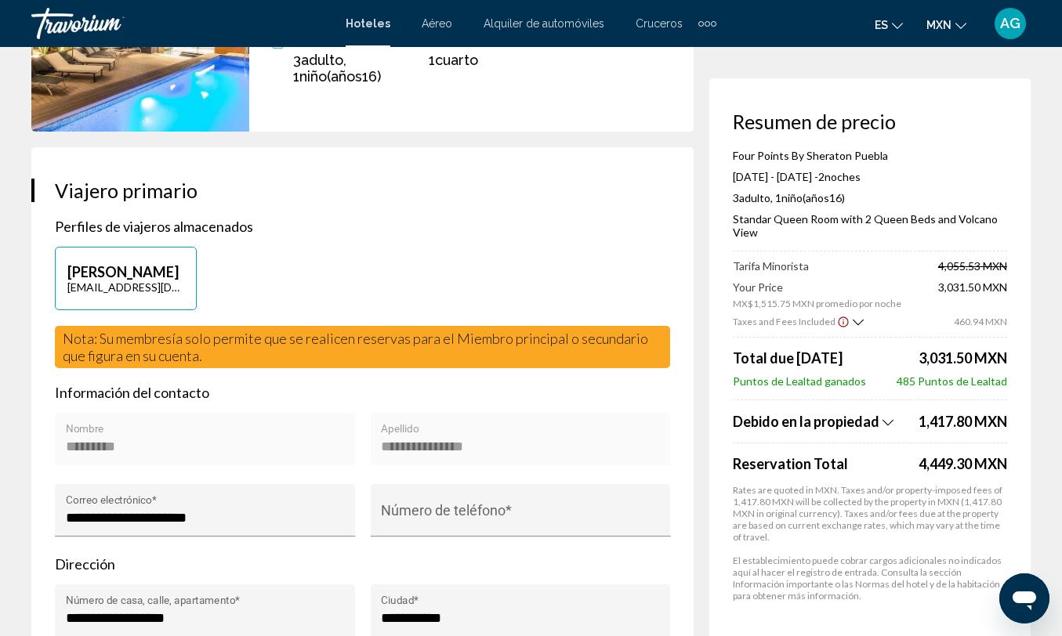
click at [487, 465] on div "**********" at bounding box center [520, 445] width 279 height 42
click at [327, 523] on div "**********" at bounding box center [205, 515] width 279 height 42
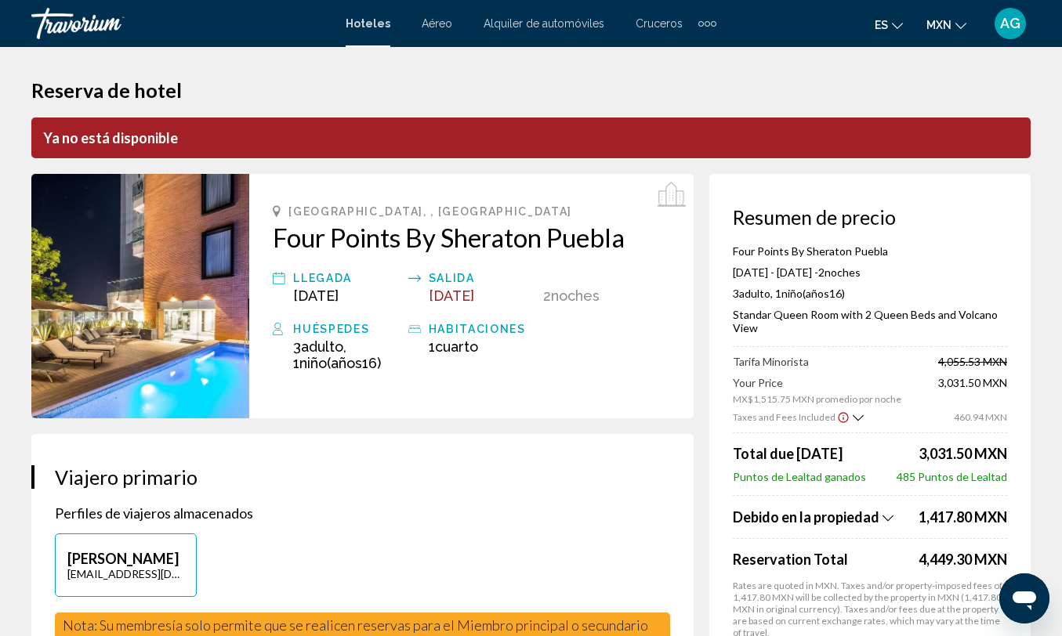
scroll to position [0, 0]
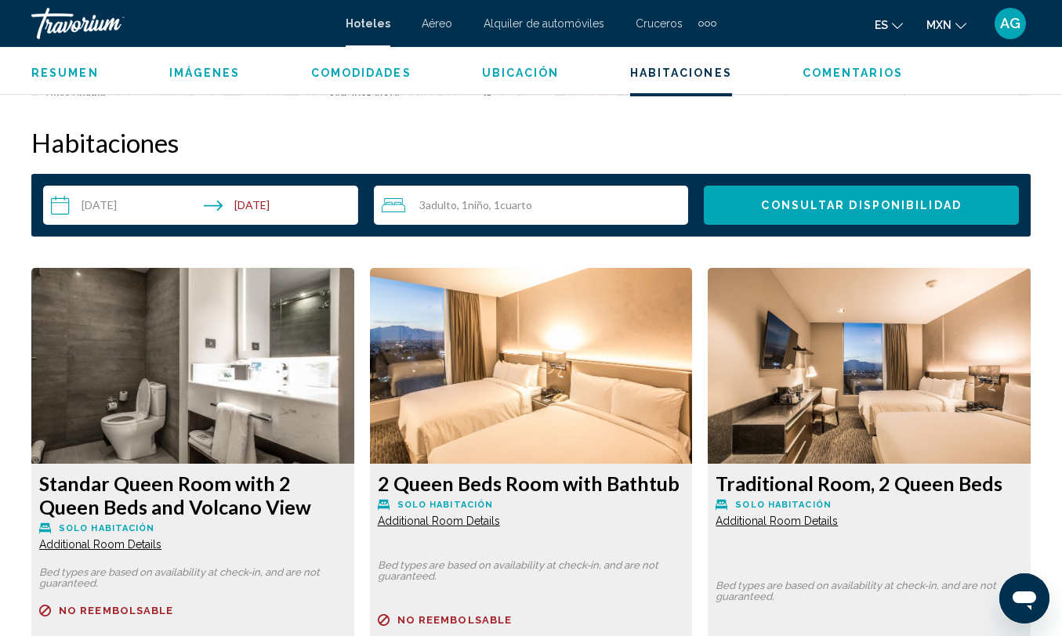
scroll to position [2226, 0]
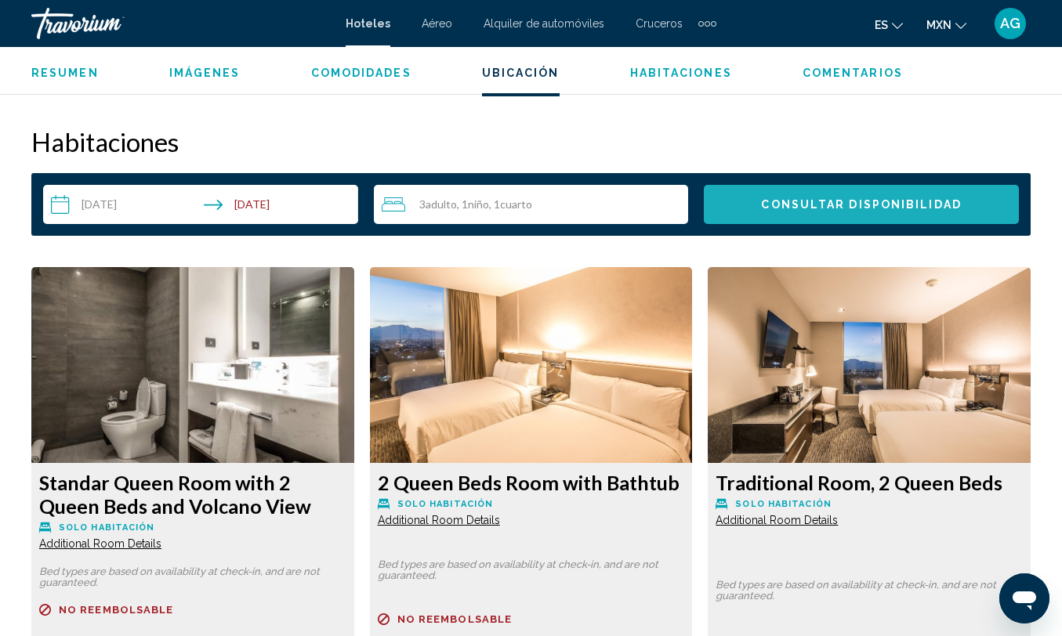
click at [805, 203] on span "Consultar disponibilidad" at bounding box center [861, 205] width 200 height 13
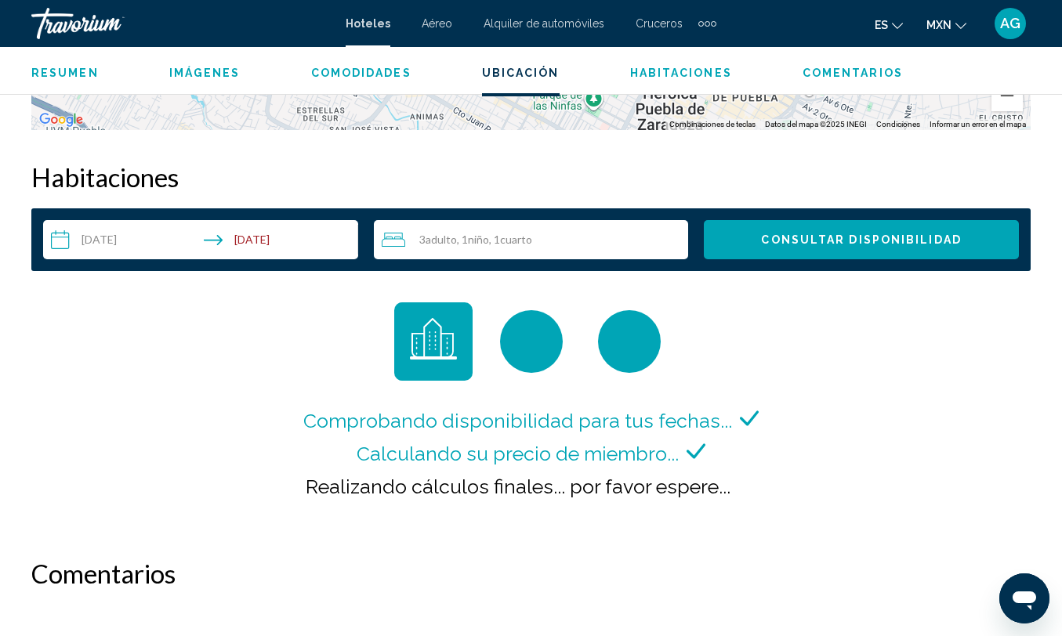
scroll to position [2170, 0]
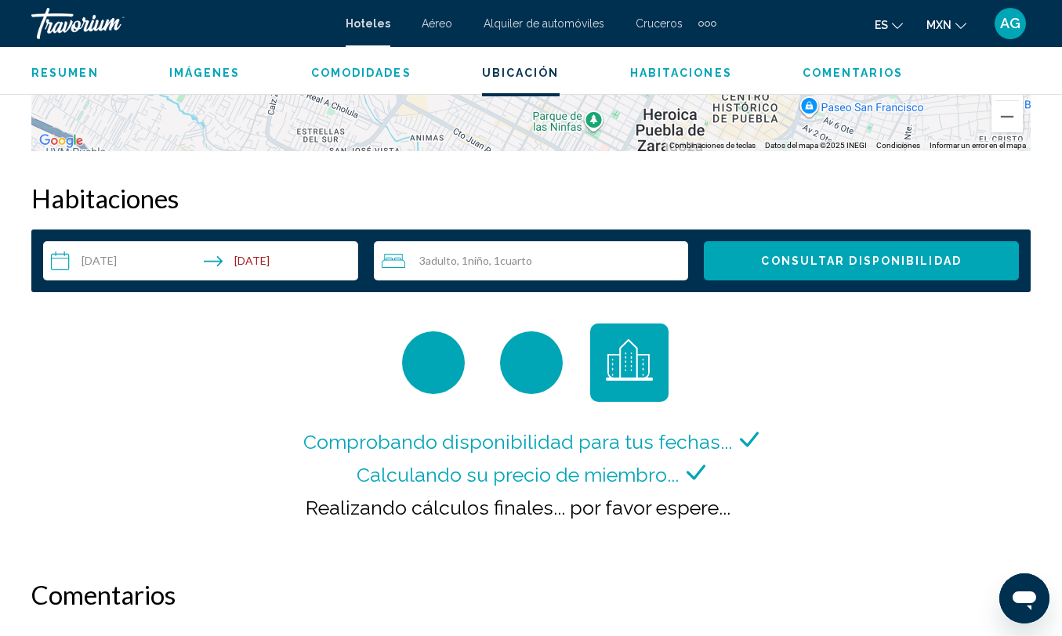
click at [722, 383] on div "Comprobando disponibilidad para tus fechas... Calculando su precio de miembro..…" at bounding box center [530, 436] width 463 height 224
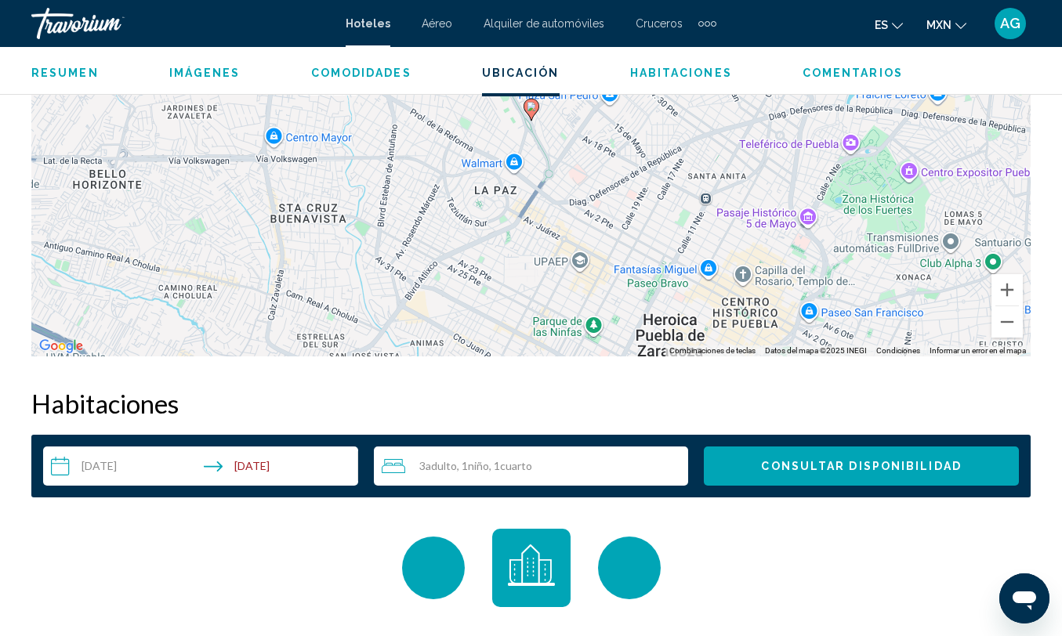
scroll to position [1954, 0]
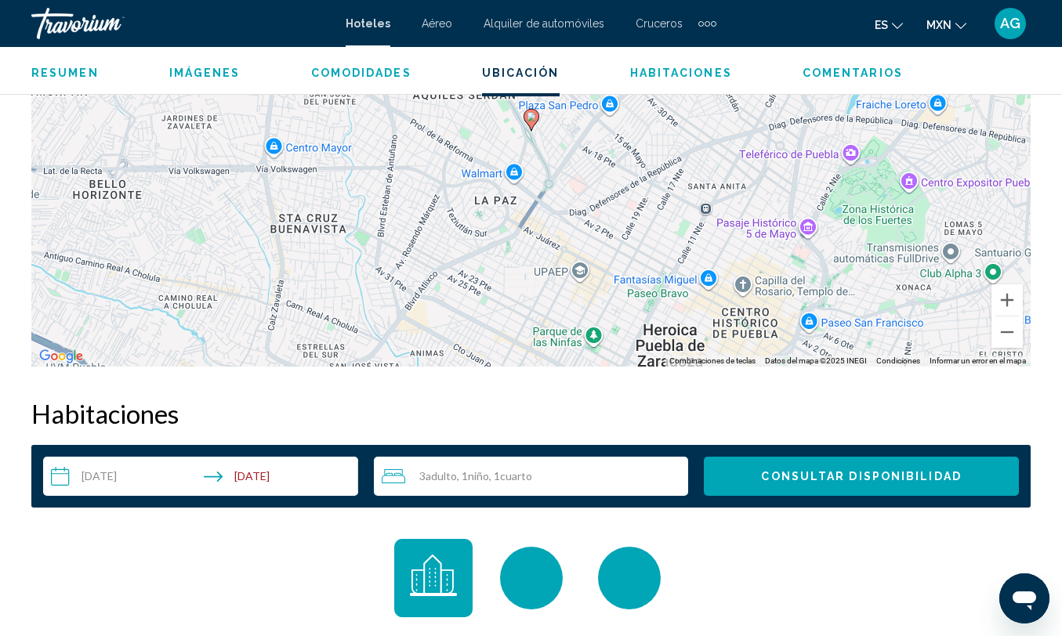
click at [750, 487] on button "Consultar disponibilidad" at bounding box center [861, 476] width 315 height 39
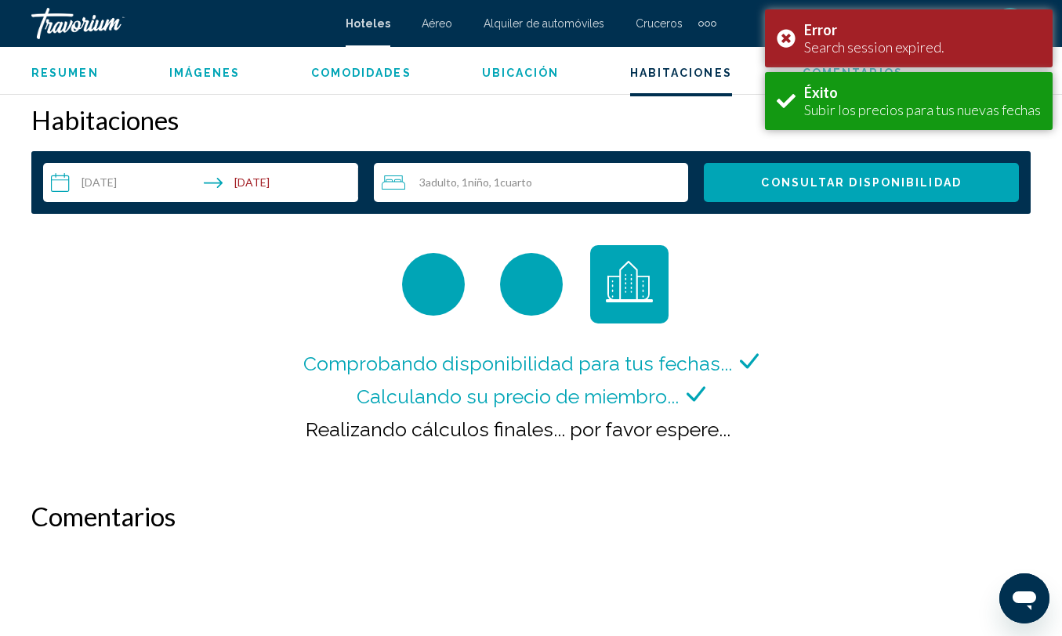
scroll to position [2258, 0]
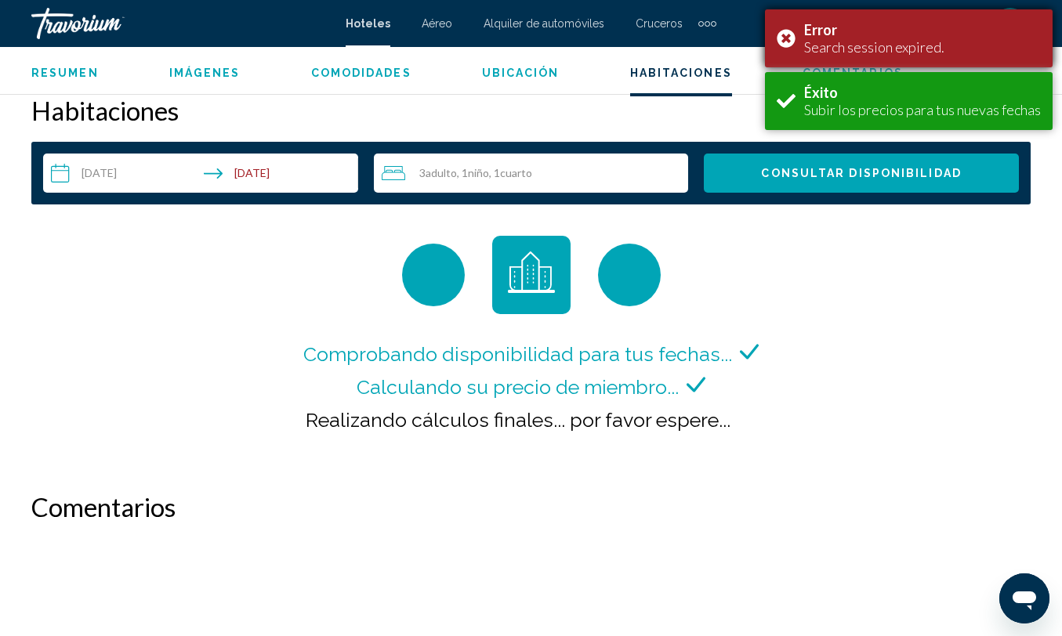
click at [785, 36] on div "Error Search session expired." at bounding box center [909, 38] width 288 height 58
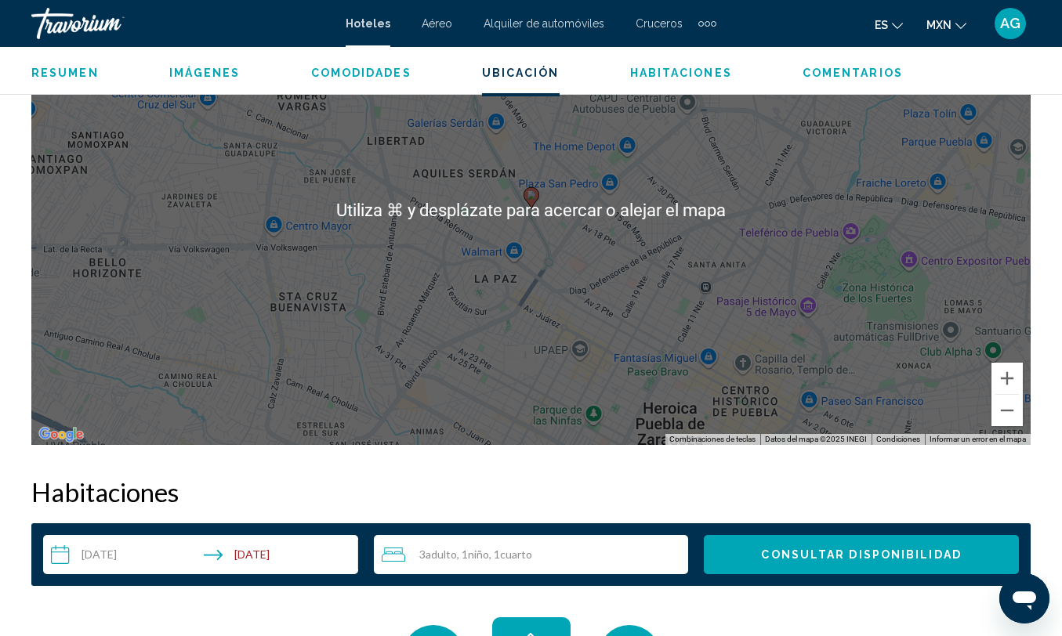
scroll to position [2250, 0]
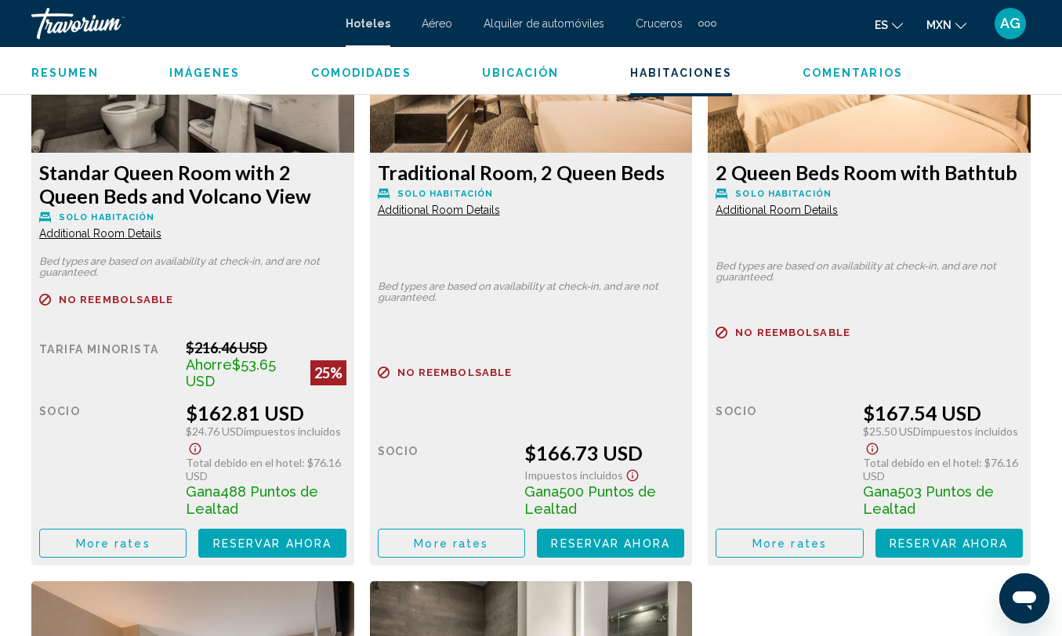
scroll to position [2539, 0]
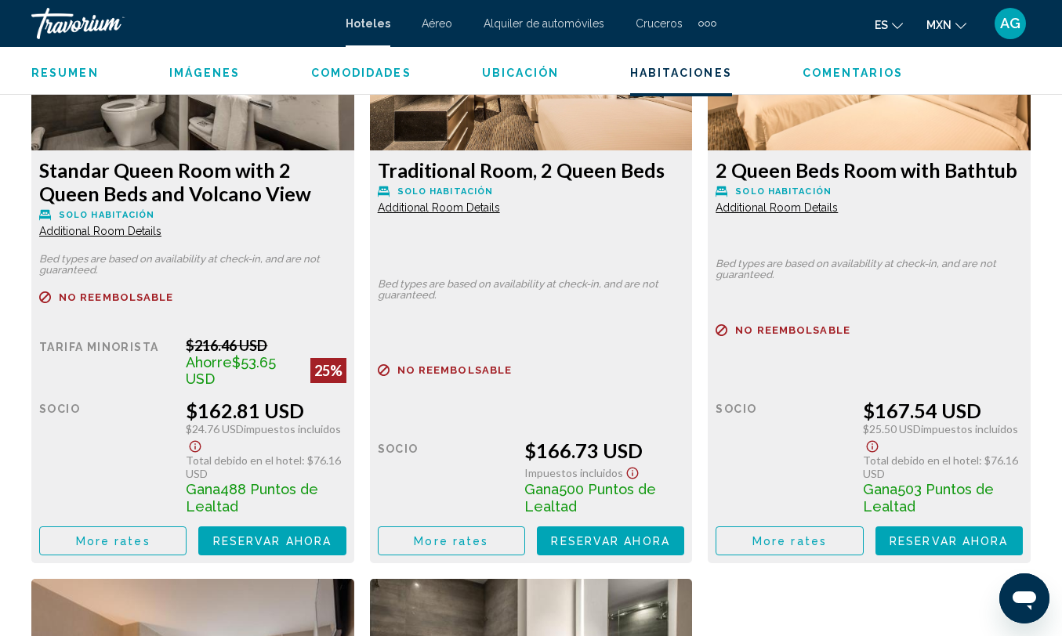
click at [205, 454] on icon "Show Taxes and Fees disclaimer" at bounding box center [195, 447] width 19 height 14
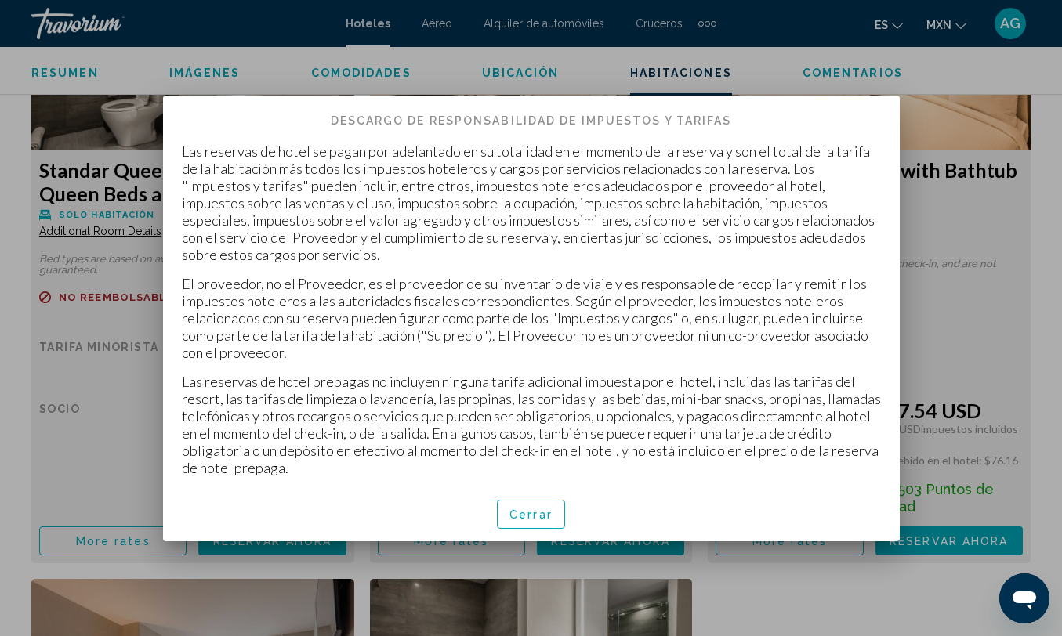
scroll to position [0, 0]
click at [550, 509] on span "Cerrar" at bounding box center [530, 515] width 43 height 13
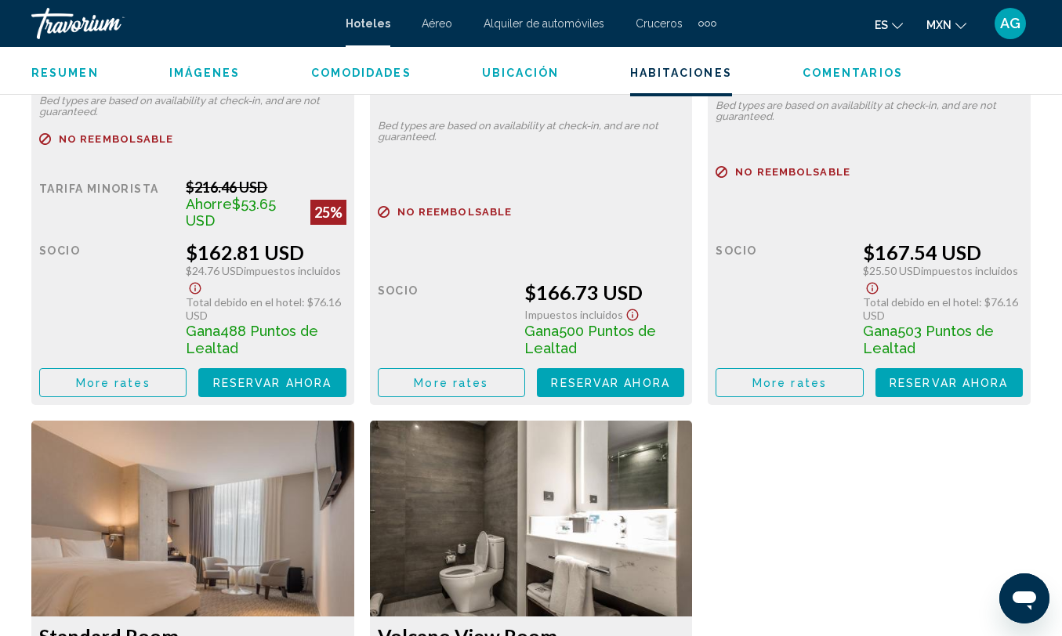
scroll to position [2708, 0]
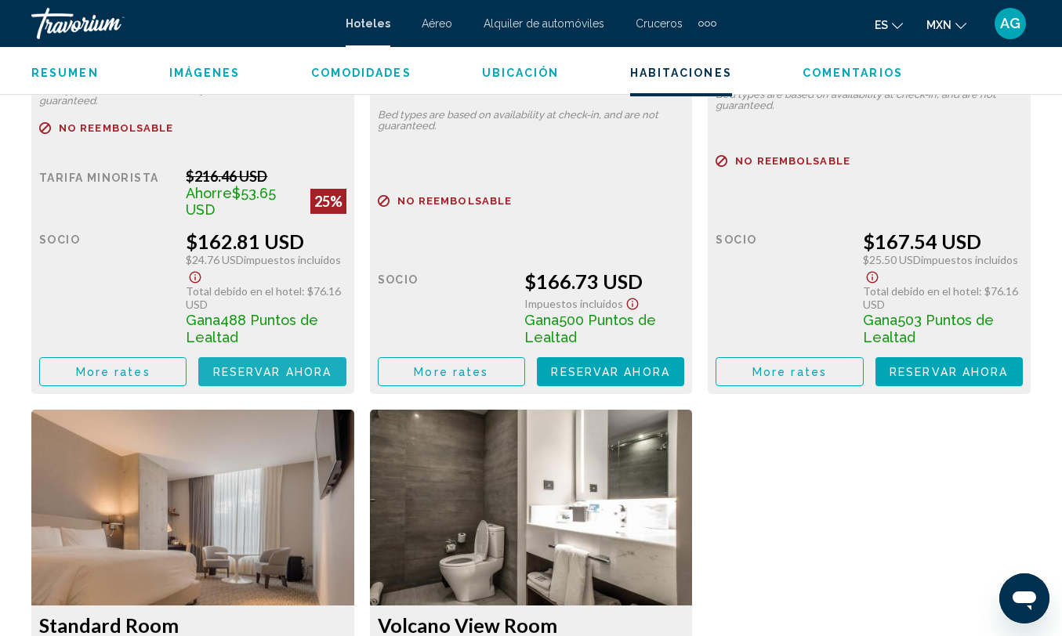
click at [324, 370] on span "Reservar ahora" at bounding box center [272, 372] width 118 height 13
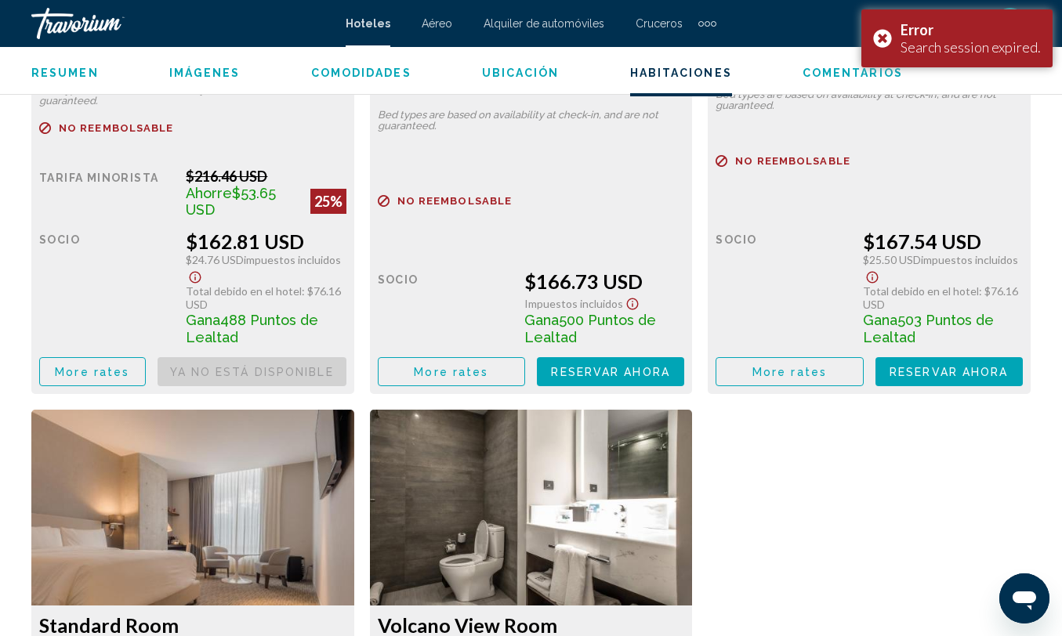
click at [342, 324] on div "Gana 488 Puntos de Lealtad" at bounding box center [266, 328] width 160 height 34
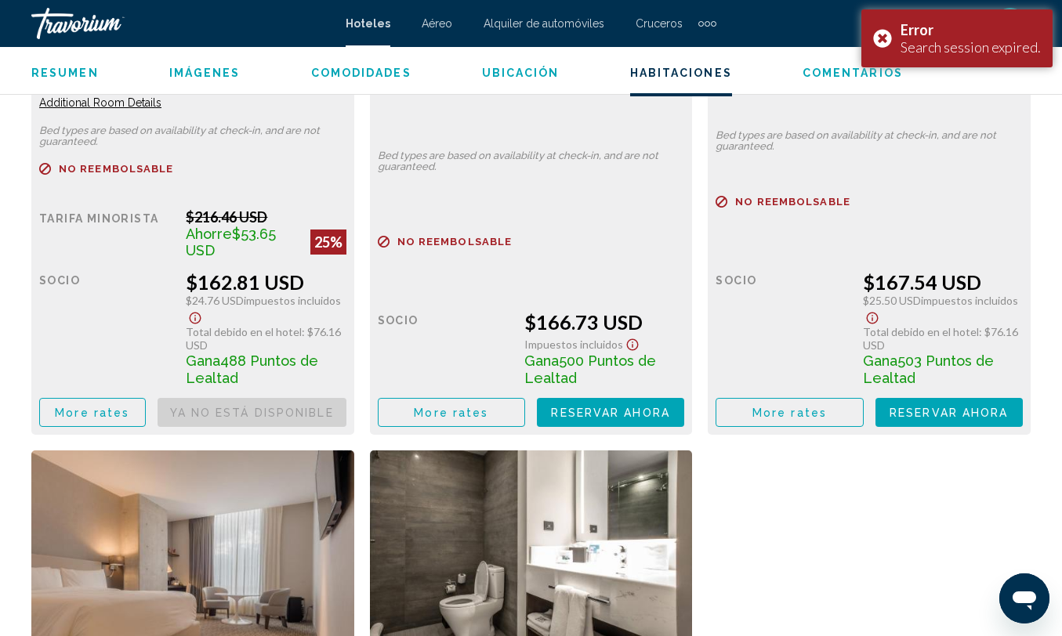
scroll to position [2764, 0]
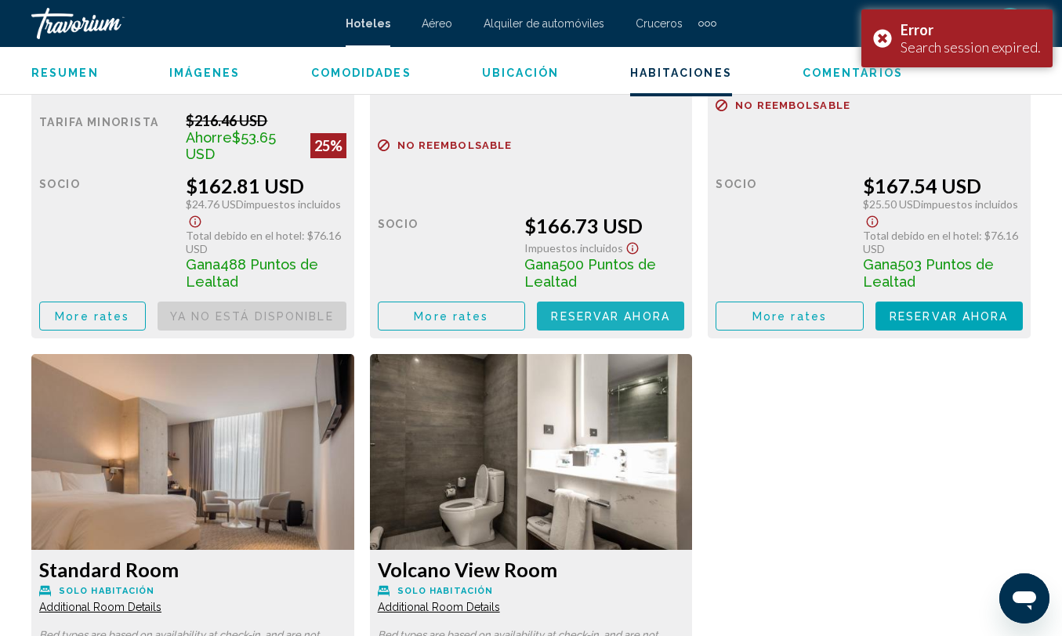
click at [643, 320] on span "Reservar ahora" at bounding box center [610, 316] width 118 height 13
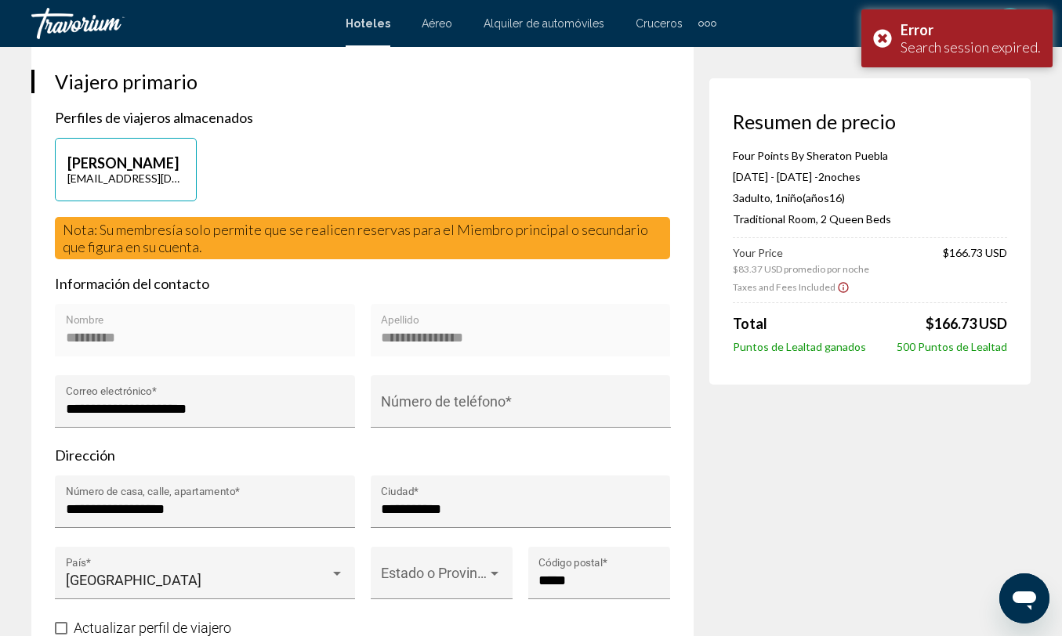
scroll to position [454, 0]
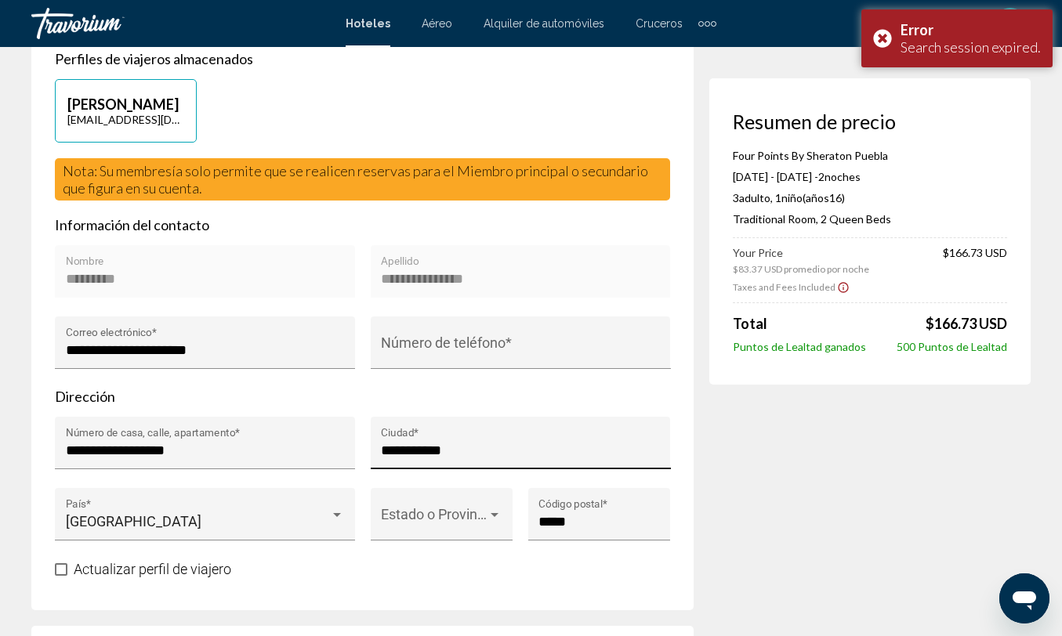
click at [569, 455] on div "**********" at bounding box center [520, 448] width 279 height 42
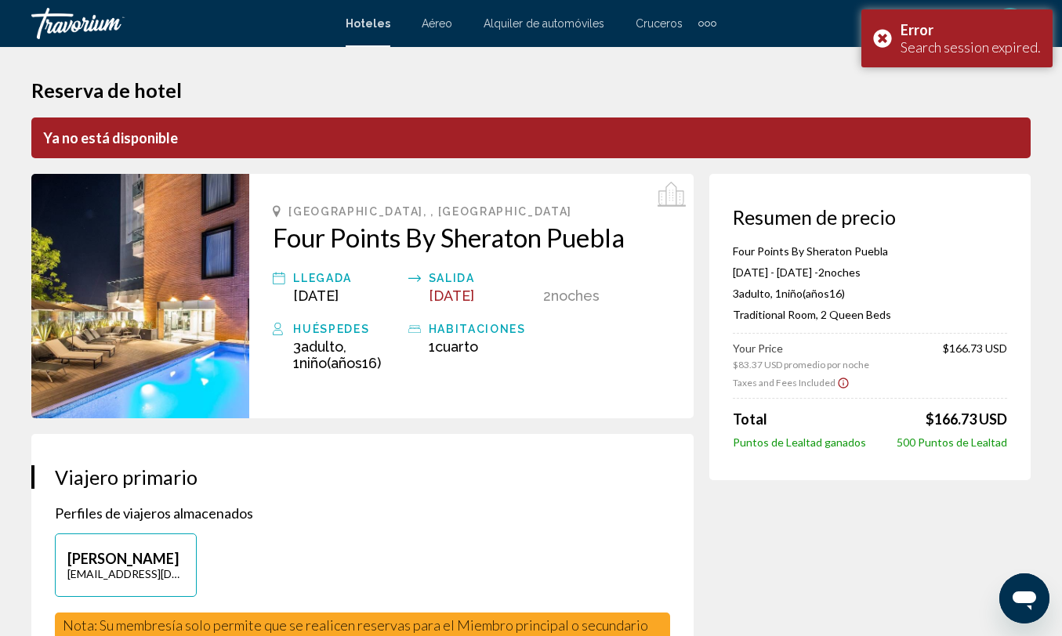
scroll to position [0, 0]
click at [886, 33] on div "Error Search session expired." at bounding box center [956, 38] width 191 height 58
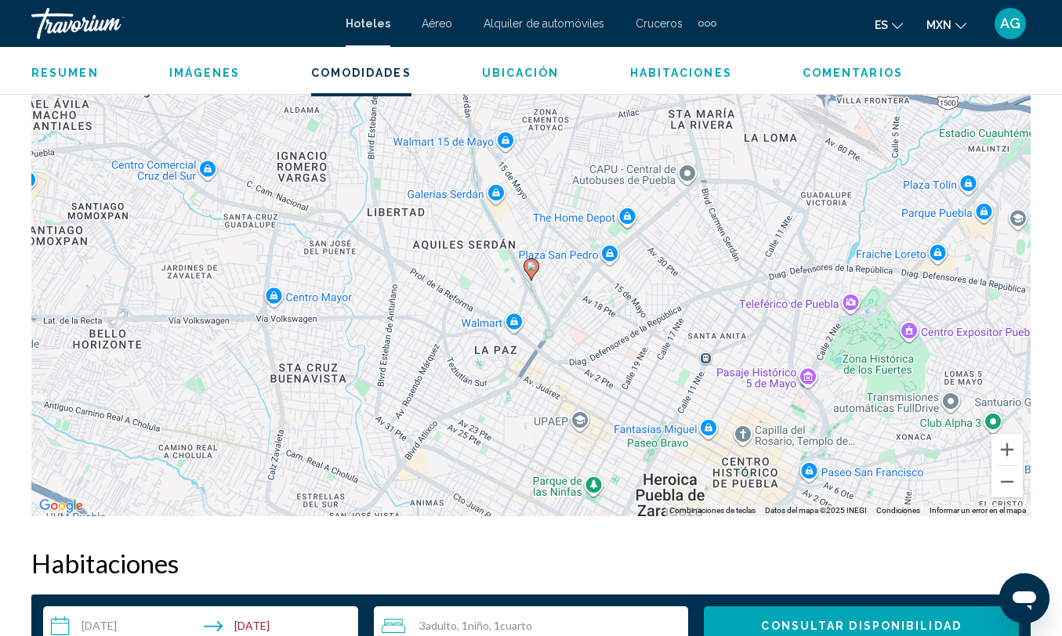
scroll to position [1597, 0]
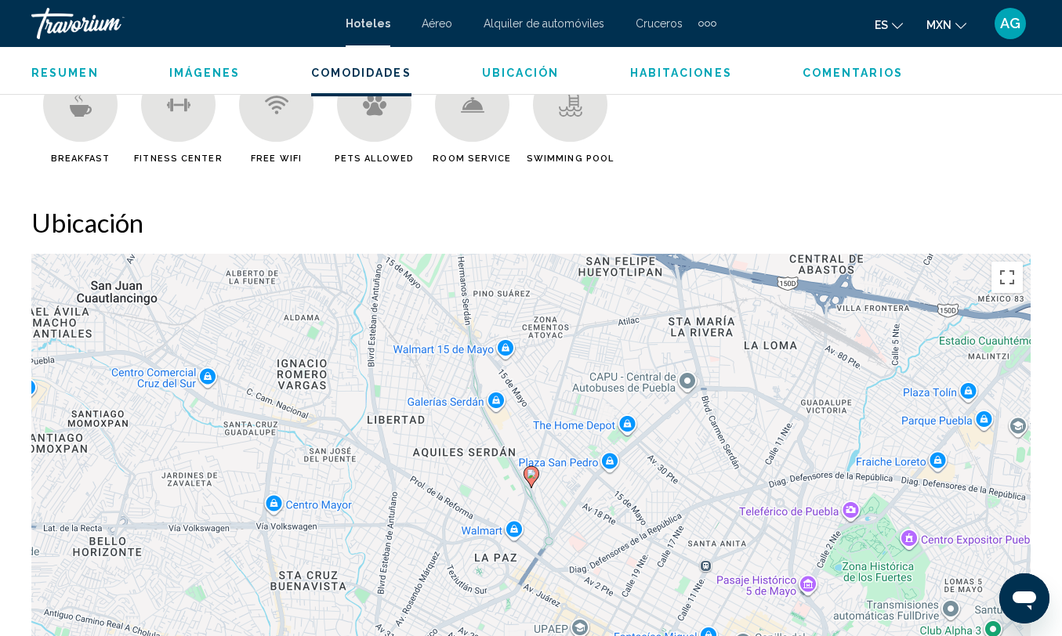
click at [929, 23] on span "MXN" at bounding box center [938, 25] width 25 height 13
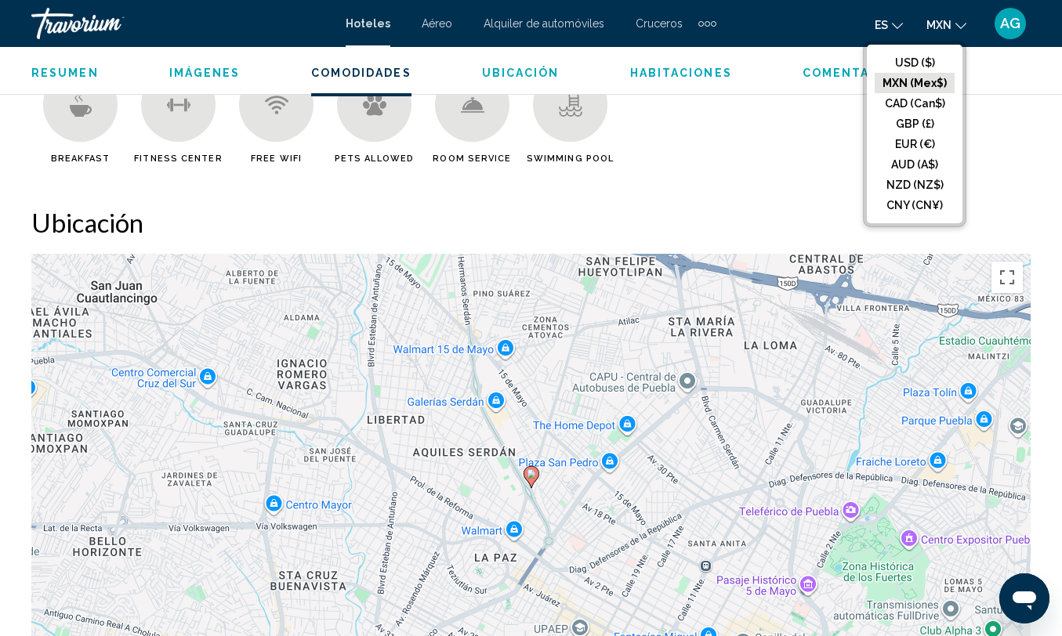
click at [914, 78] on button "MXN (Mex$)" at bounding box center [914, 83] width 80 height 20
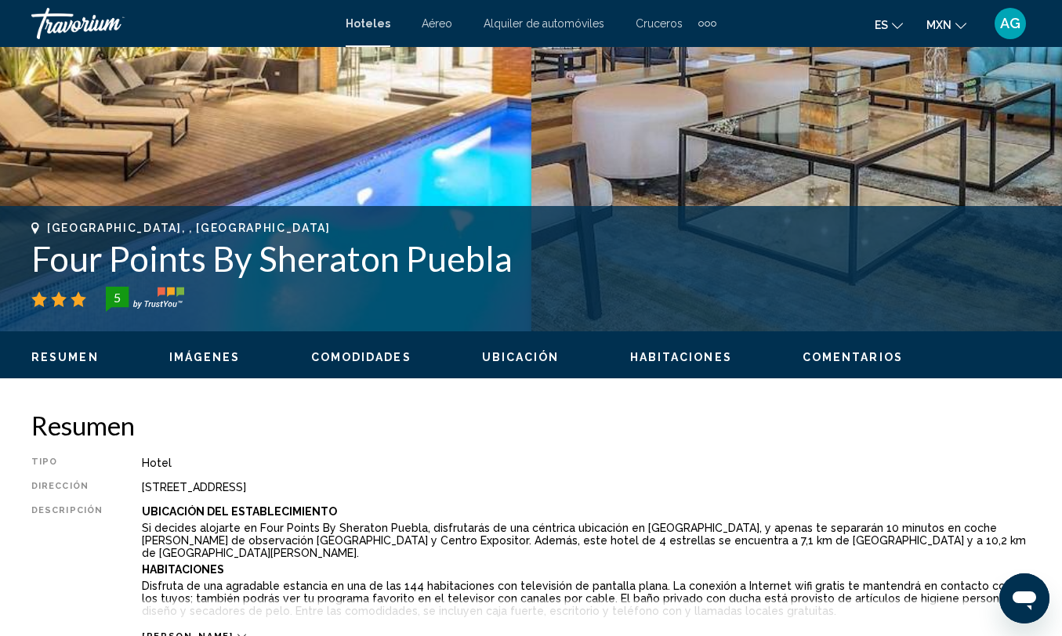
scroll to position [328, 0]
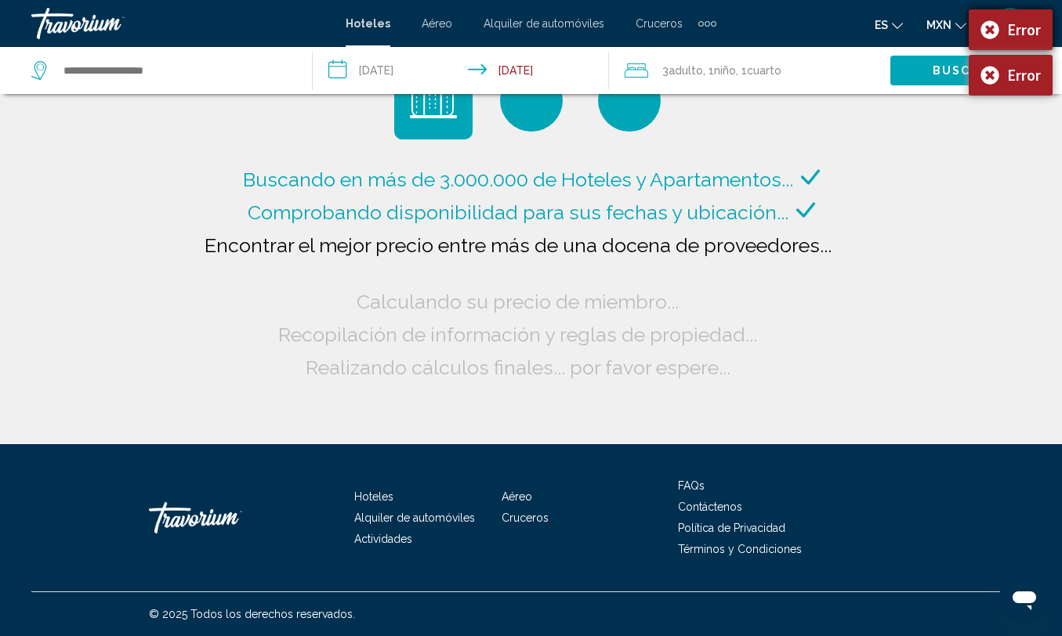
click at [991, 24] on div "Error" at bounding box center [1011, 29] width 84 height 41
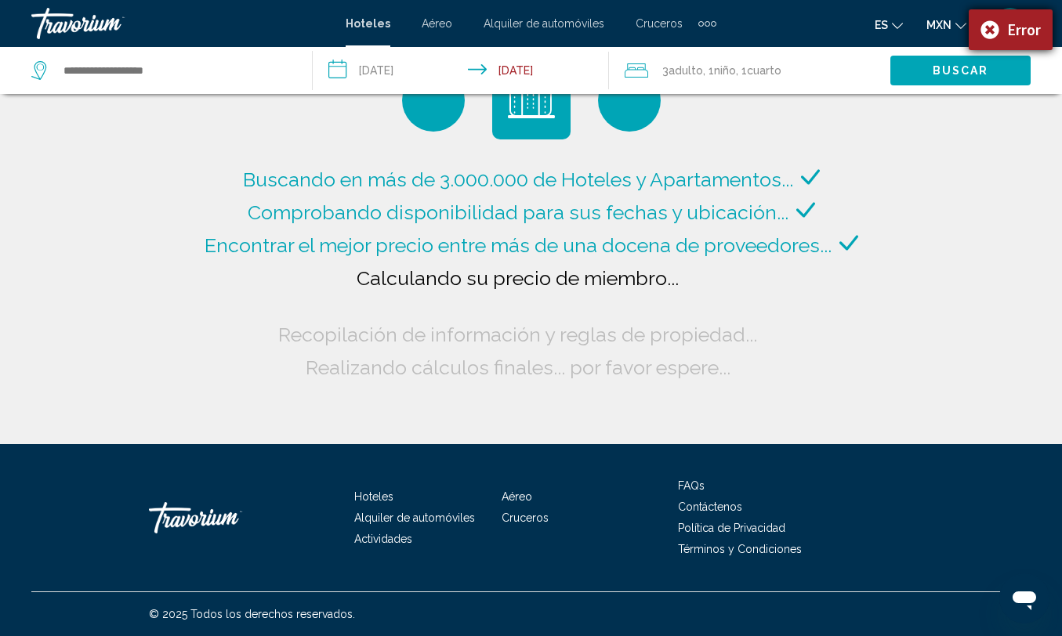
click at [988, 27] on div "Error" at bounding box center [1011, 29] width 84 height 41
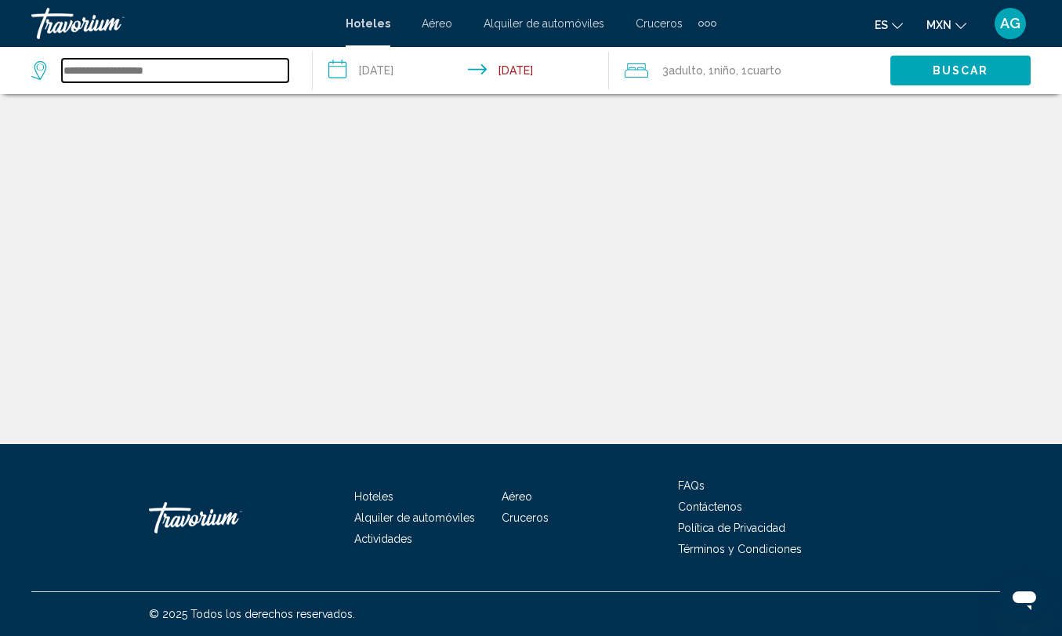
click at [251, 68] on input "Search widget" at bounding box center [175, 71] width 226 height 24
type input "**"
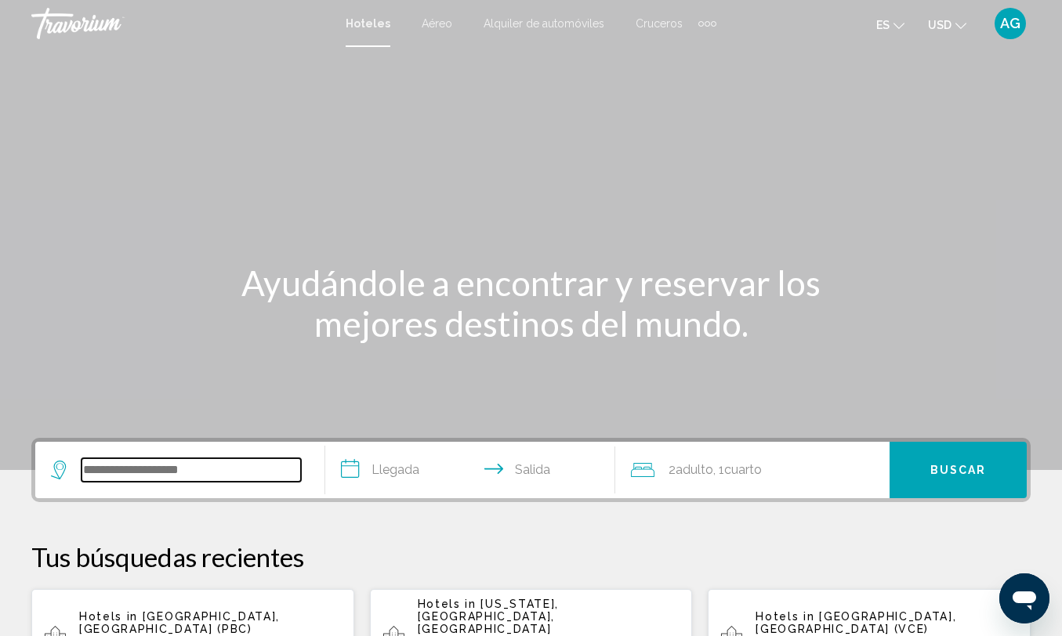
click at [153, 472] on input "Search widget" at bounding box center [190, 470] width 219 height 24
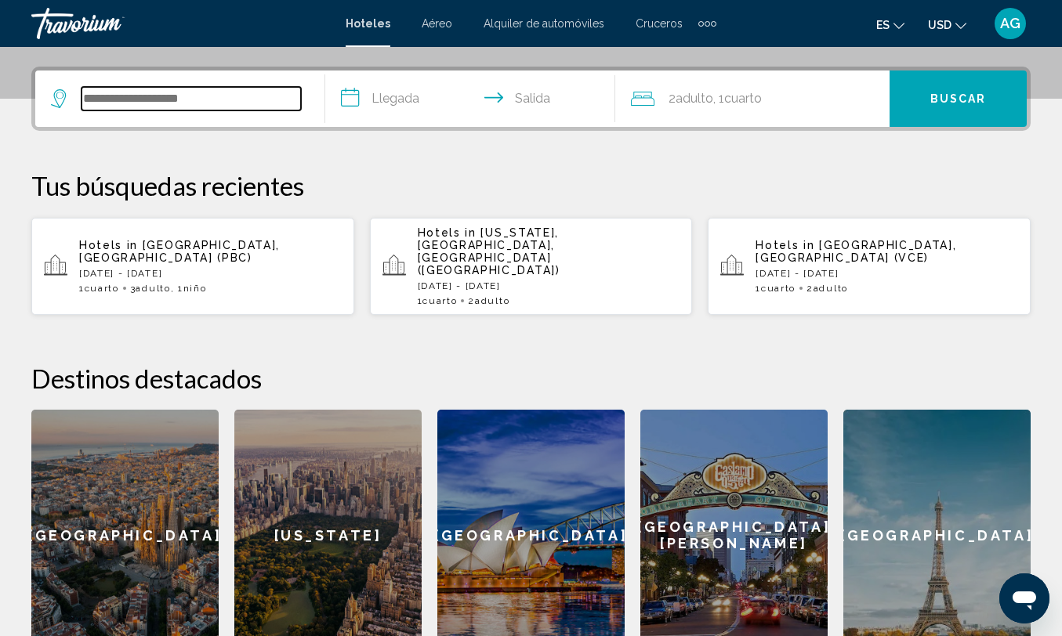
scroll to position [387, 0]
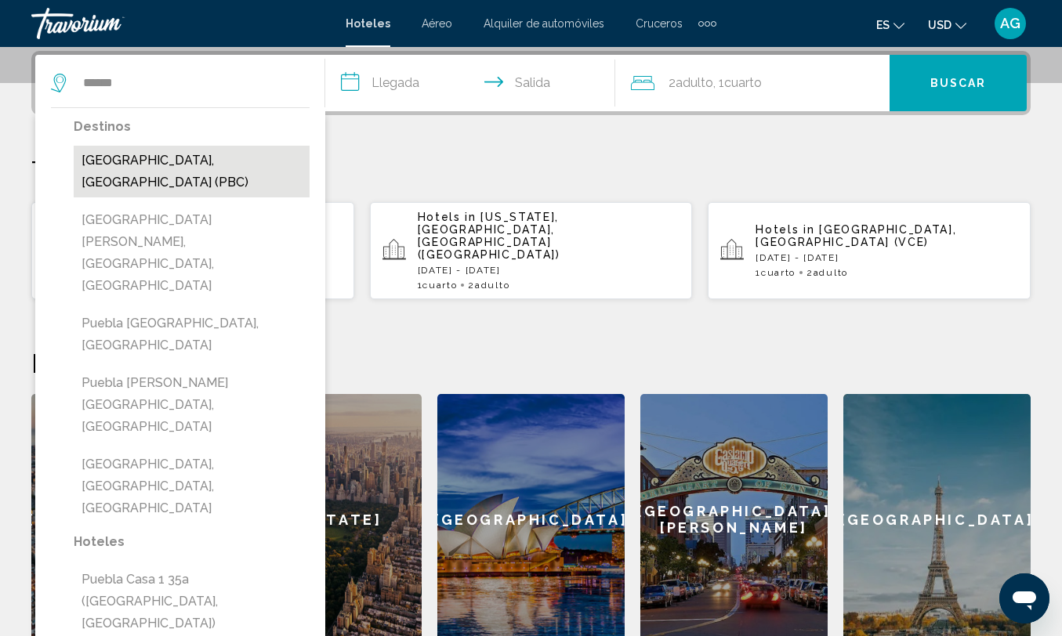
click at [259, 156] on button "[GEOGRAPHIC_DATA], [GEOGRAPHIC_DATA] (PBC)" at bounding box center [192, 172] width 236 height 52
type input "**********"
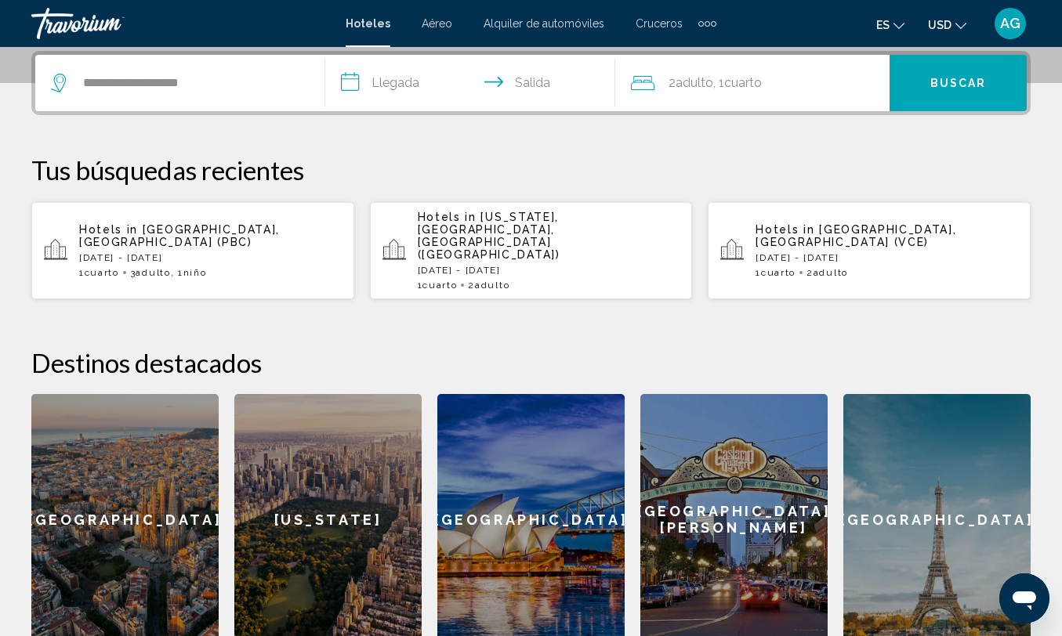
click at [402, 74] on input "**********" at bounding box center [473, 85] width 296 height 61
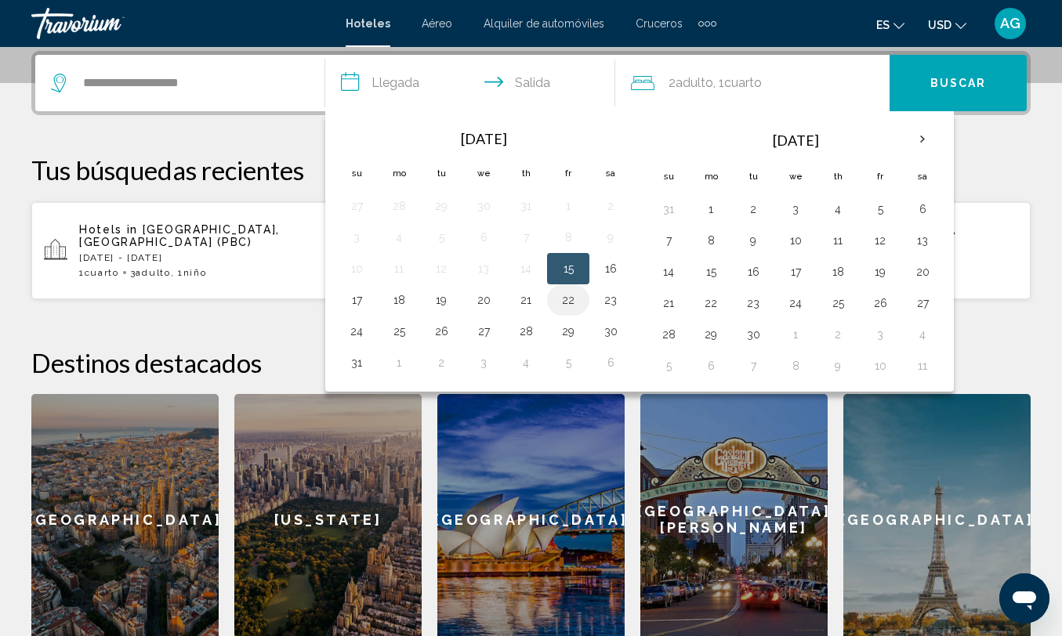
click at [565, 306] on button "22" at bounding box center [568, 300] width 25 height 22
click at [352, 336] on button "24" at bounding box center [356, 331] width 25 height 22
type input "**********"
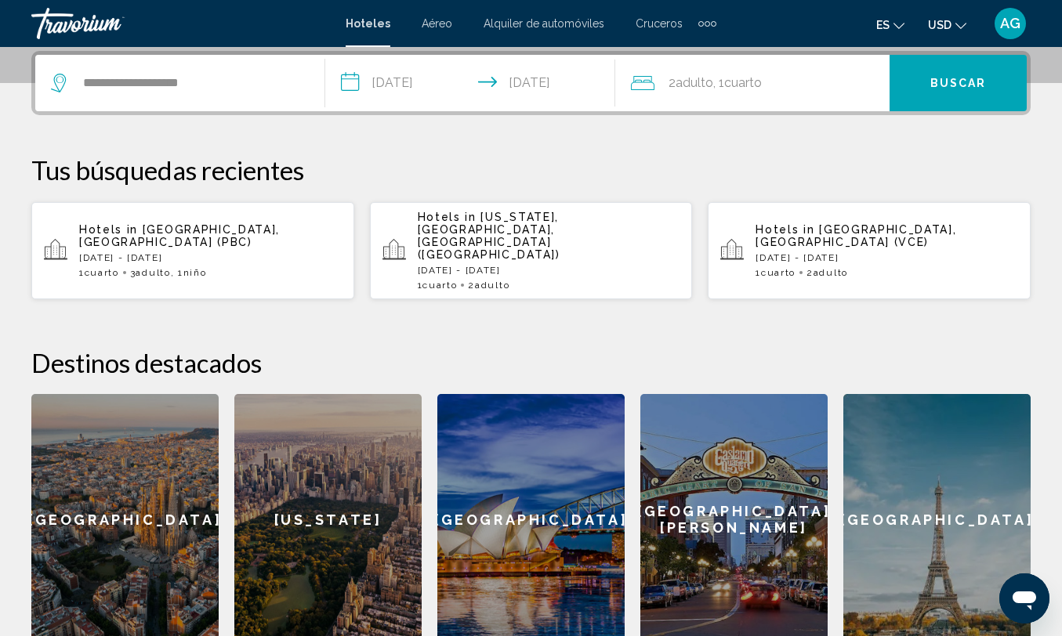
click at [787, 71] on div "2 Adulto Adulto , 1 Cuarto habitaciones" at bounding box center [760, 83] width 259 height 56
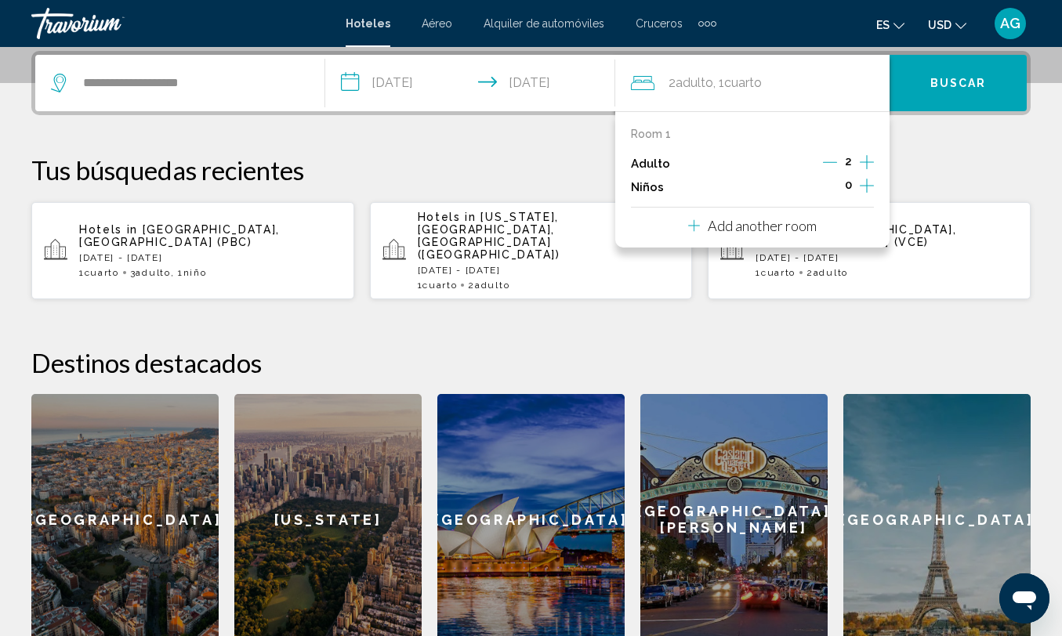
click at [860, 158] on icon "Increment adults" at bounding box center [867, 162] width 14 height 19
click at [868, 180] on icon "Increment children" at bounding box center [867, 185] width 14 height 19
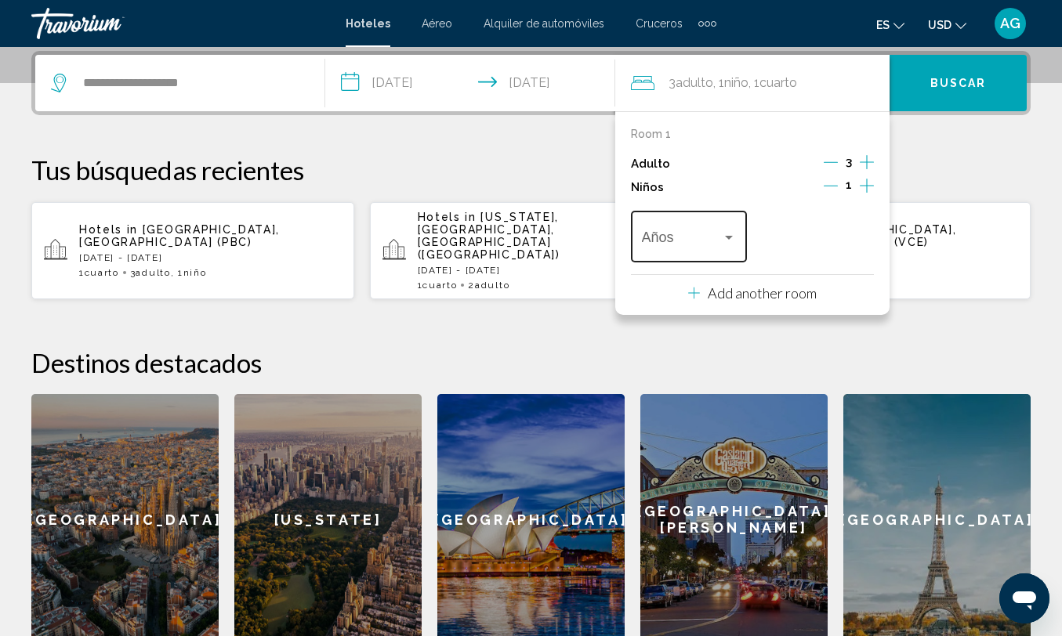
click at [722, 237] on div "Años" at bounding box center [689, 235] width 95 height 56
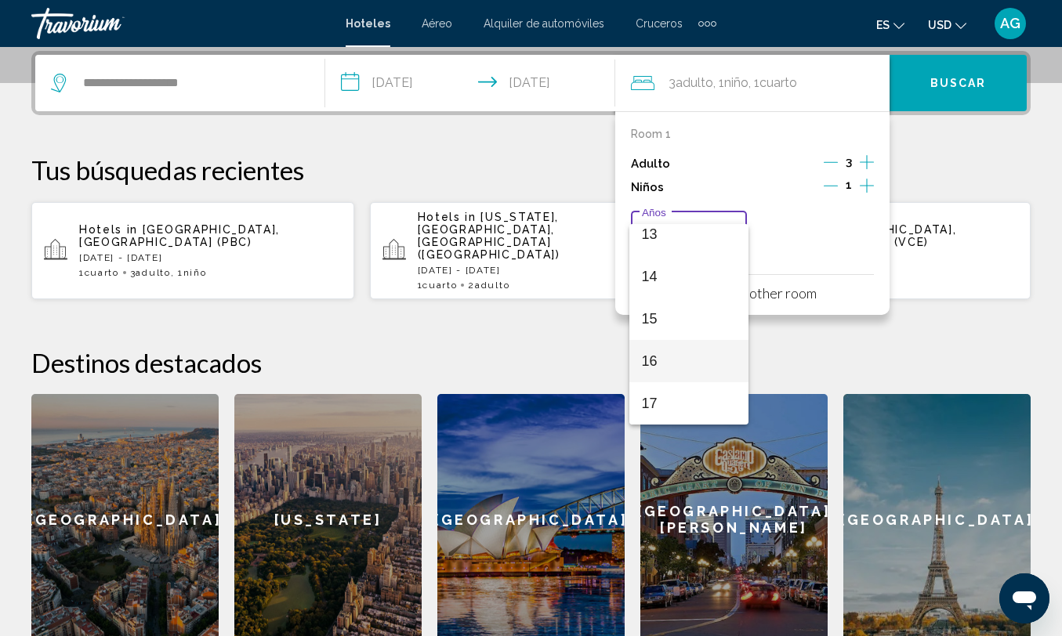
scroll to position [561, 0]
click at [701, 355] on span "16" at bounding box center [689, 361] width 95 height 42
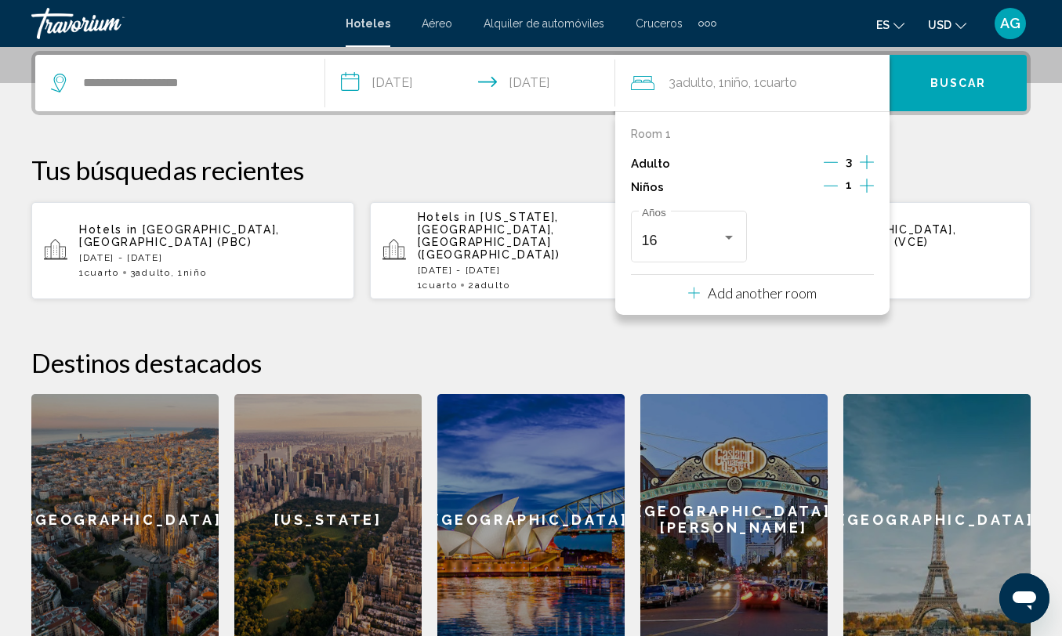
click at [961, 106] on button "Buscar" at bounding box center [957, 83] width 137 height 56
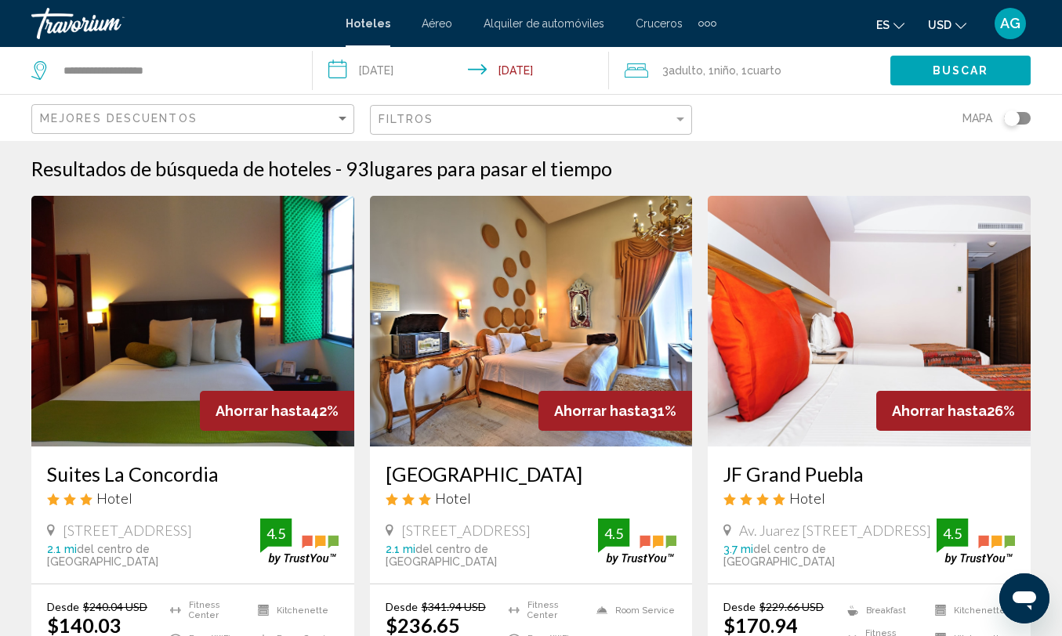
click at [952, 31] on button "USD USD ($) MXN (Mex$) CAD (Can$) GBP (£) EUR (€) AUD (A$) NZD (NZ$) CNY (CN¥)" at bounding box center [947, 24] width 38 height 23
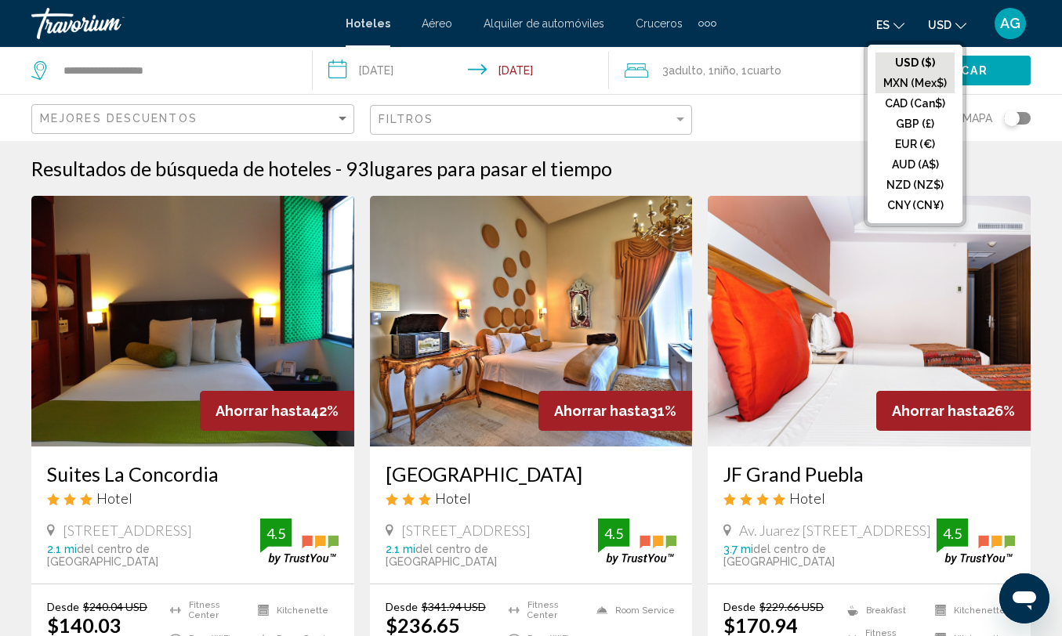
click at [918, 80] on button "MXN (Mex$)" at bounding box center [914, 83] width 79 height 20
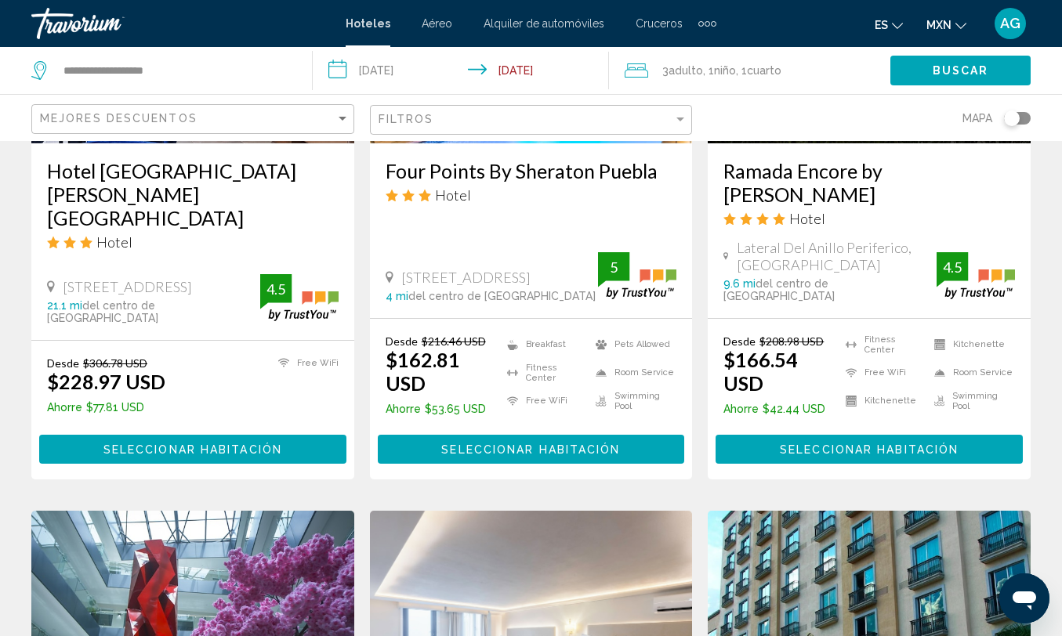
scroll to position [885, 0]
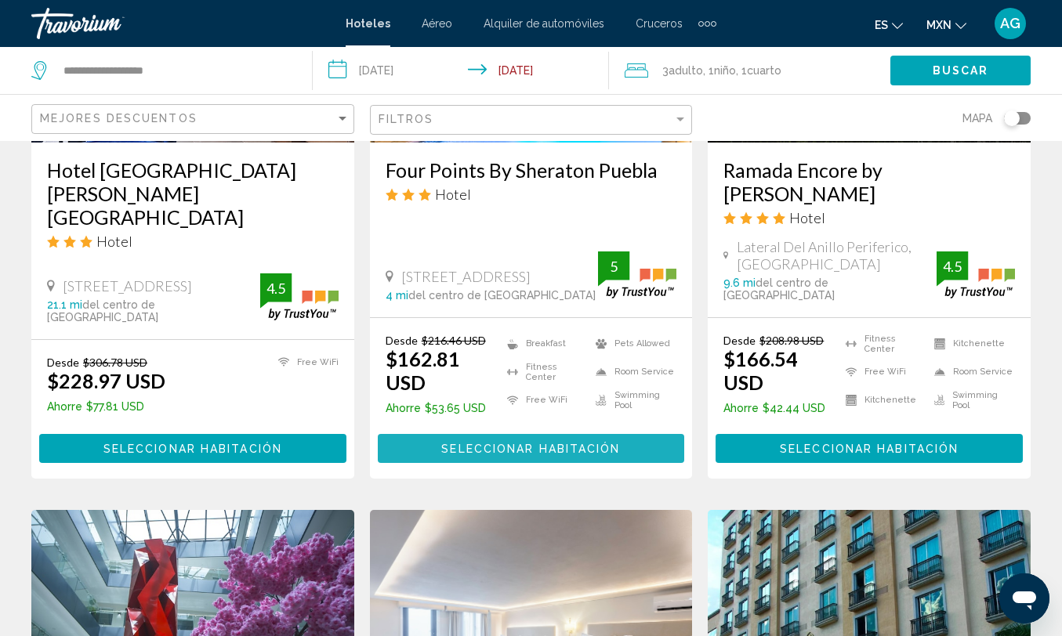
click at [627, 434] on button "Seleccionar habitación" at bounding box center [531, 448] width 307 height 29
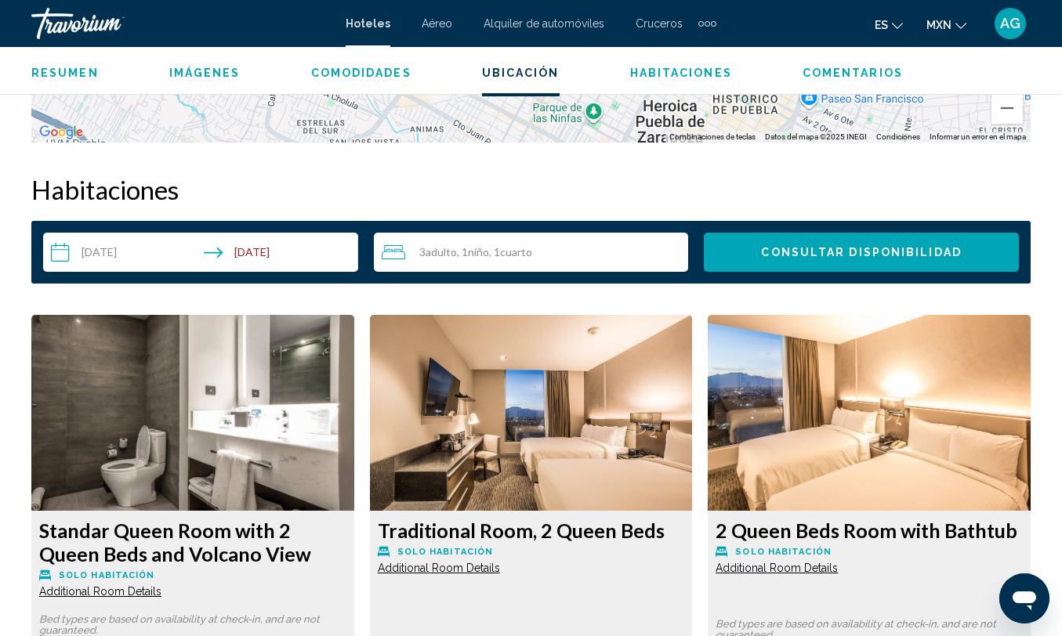
scroll to position [2177, 0]
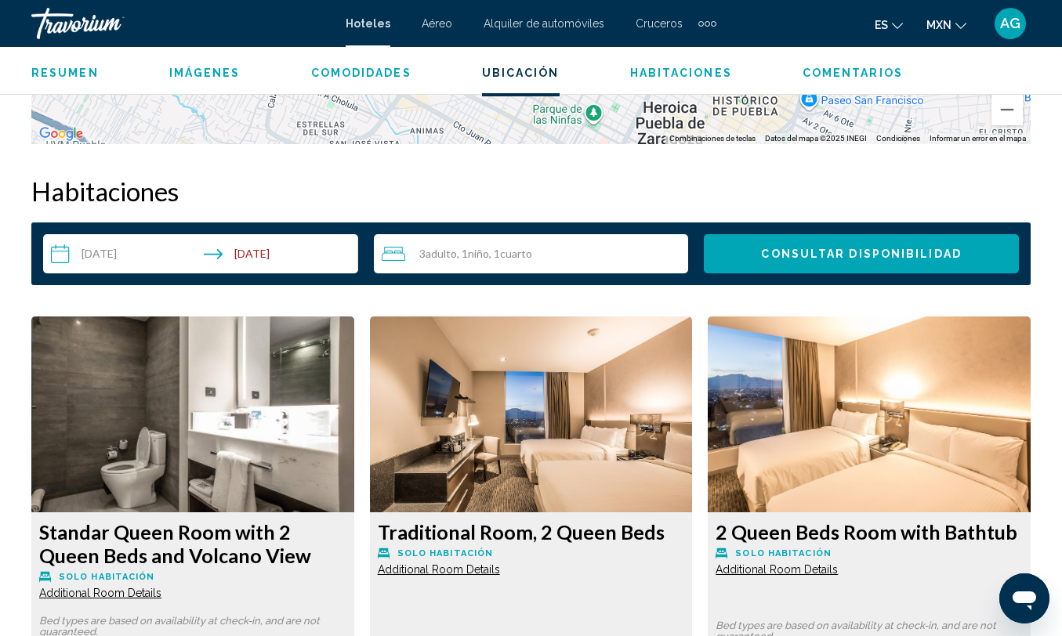
click at [798, 258] on span "Consultar disponibilidad" at bounding box center [861, 254] width 200 height 13
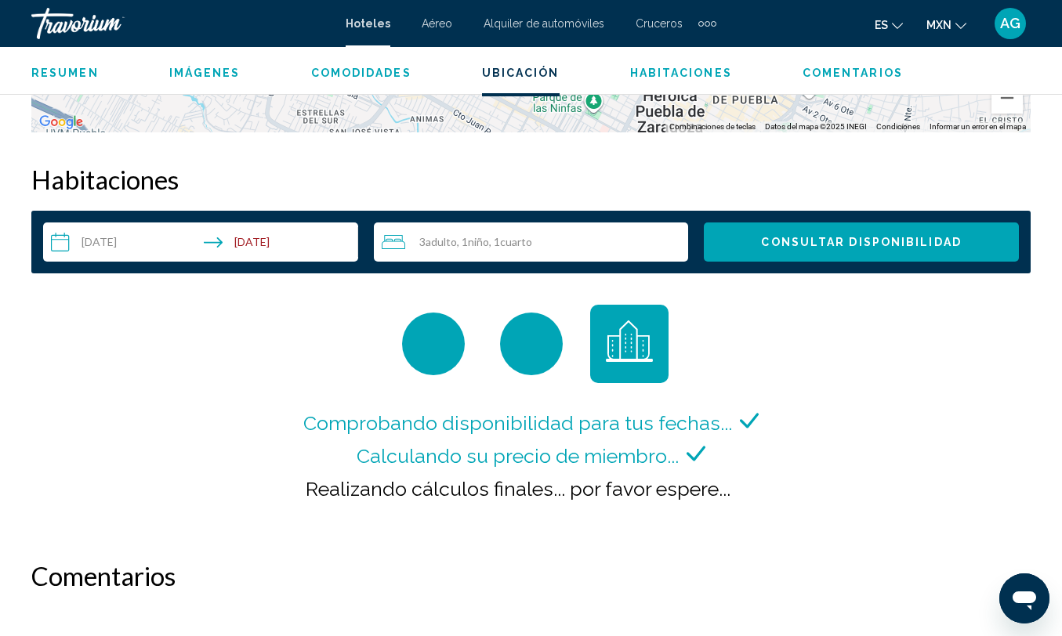
scroll to position [2207, 0]
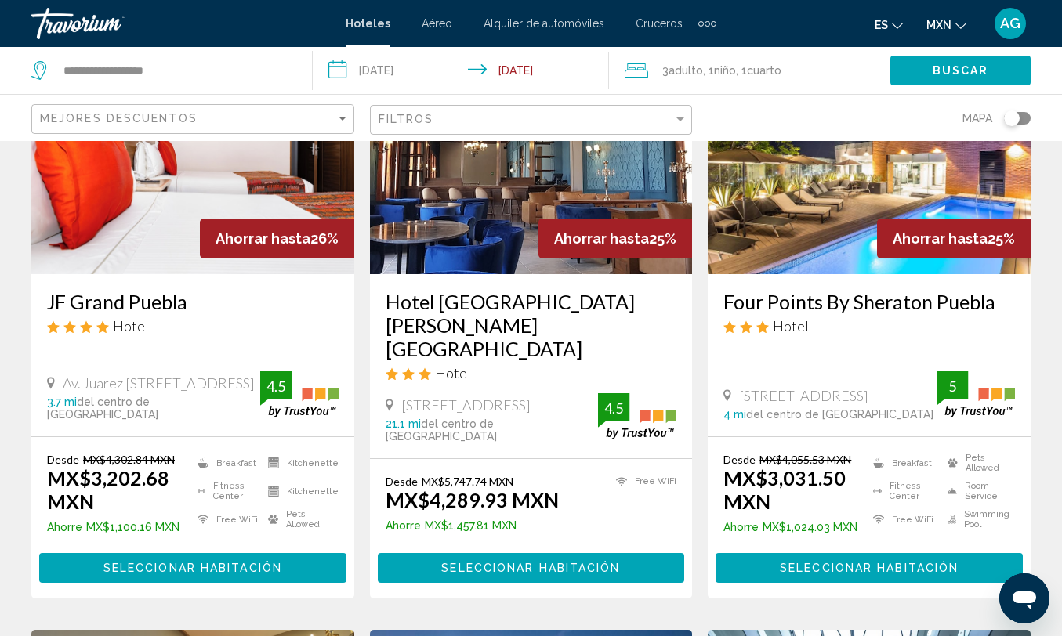
scroll to position [177, 0]
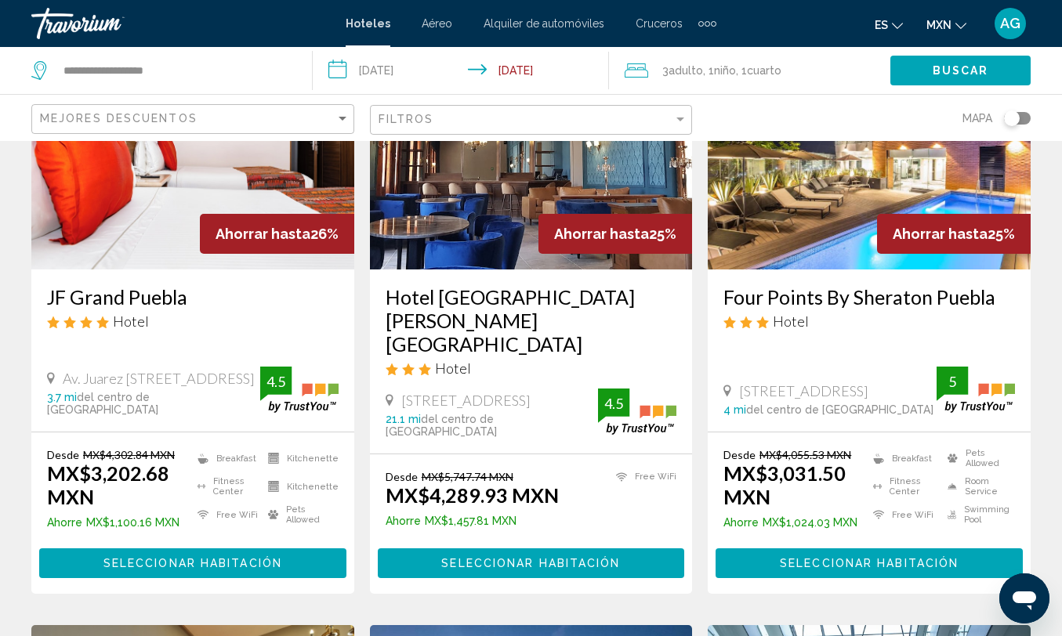
click at [844, 558] on span "Seleccionar habitación" at bounding box center [869, 564] width 179 height 13
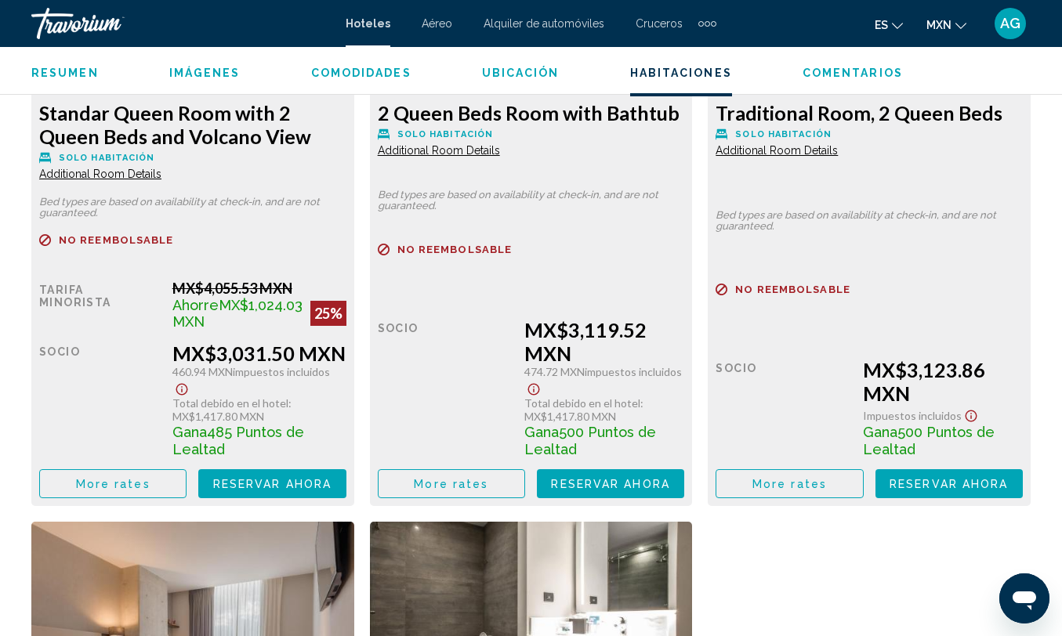
scroll to position [2581, 0]
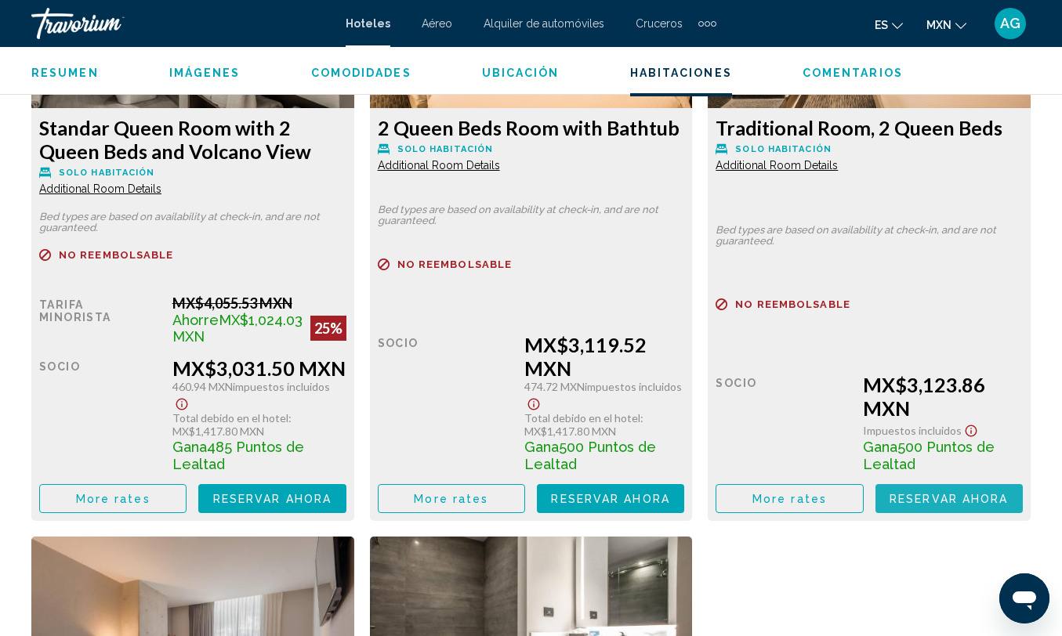
click at [947, 505] on span "Reservar ahora" at bounding box center [948, 499] width 118 height 13
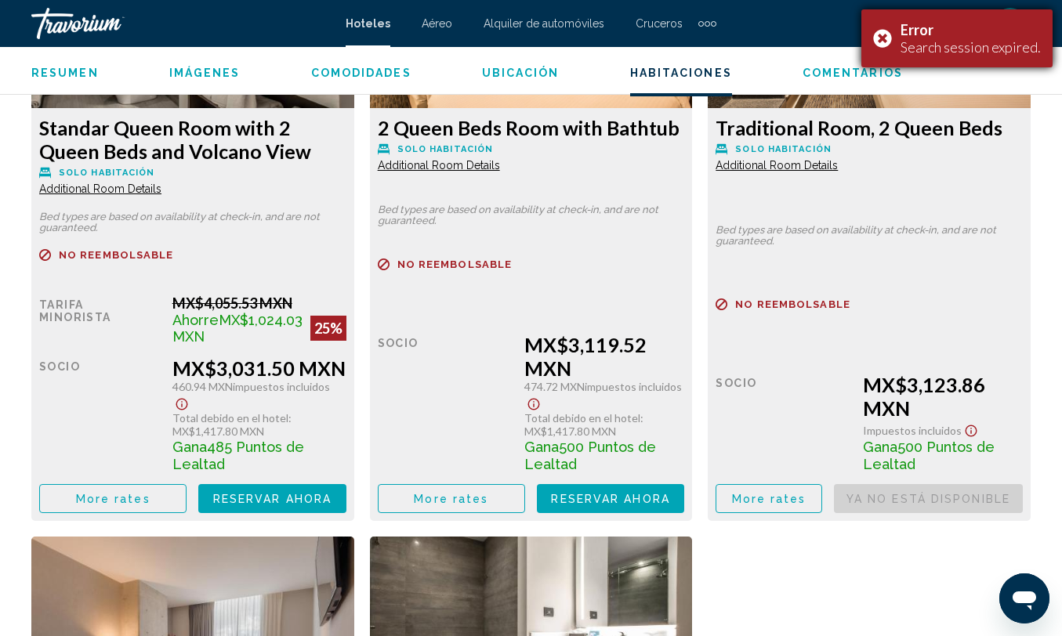
click at [883, 33] on div "Error Search session expired." at bounding box center [956, 38] width 191 height 58
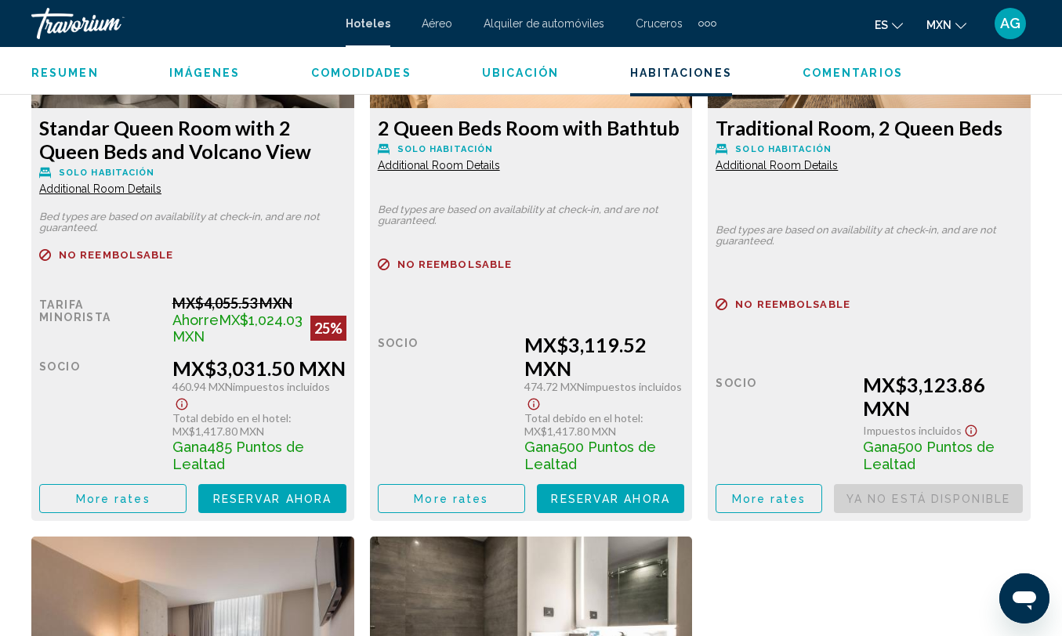
click at [346, 405] on div "Tarifa Minorista $0.00 cuando canjeas Socio MX$3,123.86 MXN Impuestos incluidos…" at bounding box center [192, 404] width 307 height 219
click at [659, 505] on span "Reservar ahora" at bounding box center [610, 499] width 118 height 13
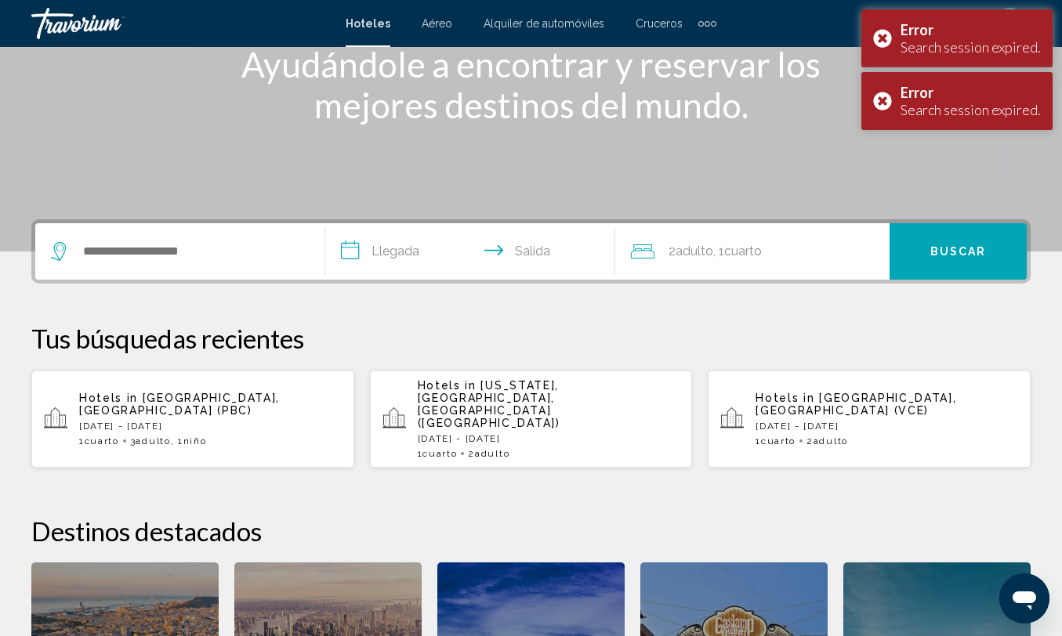
scroll to position [220, 0]
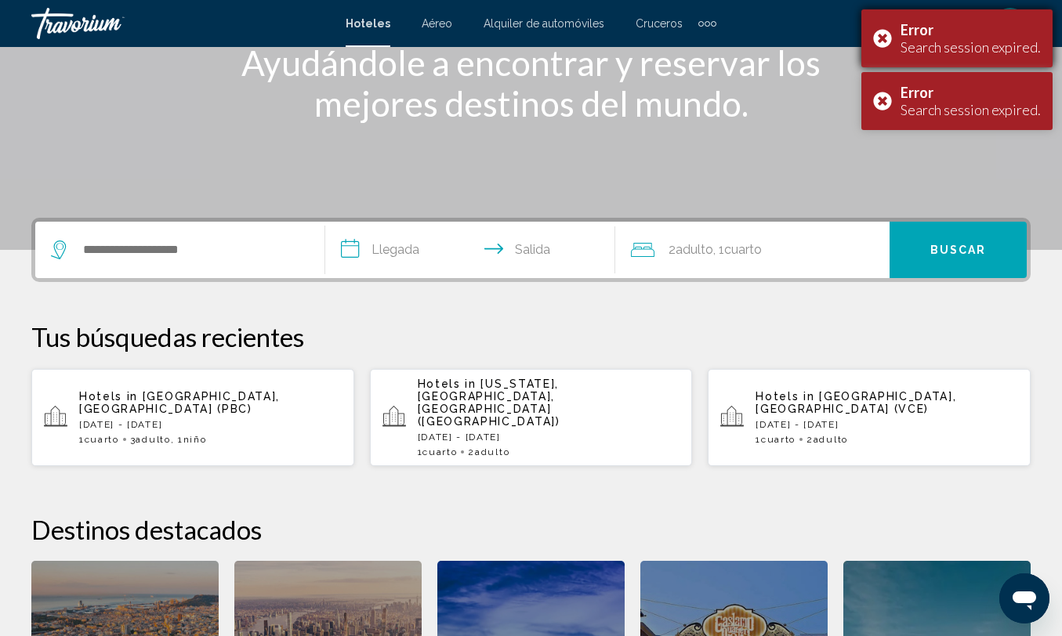
click at [885, 32] on div "Error Search session expired." at bounding box center [956, 38] width 191 height 58
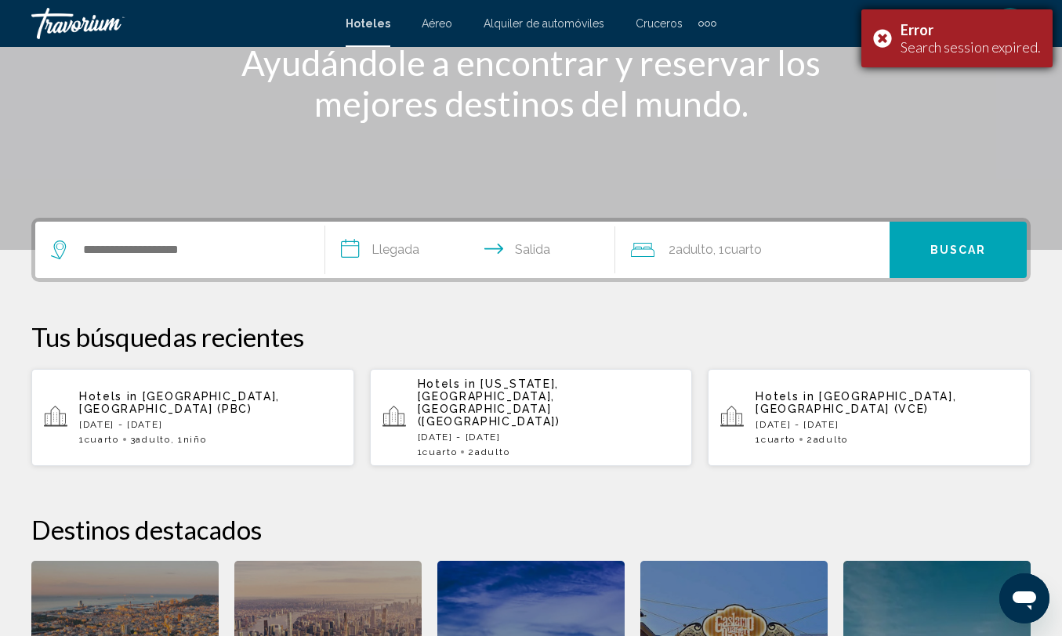
click at [889, 34] on div "Error Search session expired." at bounding box center [956, 38] width 191 height 58
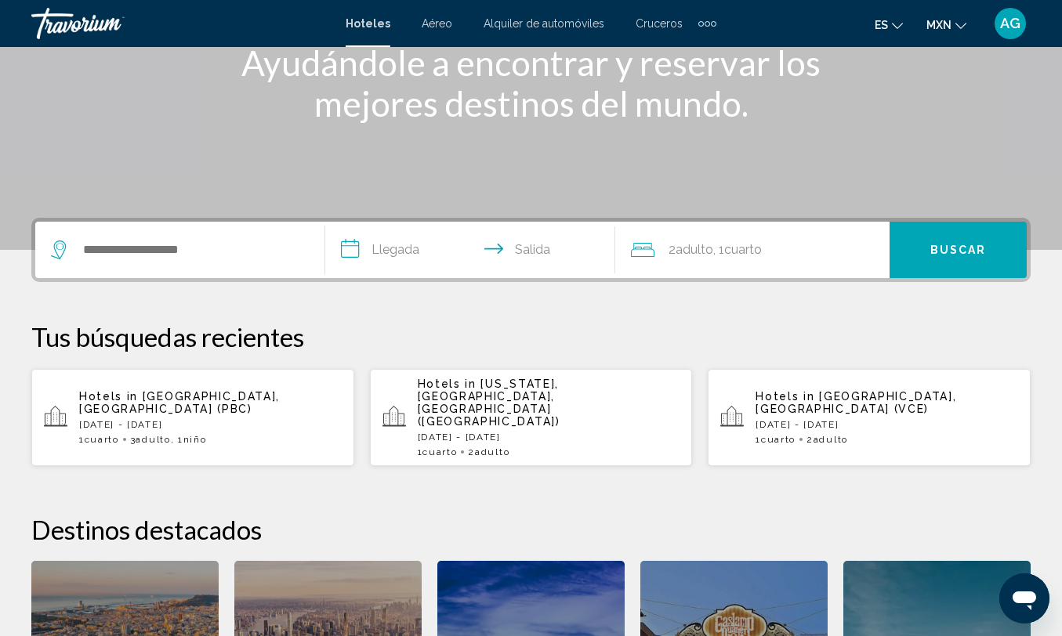
click at [258, 392] on span "[GEOGRAPHIC_DATA], [GEOGRAPHIC_DATA] (PBC)" at bounding box center [179, 402] width 201 height 25
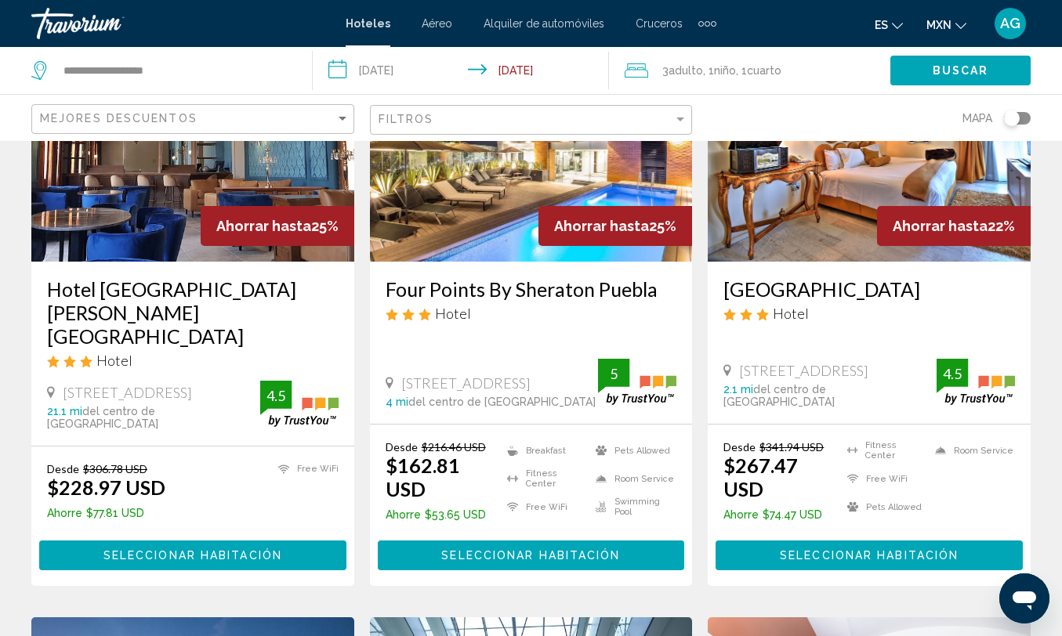
scroll to position [195, 0]
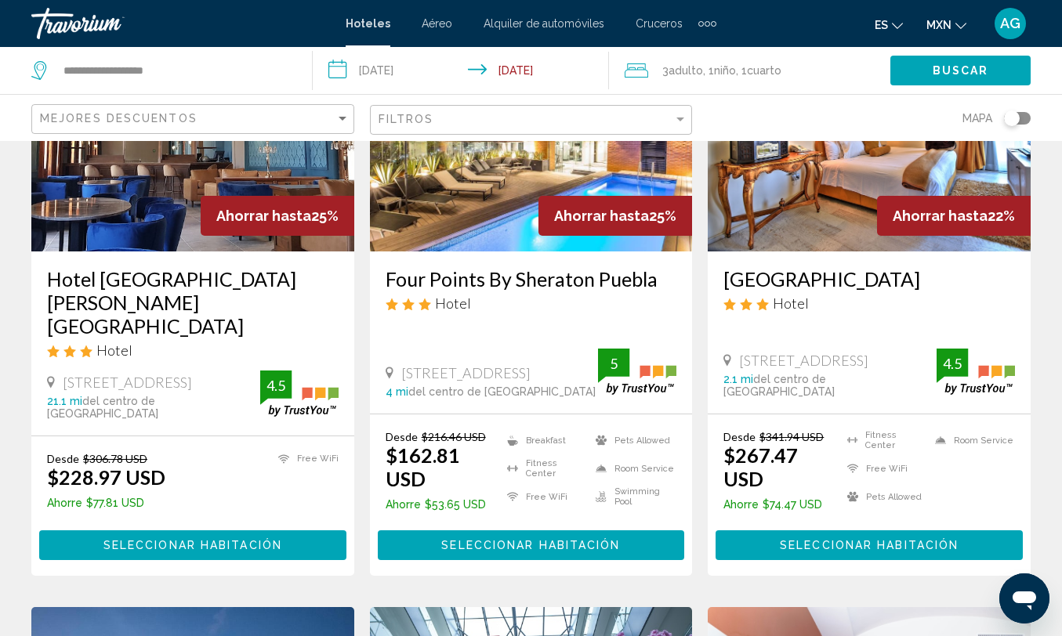
click at [512, 540] on span "Seleccionar habitación" at bounding box center [530, 546] width 179 height 13
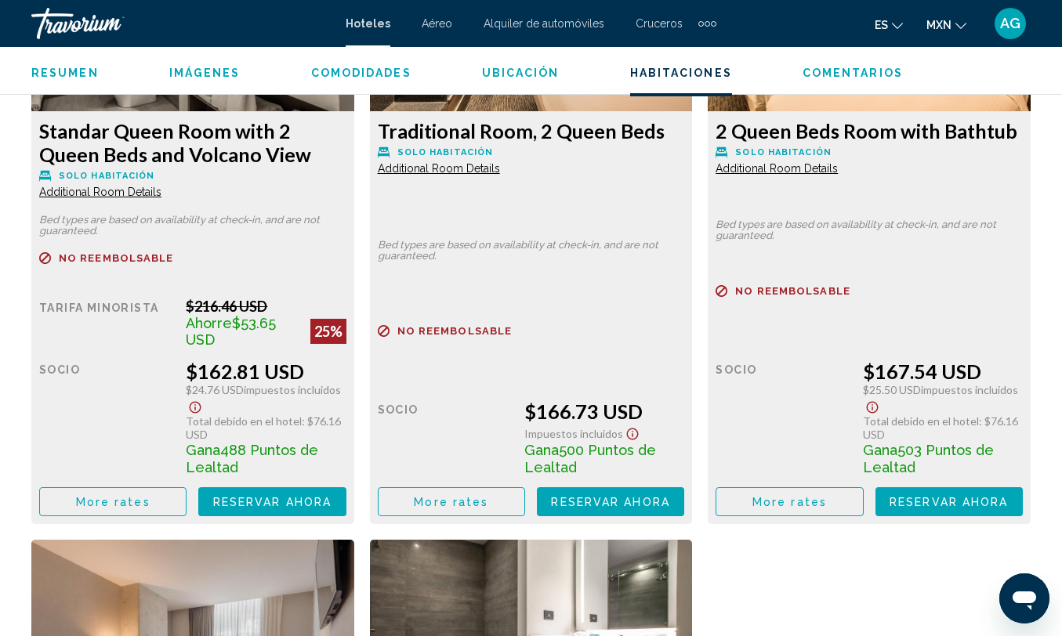
scroll to position [2582, 0]
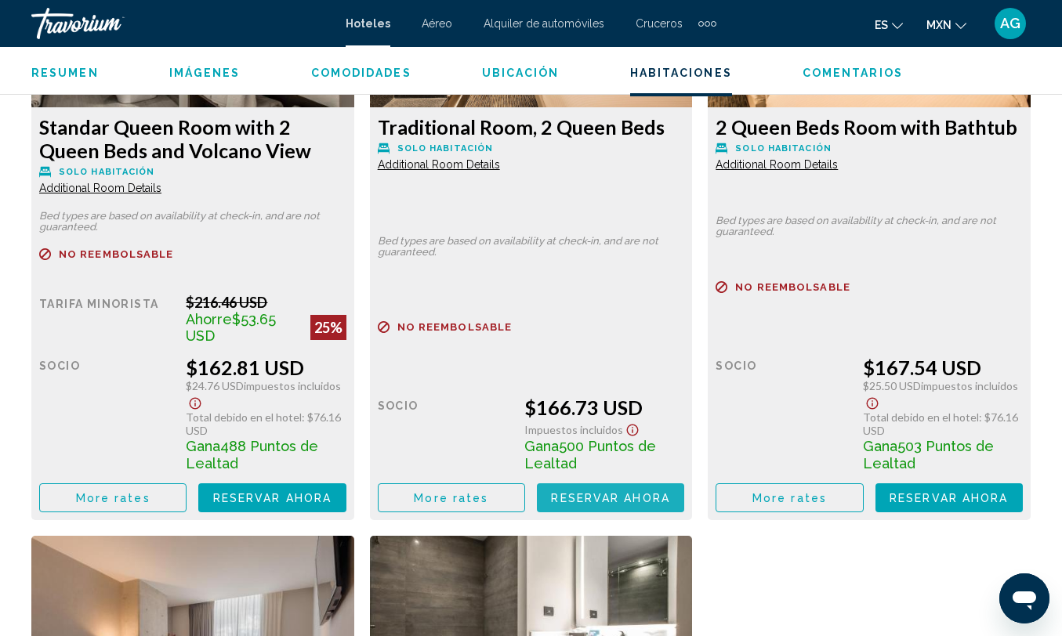
click at [593, 502] on span "Reservar ahora" at bounding box center [610, 498] width 118 height 13
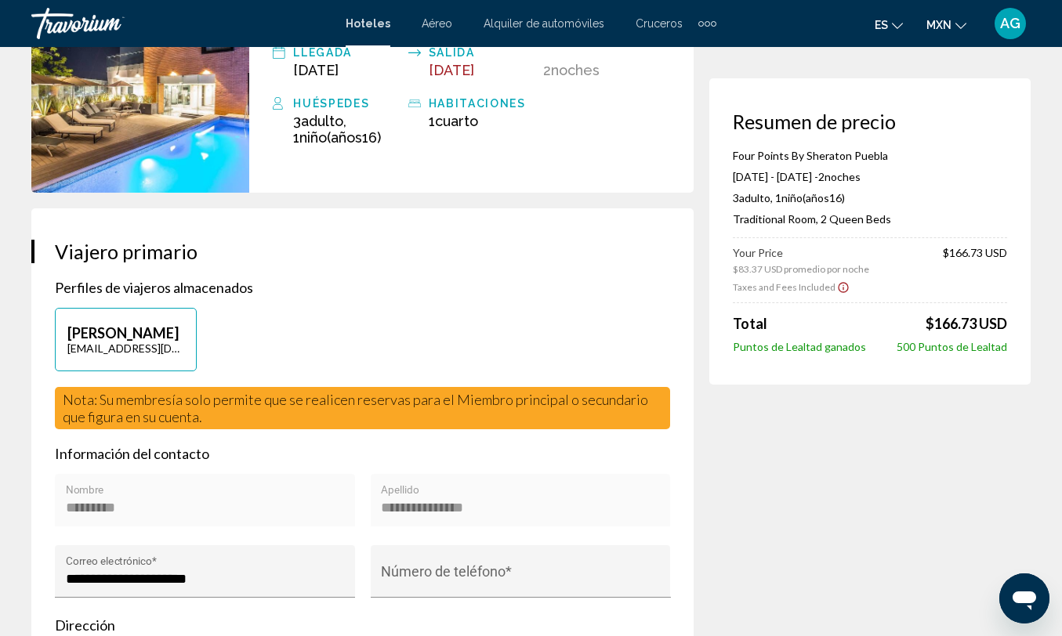
scroll to position [183, 0]
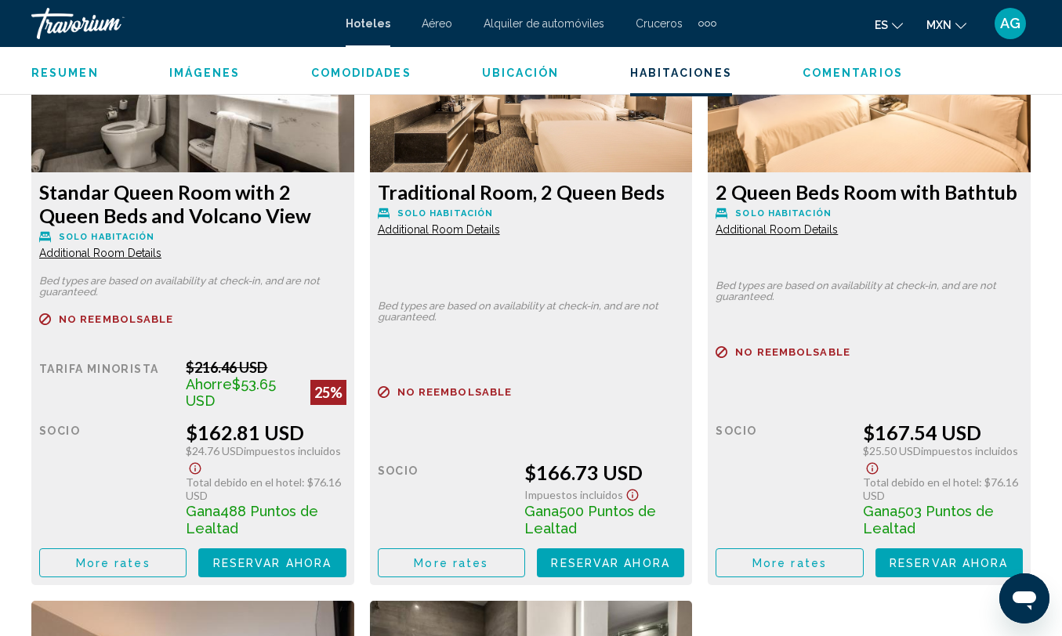
scroll to position [2530, 0]
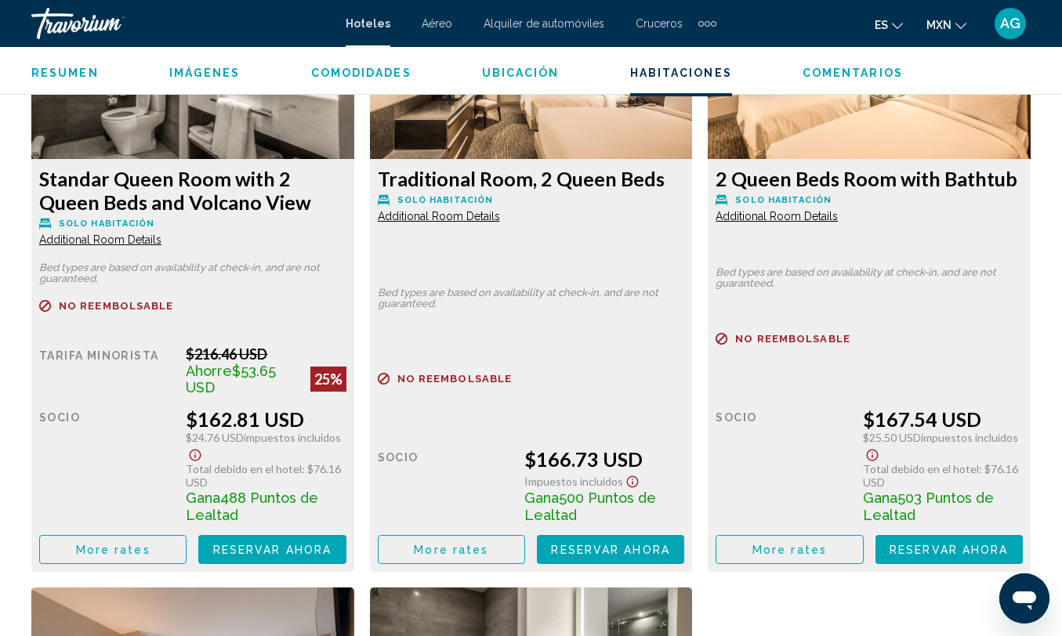
click at [284, 549] on span "Reservar ahora" at bounding box center [272, 550] width 118 height 13
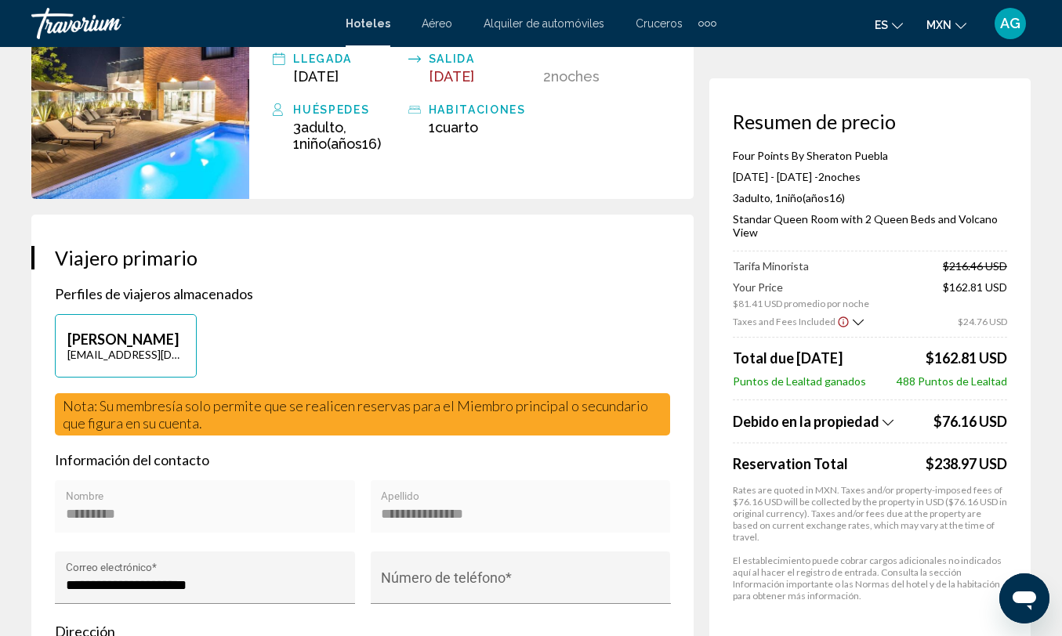
scroll to position [165, 0]
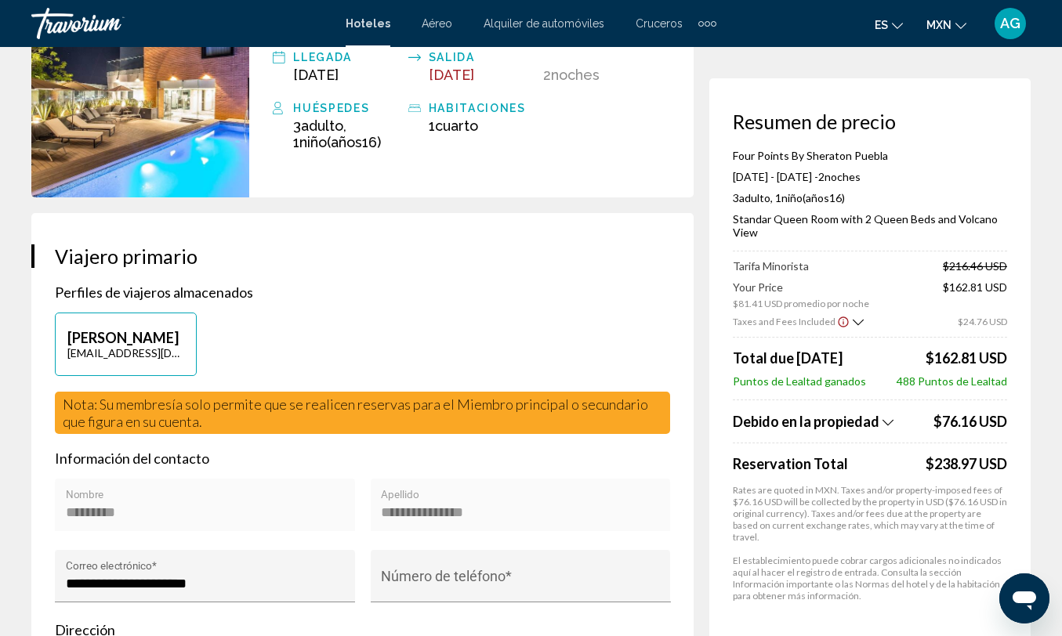
click at [887, 423] on icon "Show Taxes and Fees breakdown" at bounding box center [887, 422] width 11 height 13
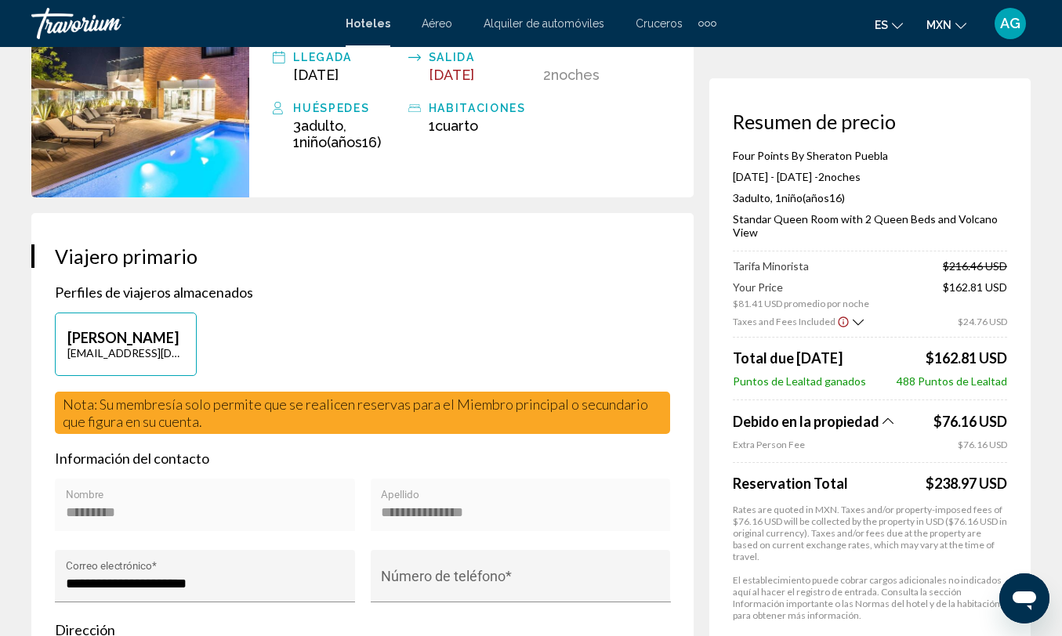
click at [887, 423] on icon "Show Taxes and Fees breakdown" at bounding box center [887, 421] width 11 height 13
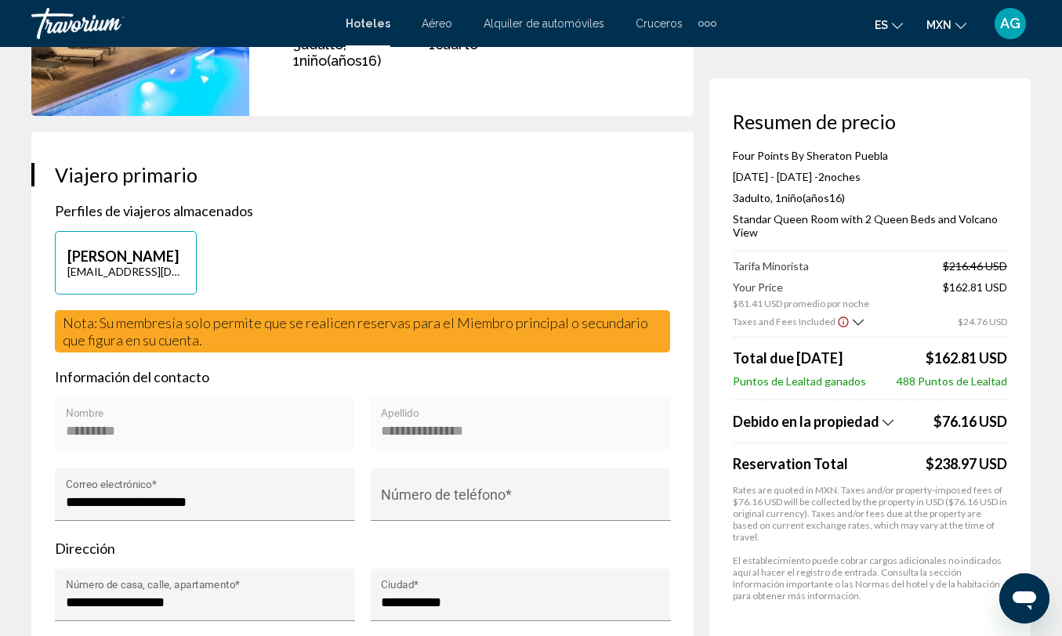
scroll to position [247, 0]
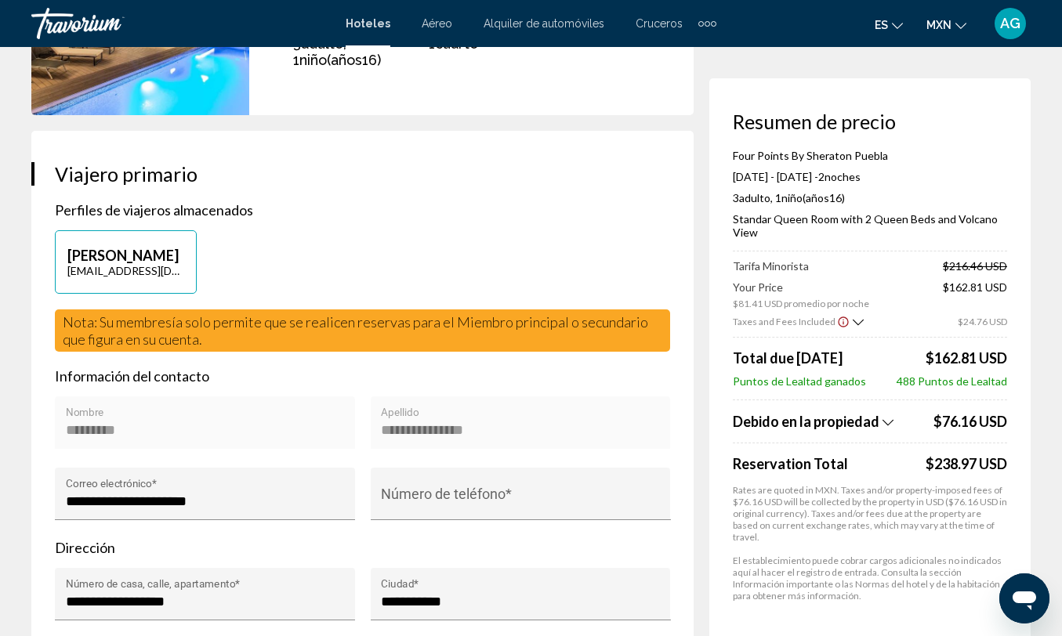
click at [889, 429] on icon "Show Taxes and Fees breakdown" at bounding box center [887, 422] width 11 height 13
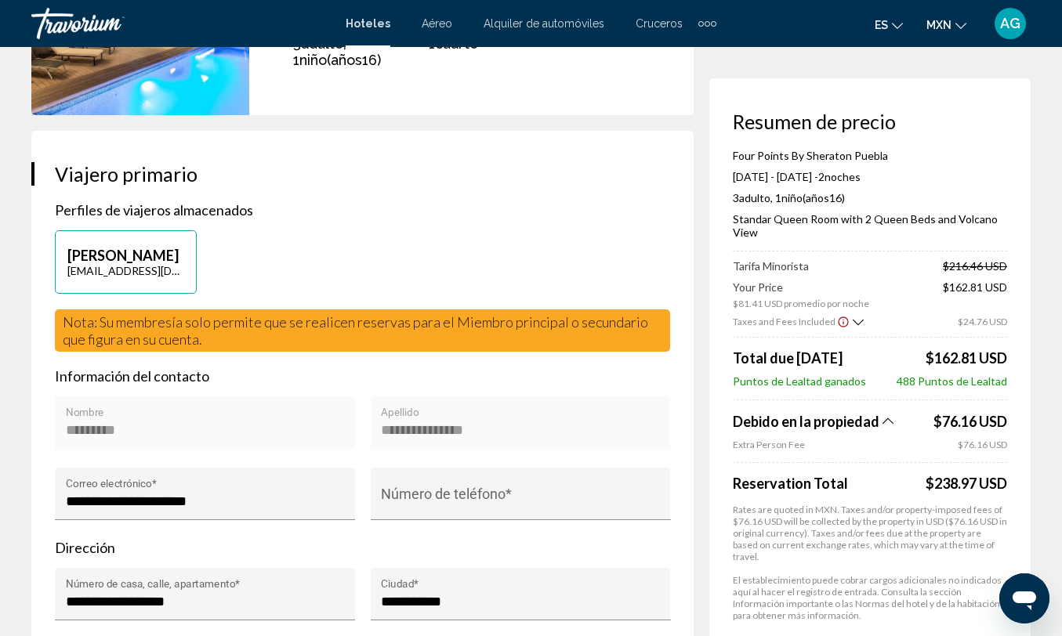
click at [888, 427] on icon "Show Taxes and Fees breakdown" at bounding box center [887, 421] width 11 height 13
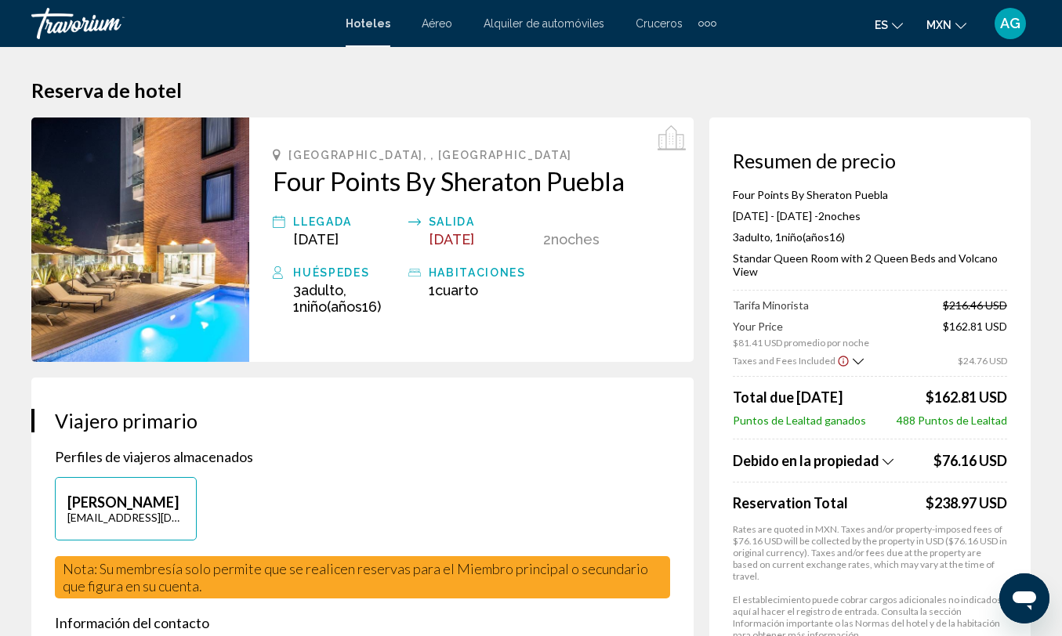
scroll to position [0, 0]
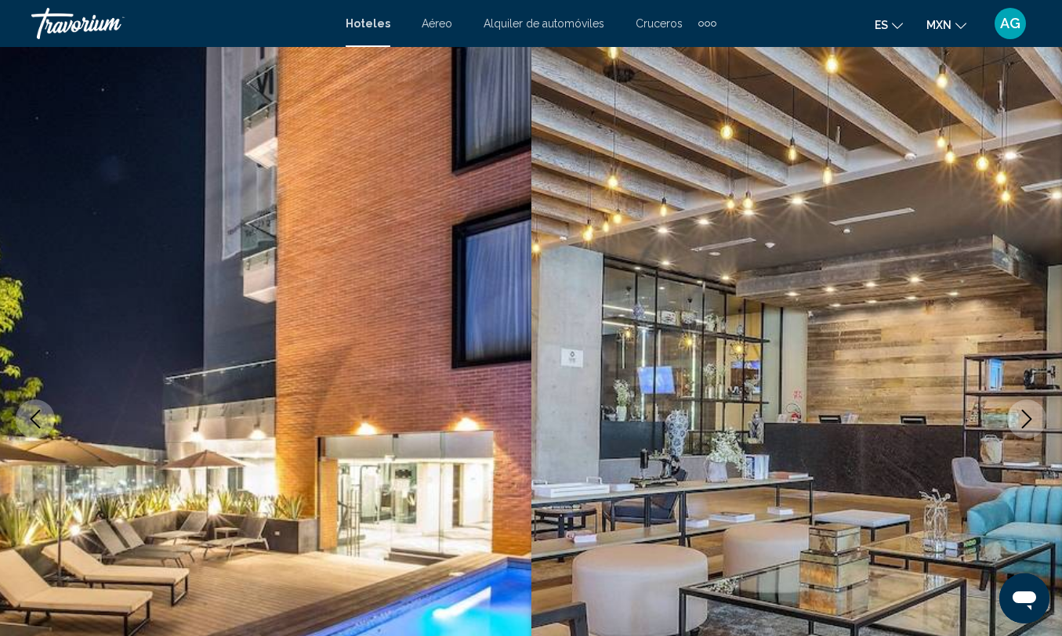
click at [946, 20] on span "MXN" at bounding box center [938, 25] width 25 height 13
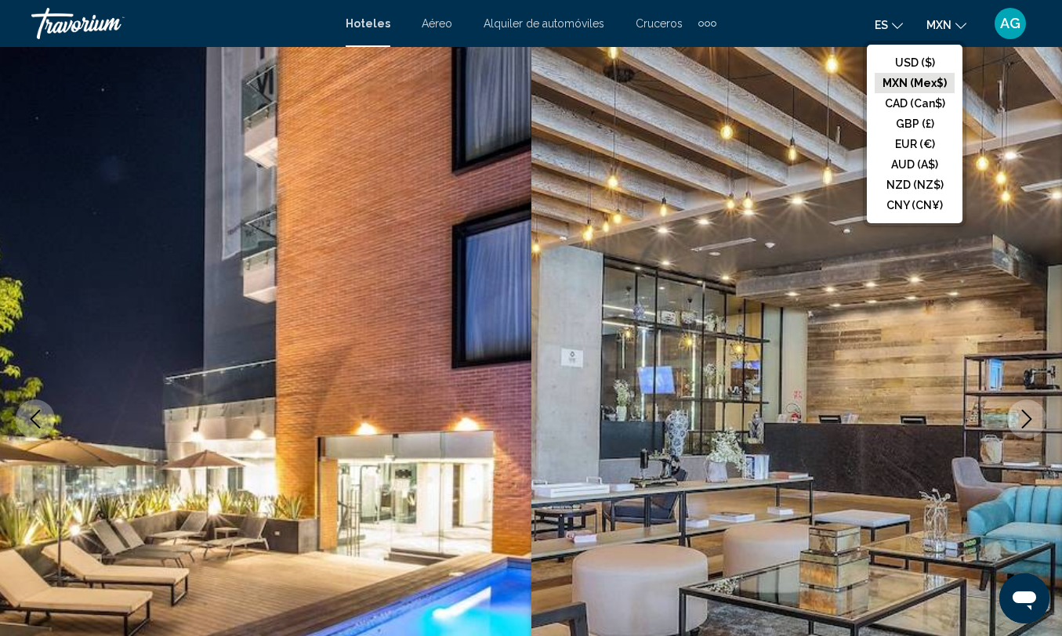
click at [935, 77] on button "MXN (Mex$)" at bounding box center [914, 83] width 80 height 20
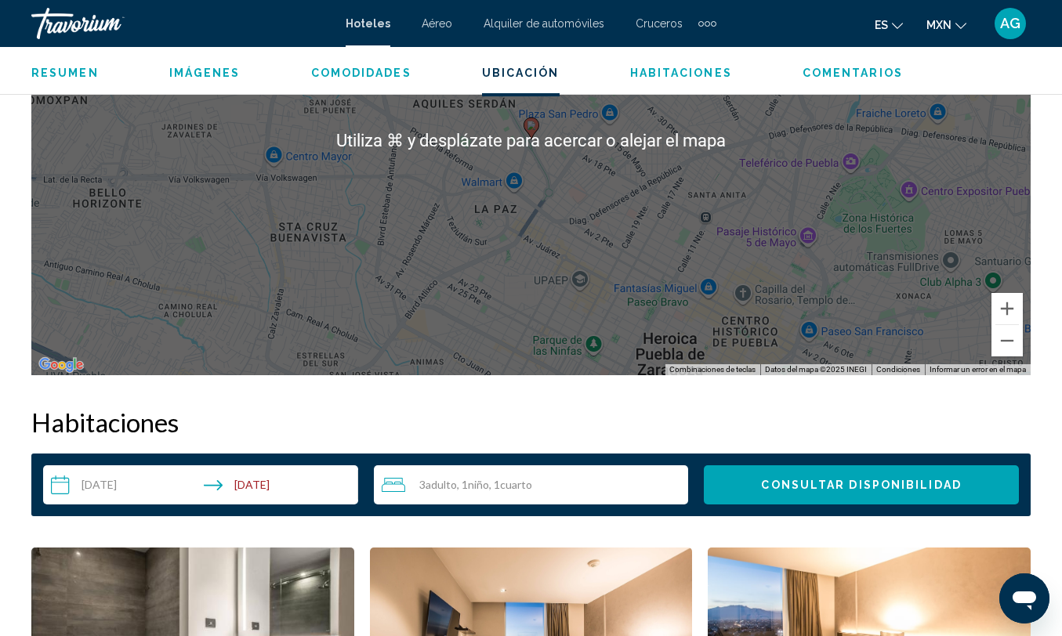
scroll to position [1954, 0]
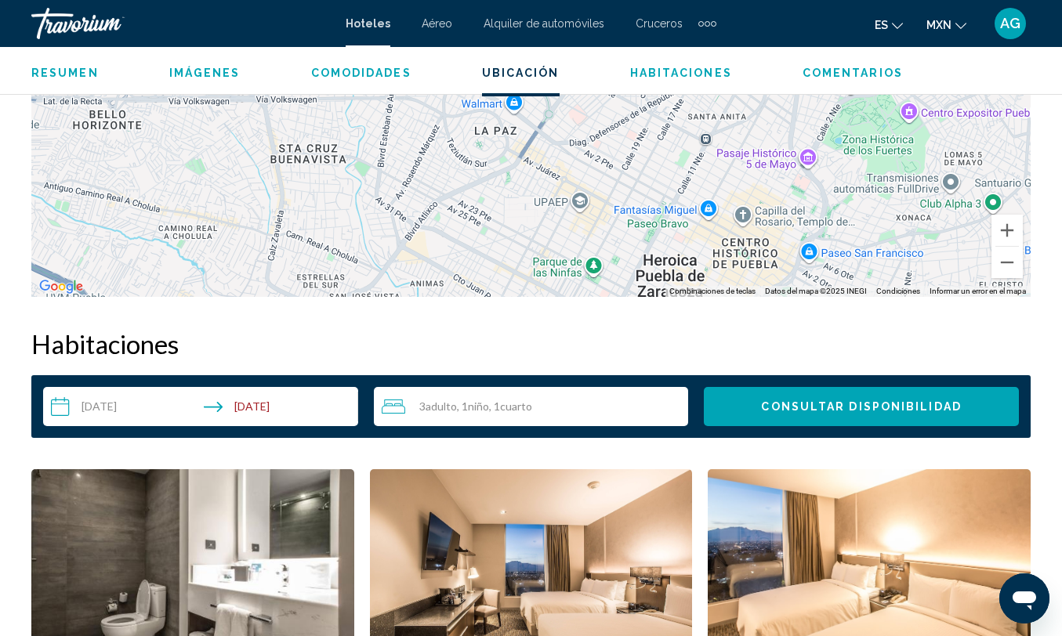
scroll to position [1997, 0]
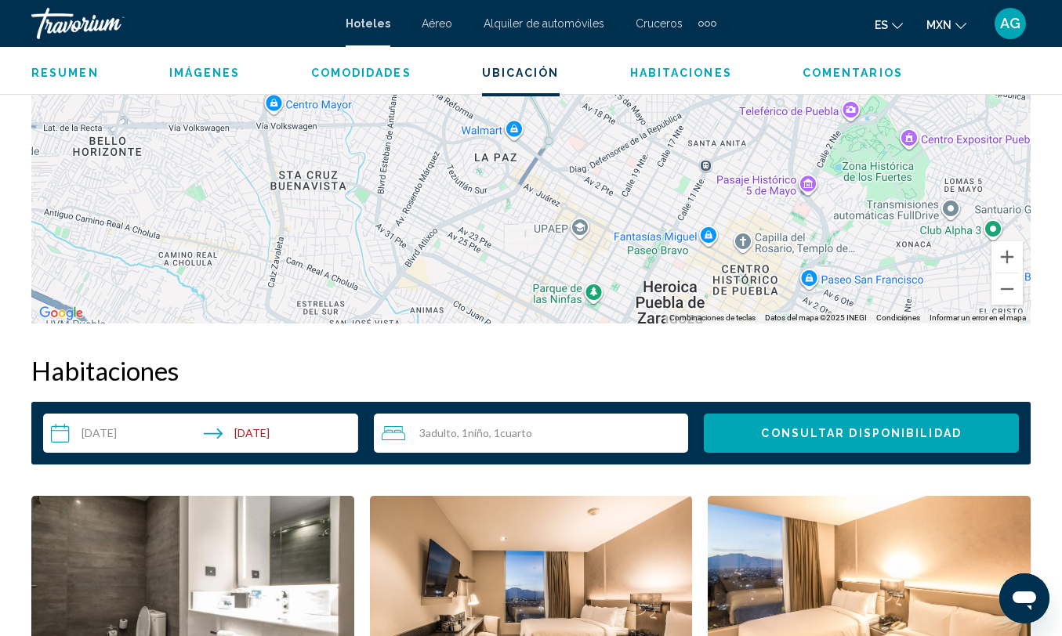
click at [958, 18] on mat-icon "Change currency" at bounding box center [960, 23] width 11 height 11
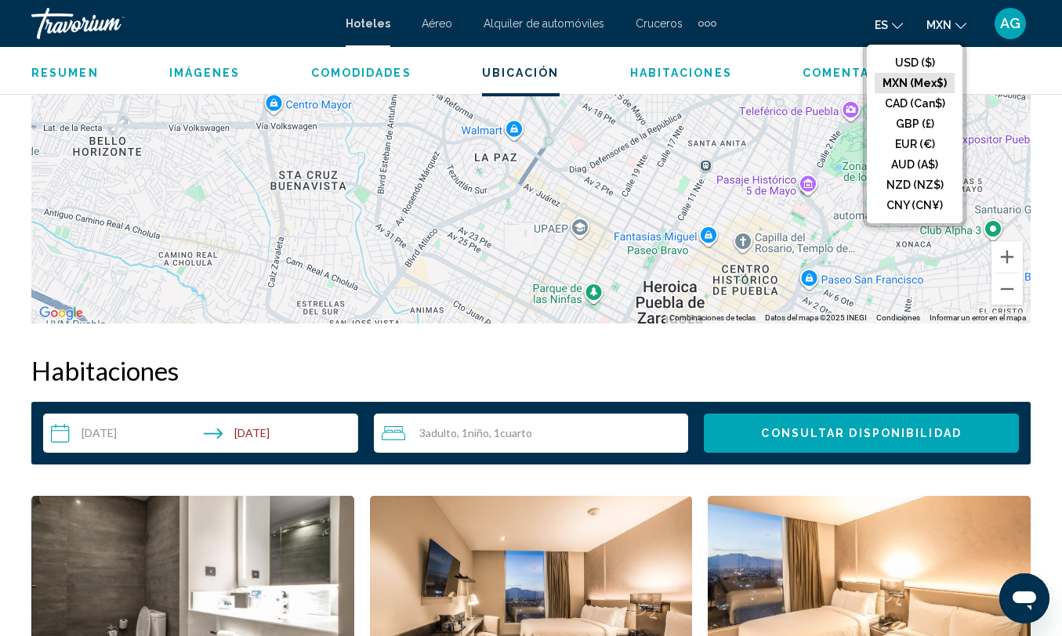
click at [926, 86] on button "MXN (Mex$)" at bounding box center [914, 83] width 80 height 20
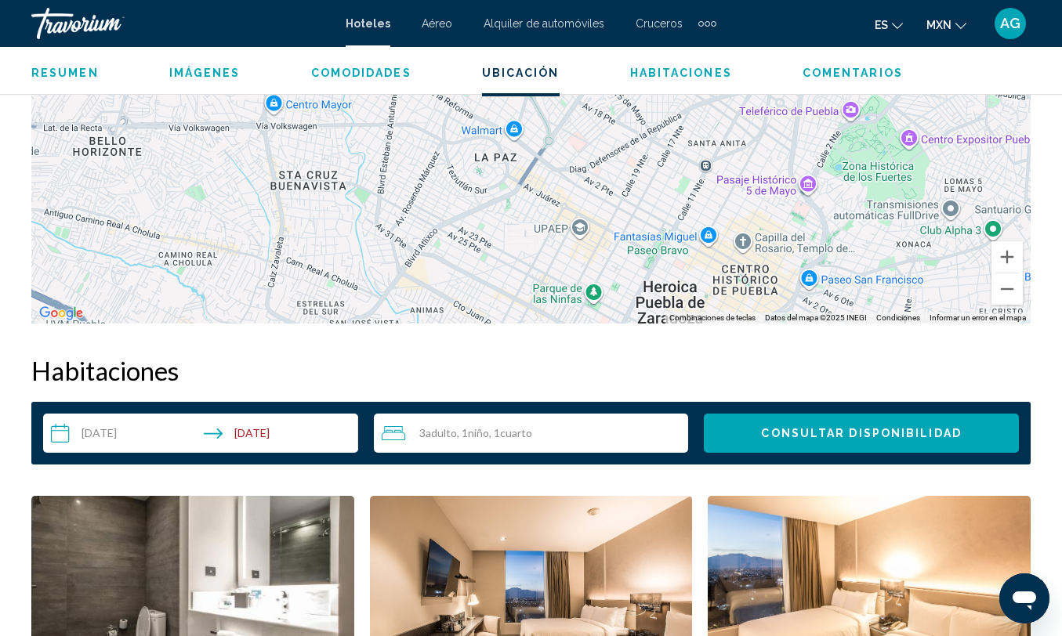
click at [951, 32] on button "MXN USD ($) MXN (Mex$) CAD (Can$) GBP (£) EUR (€) AUD (A$) NZD (NZ$) CNY (CN¥)" at bounding box center [946, 24] width 40 height 23
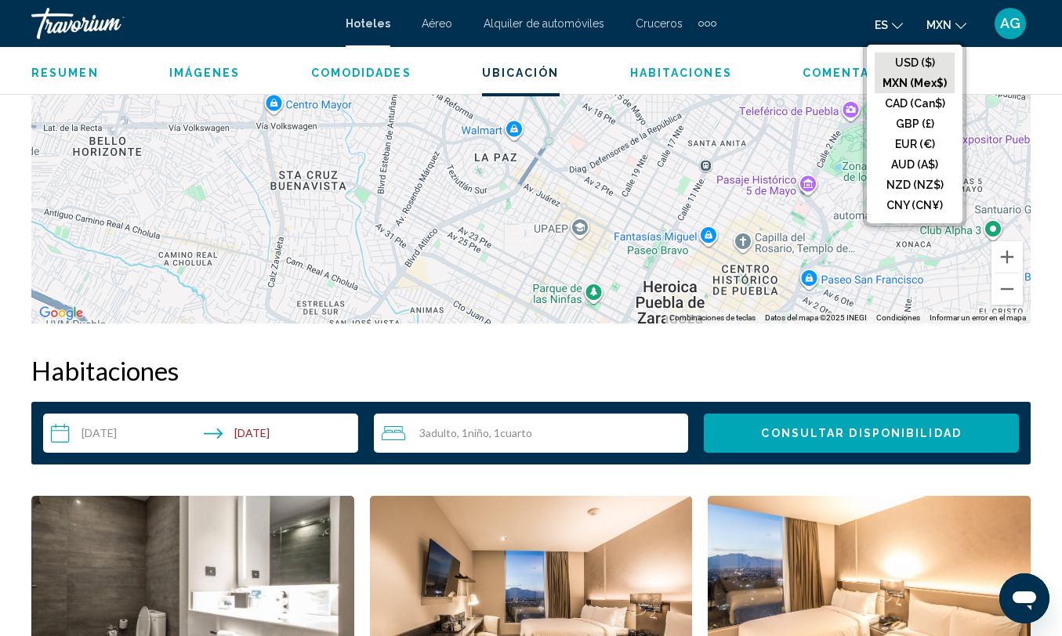
click at [940, 64] on button "USD ($)" at bounding box center [914, 63] width 80 height 20
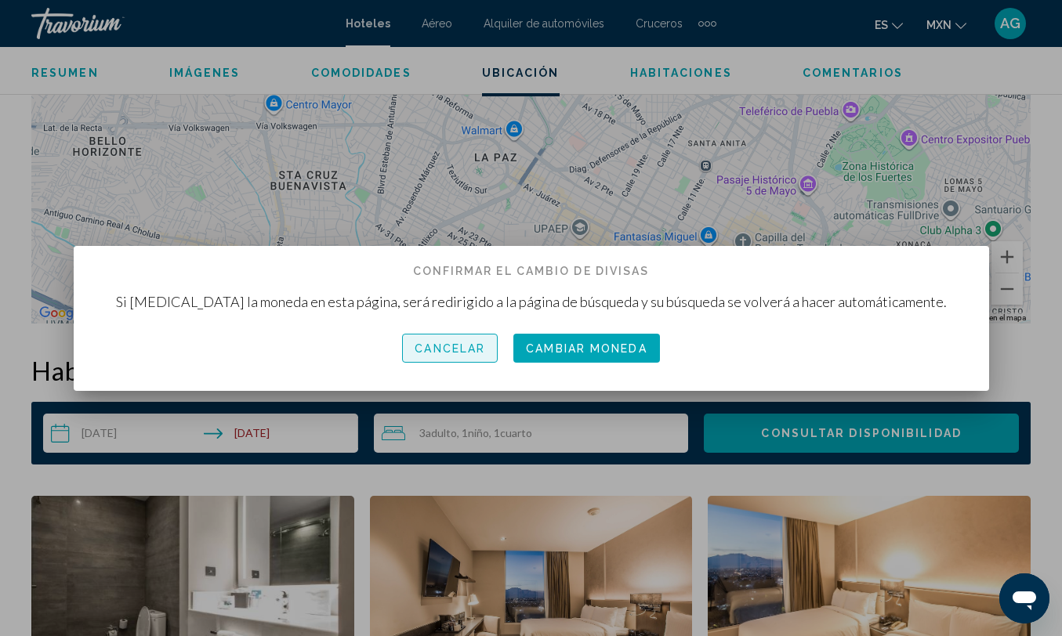
click at [472, 355] on span "Cancelar" at bounding box center [450, 348] width 71 height 13
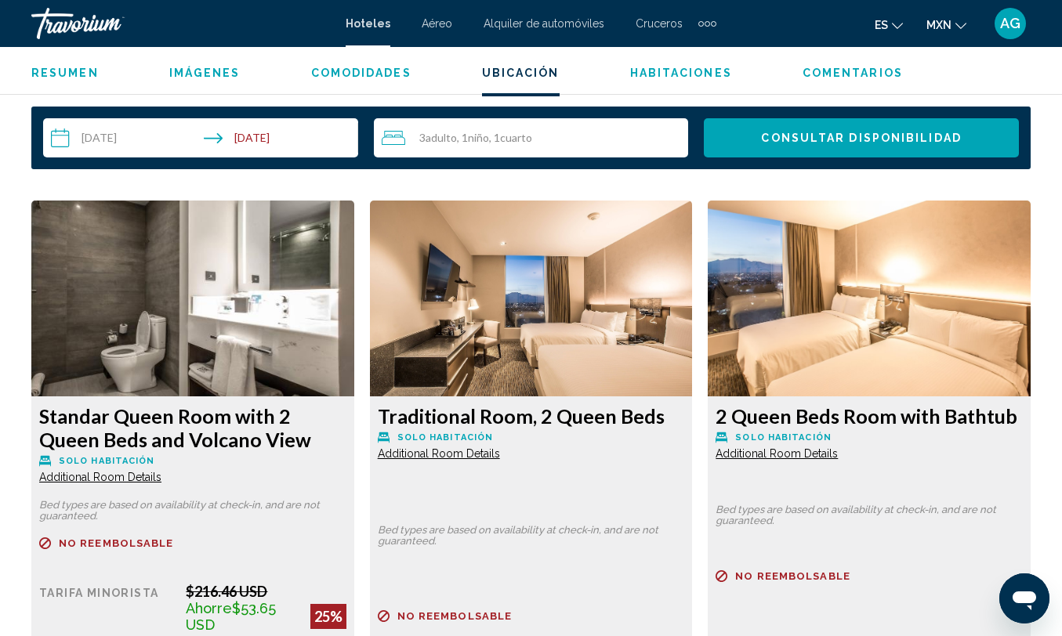
scroll to position [2228, 0]
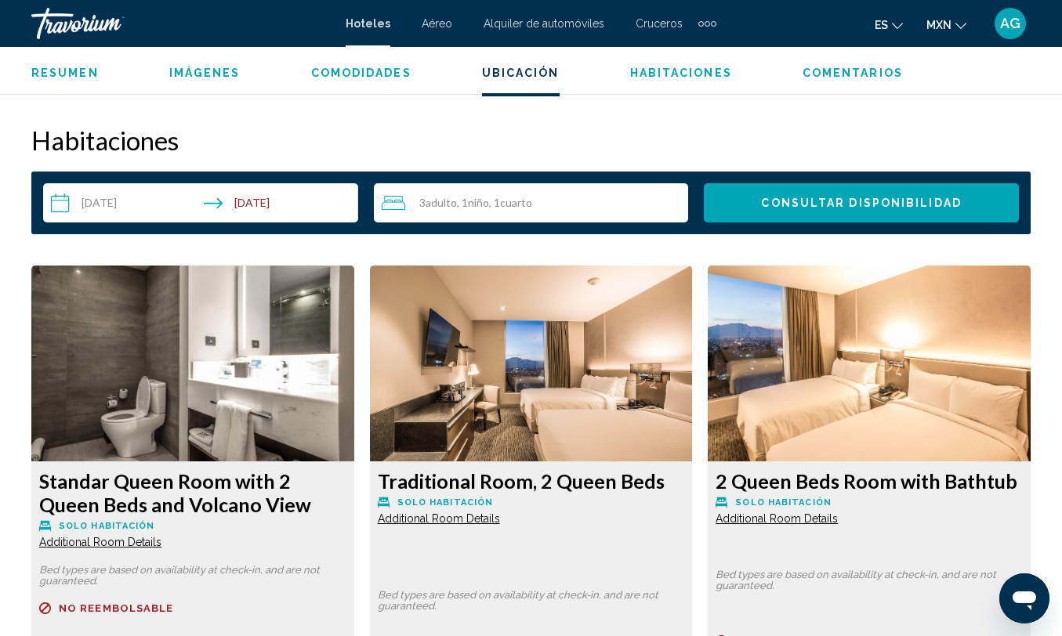
click at [937, 30] on span "MXN" at bounding box center [938, 25] width 25 height 13
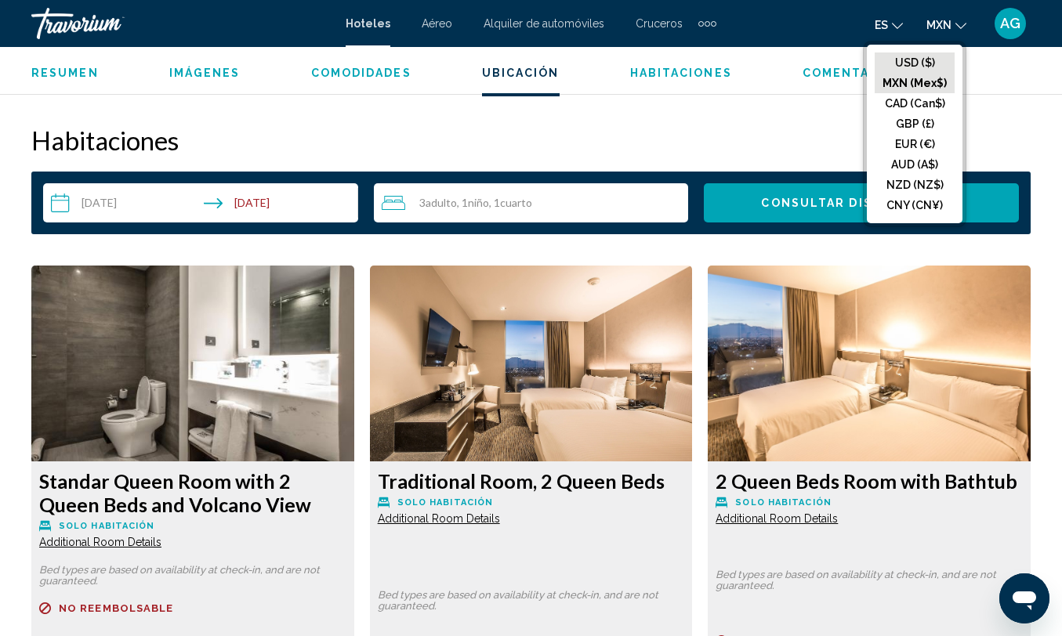
click at [925, 66] on button "USD ($)" at bounding box center [914, 63] width 80 height 20
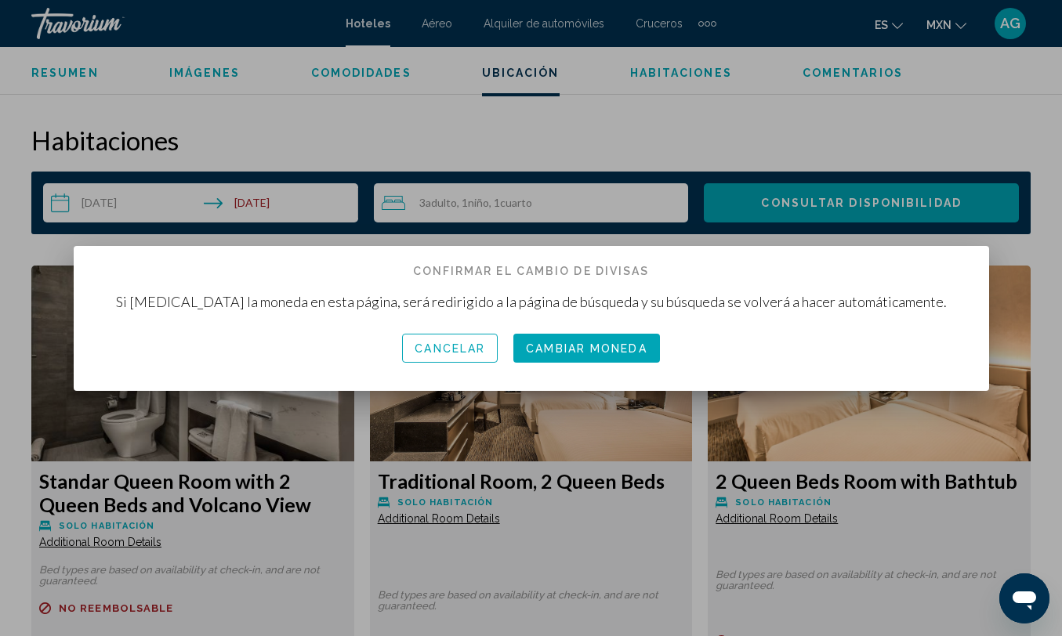
click at [623, 348] on span "Cambiar moneda" at bounding box center [586, 348] width 121 height 13
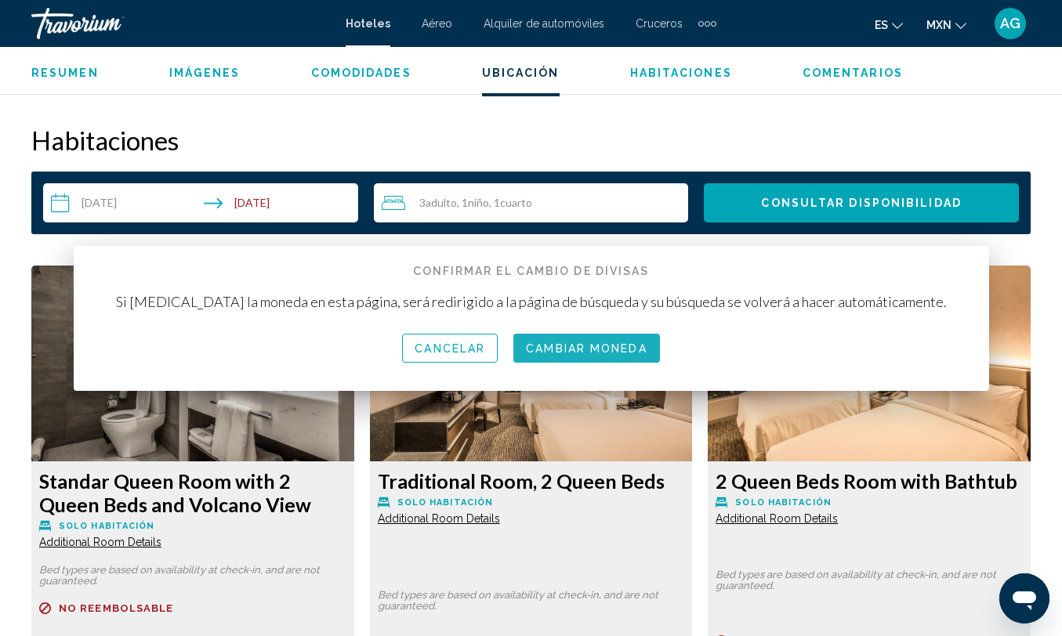
scroll to position [2228, 0]
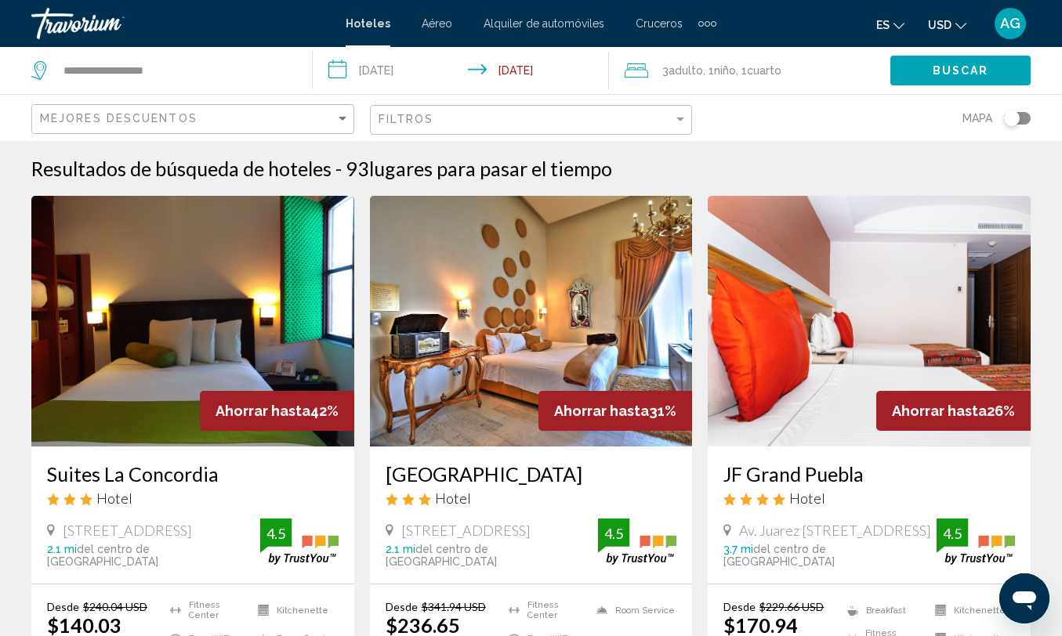
click at [943, 27] on span "USD" at bounding box center [940, 25] width 24 height 13
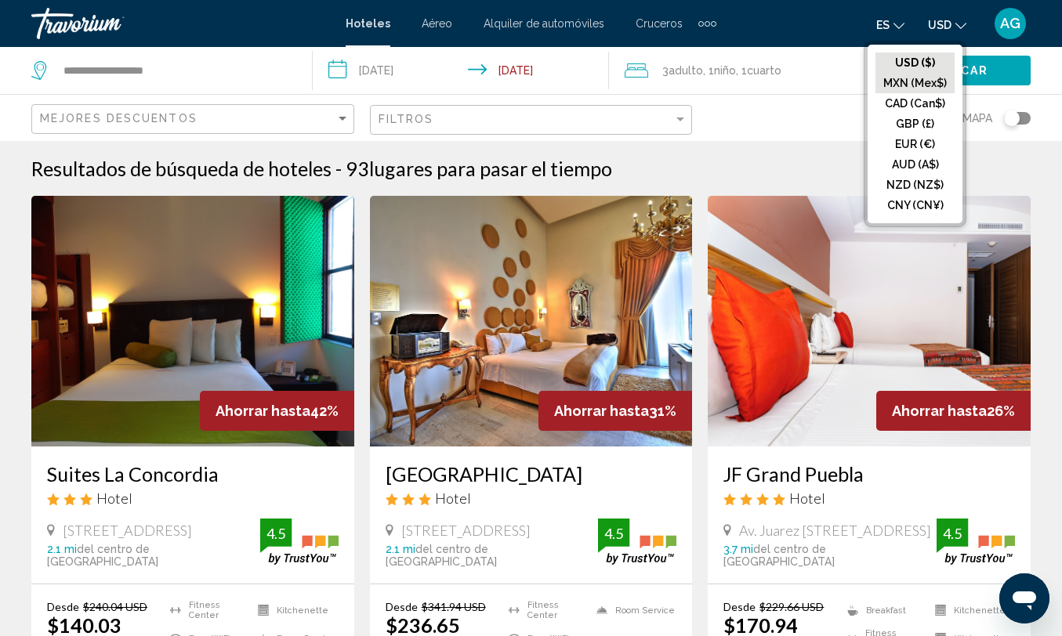
click at [931, 78] on button "MXN (Mex$)" at bounding box center [914, 83] width 79 height 20
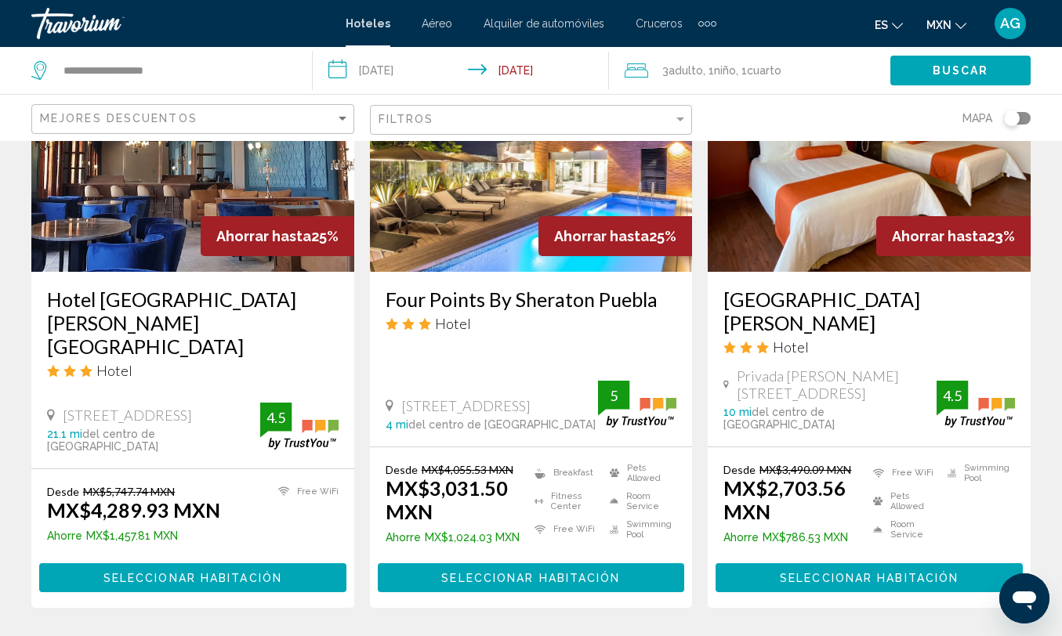
scroll to position [770, 0]
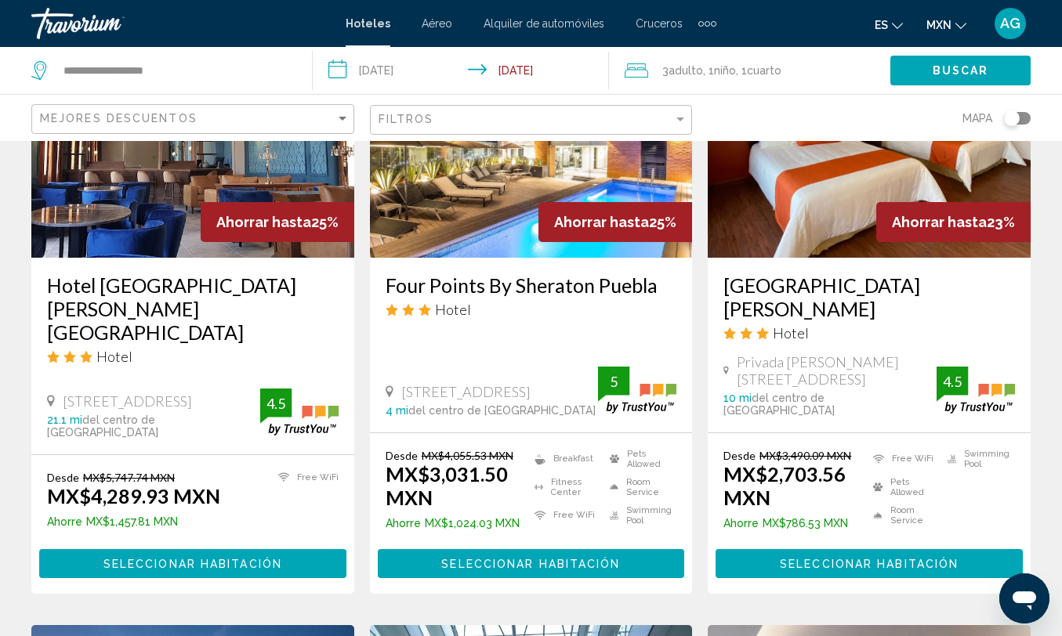
click at [504, 558] on span "Seleccionar habitación" at bounding box center [530, 564] width 179 height 13
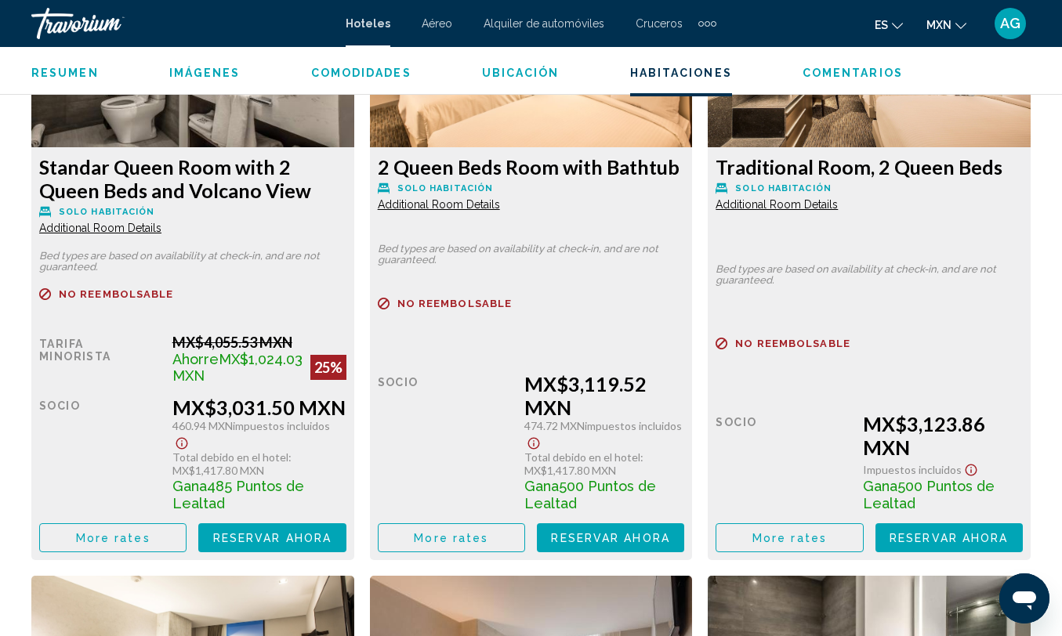
scroll to position [2558, 0]
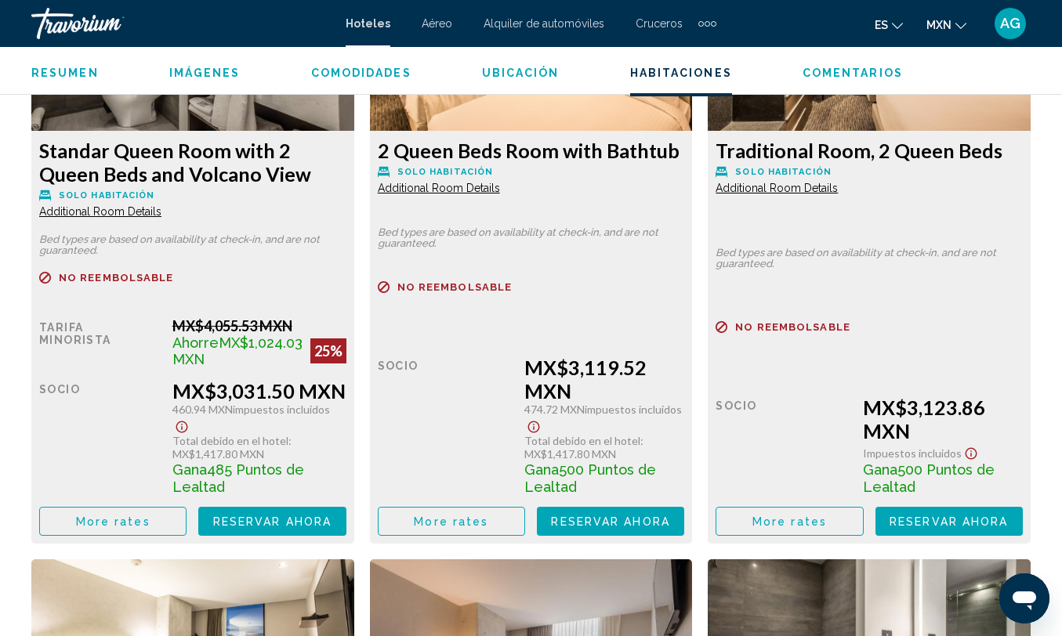
click at [310, 528] on span "Reservar ahora" at bounding box center [272, 522] width 118 height 13
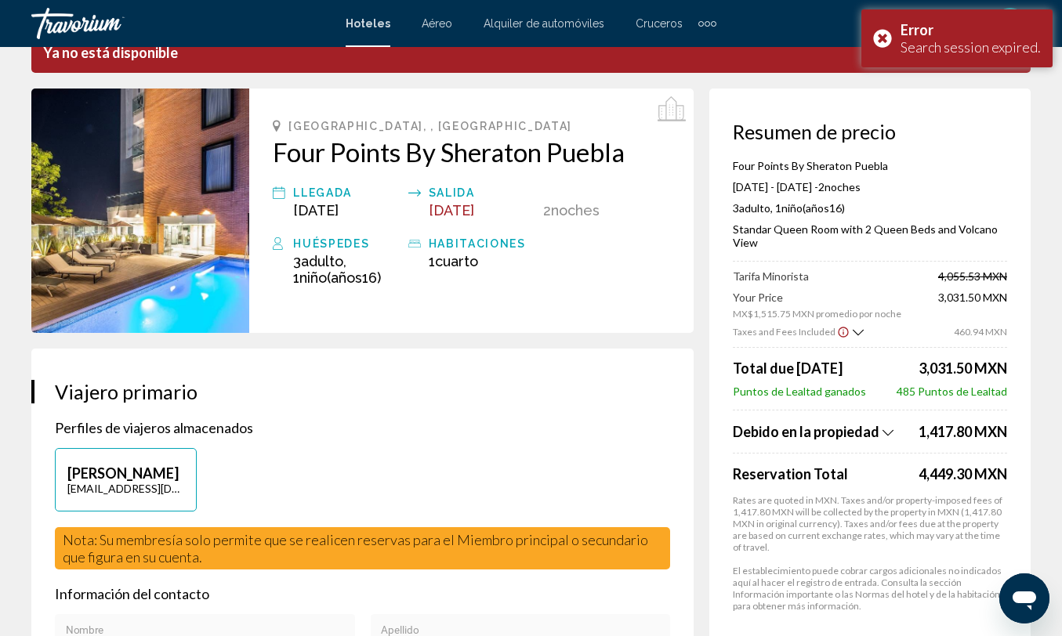
scroll to position [88, 0]
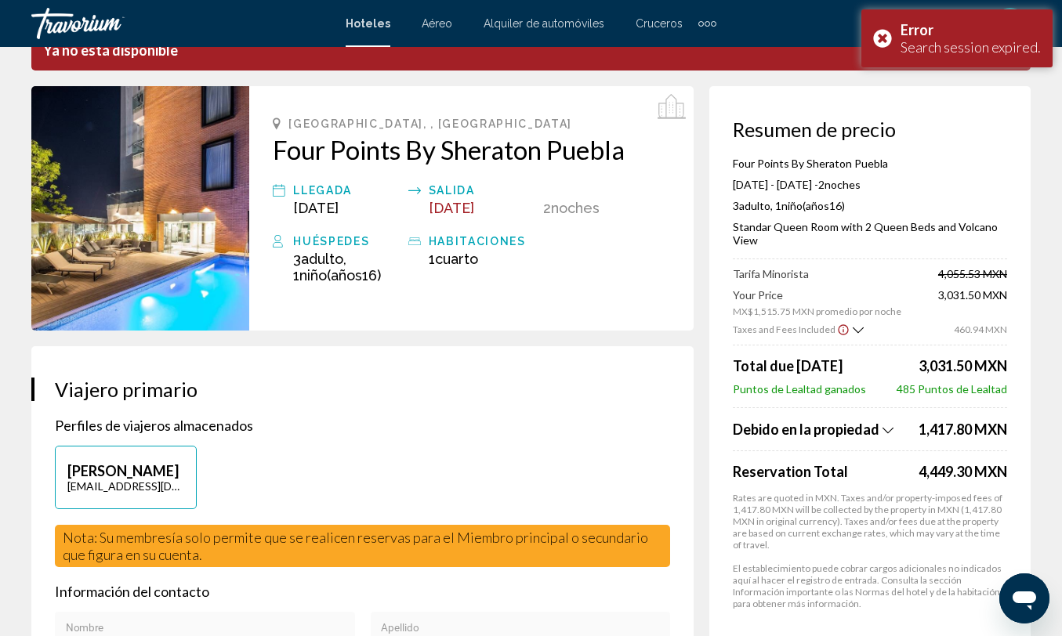
click at [887, 434] on icon "Show Taxes and Fees breakdown" at bounding box center [887, 430] width 11 height 13
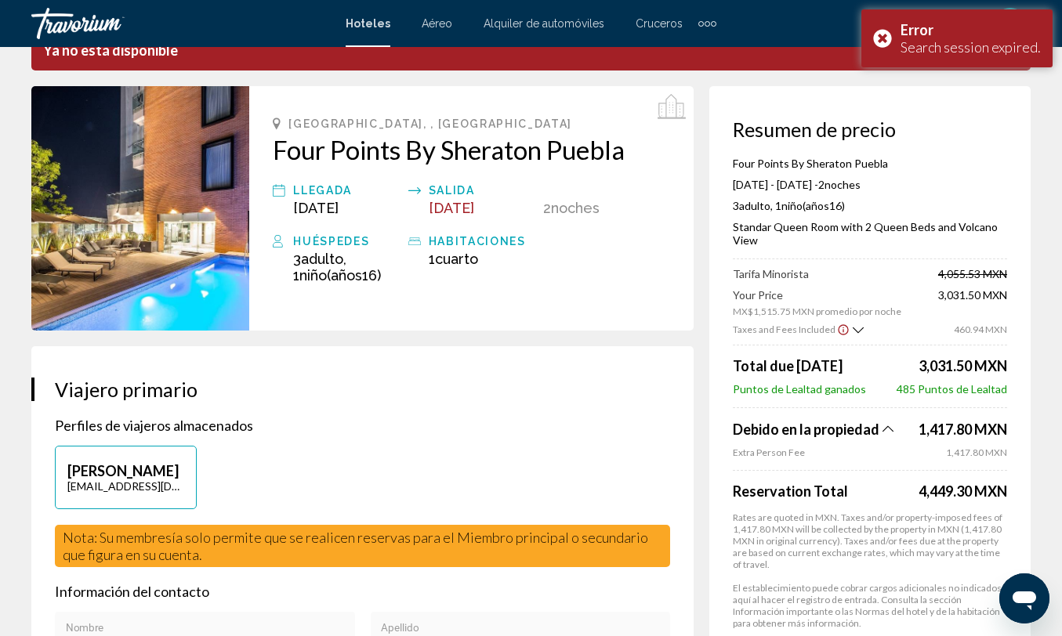
click at [886, 433] on icon "Show Taxes and Fees breakdown" at bounding box center [887, 428] width 11 height 13
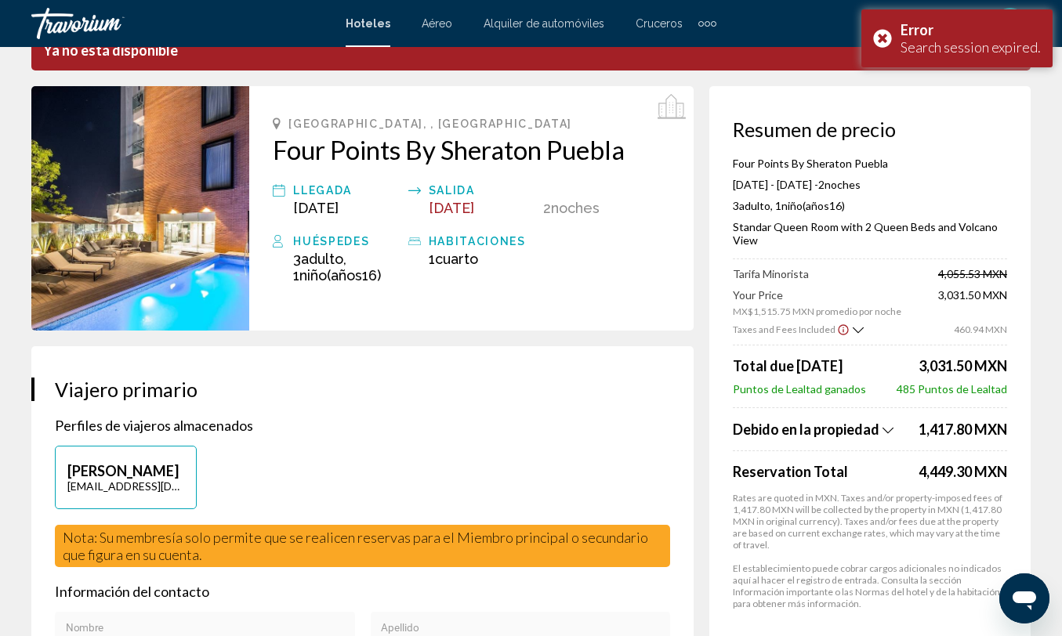
click at [886, 433] on icon "Show Taxes and Fees breakdown" at bounding box center [887, 430] width 11 height 13
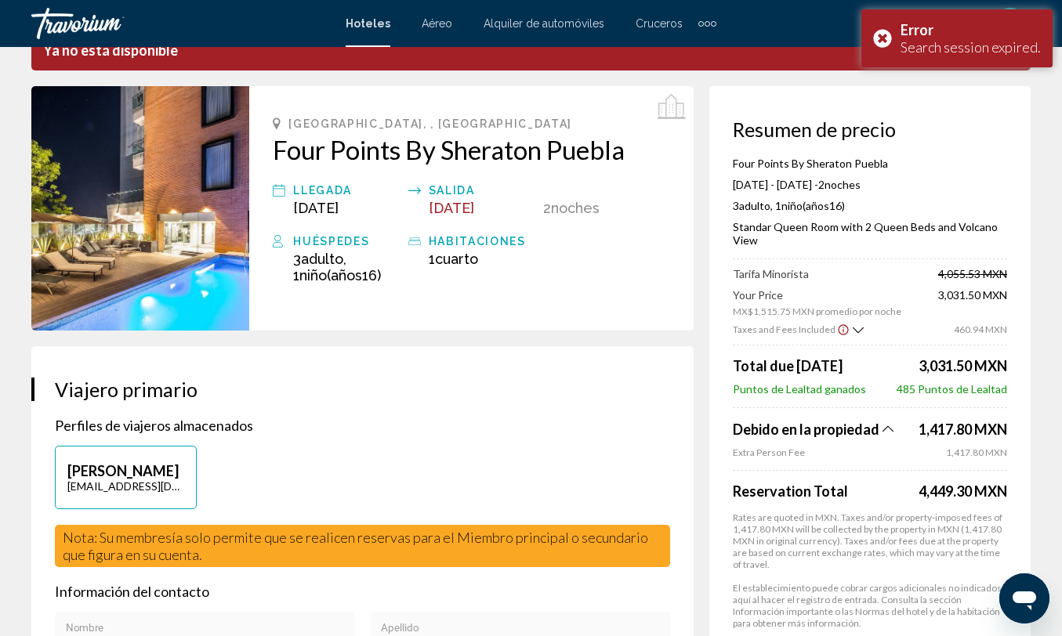
click at [886, 433] on icon "Show Taxes and Fees breakdown" at bounding box center [887, 428] width 11 height 13
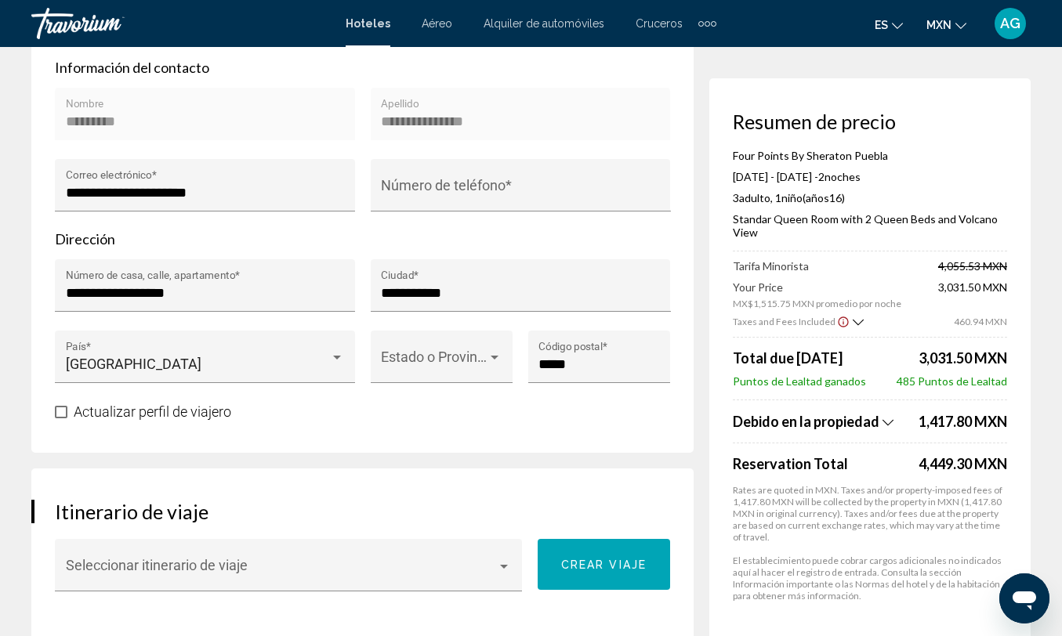
scroll to position [614, 0]
